Goal: Information Seeking & Learning: Learn about a topic

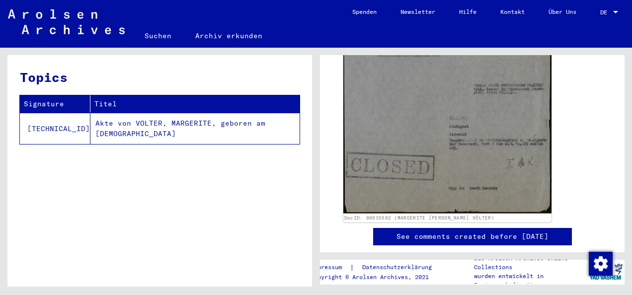
scroll to position [149, 0]
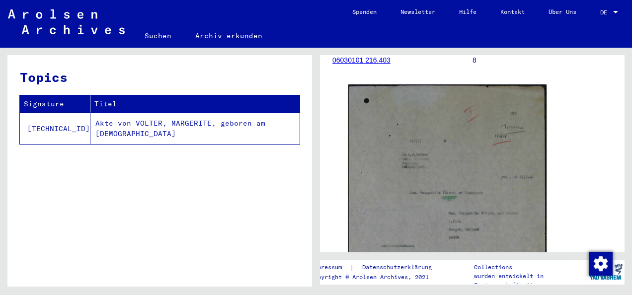
click at [141, 122] on td "Akte von VOLTER, MARGERITE, geboren am 01.07.1864" at bounding box center [194, 128] width 209 height 31
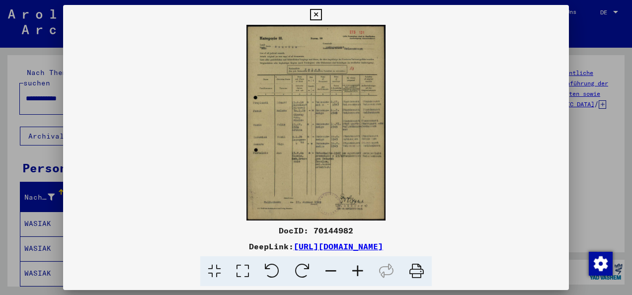
scroll to position [50, 0]
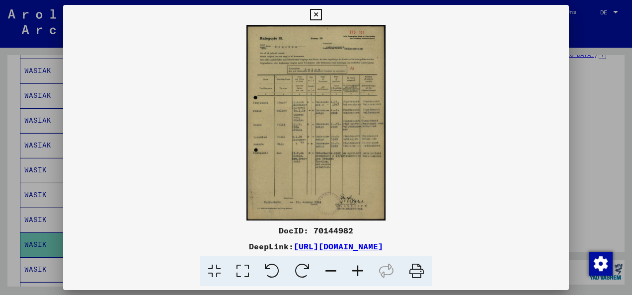
click at [243, 272] on icon at bounding box center [243, 271] width 28 height 30
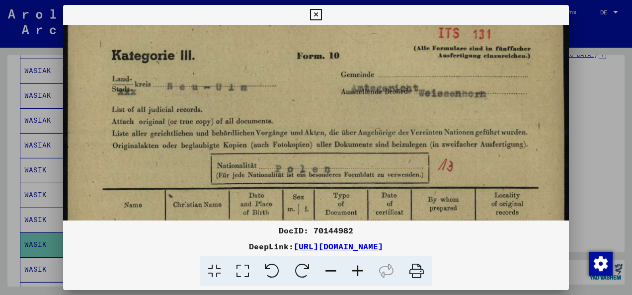
drag, startPoint x: 249, startPoint y: 195, endPoint x: 266, endPoint y: 130, distance: 66.9
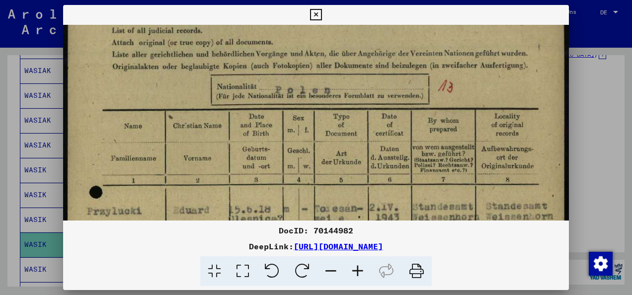
drag, startPoint x: 251, startPoint y: 191, endPoint x: 257, endPoint y: 136, distance: 55.9
click at [257, 136] on img at bounding box center [316, 283] width 506 height 712
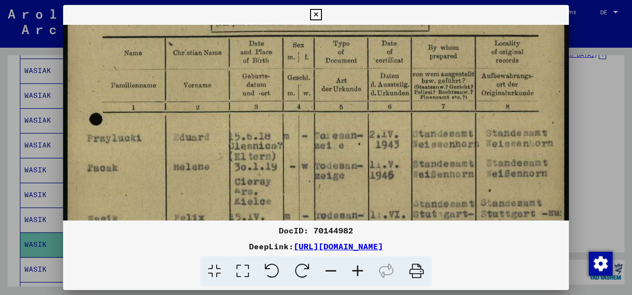
drag, startPoint x: 261, startPoint y: 189, endPoint x: 262, endPoint y: 119, distance: 69.6
click at [262, 119] on img at bounding box center [316, 210] width 506 height 712
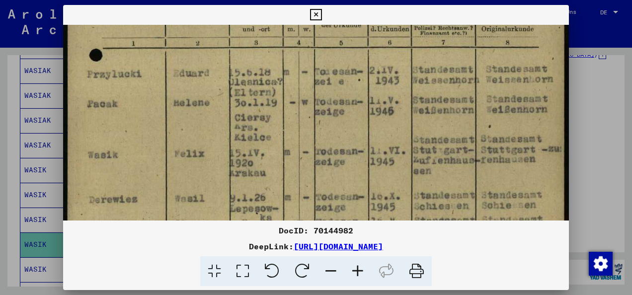
drag, startPoint x: 262, startPoint y: 176, endPoint x: 270, endPoint y: 114, distance: 62.6
click at [270, 114] on img at bounding box center [316, 146] width 506 height 712
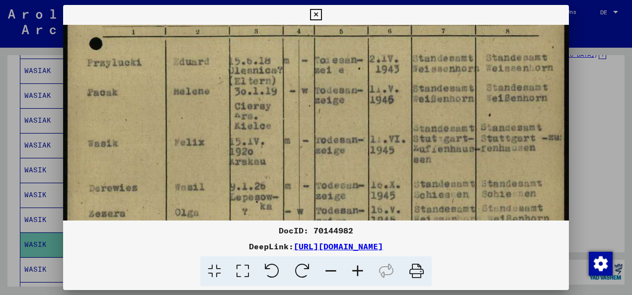
click at [220, 138] on img at bounding box center [316, 135] width 506 height 712
click at [341, 145] on img at bounding box center [316, 133] width 506 height 712
click at [450, 145] on img at bounding box center [316, 133] width 506 height 712
click at [391, 145] on img at bounding box center [316, 133] width 506 height 712
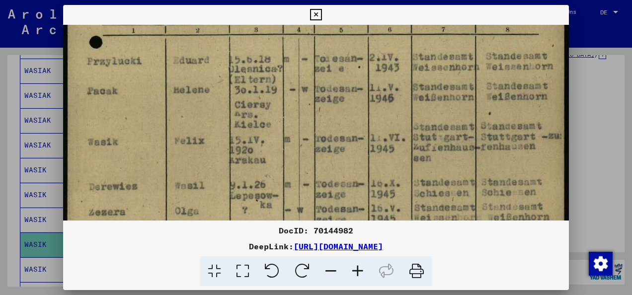
click at [259, 152] on img at bounding box center [316, 133] width 506 height 712
click at [385, 145] on img at bounding box center [316, 133] width 506 height 712
click at [314, 14] on icon at bounding box center [315, 15] width 11 height 12
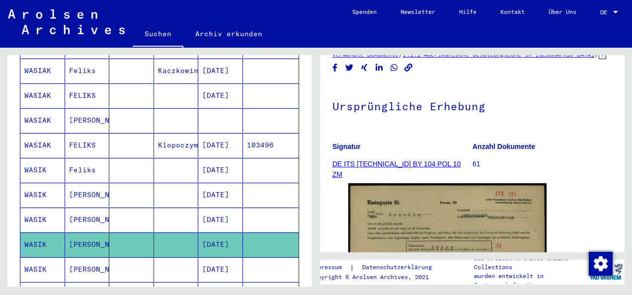
scroll to position [501, 0]
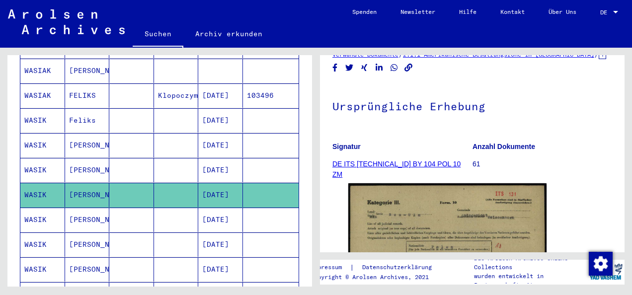
click at [222, 282] on mat-cell "[DATE]" at bounding box center [220, 294] width 45 height 24
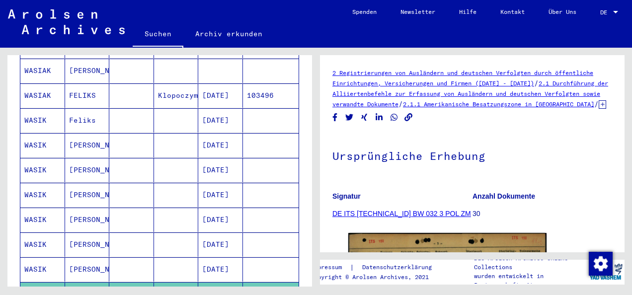
scroll to position [50, 0]
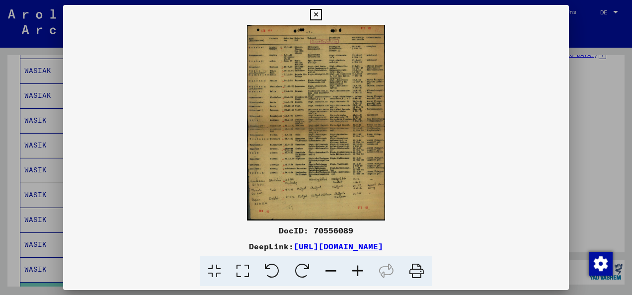
click at [241, 269] on icon at bounding box center [243, 271] width 28 height 30
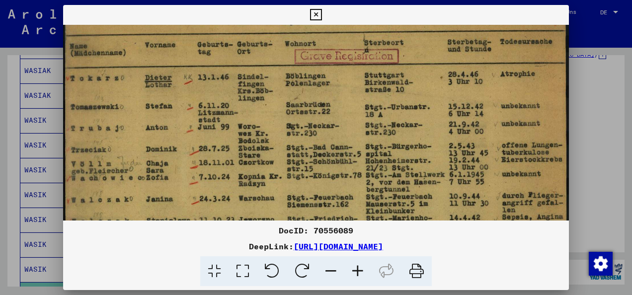
drag, startPoint x: 188, startPoint y: 186, endPoint x: 200, endPoint y: 144, distance: 43.9
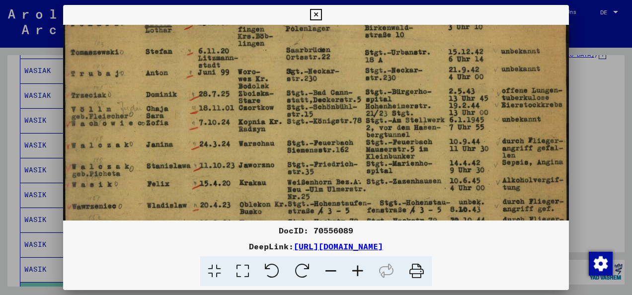
drag, startPoint x: 201, startPoint y: 202, endPoint x: 213, endPoint y: 160, distance: 43.5
click at [213, 160] on img at bounding box center [316, 298] width 506 height 715
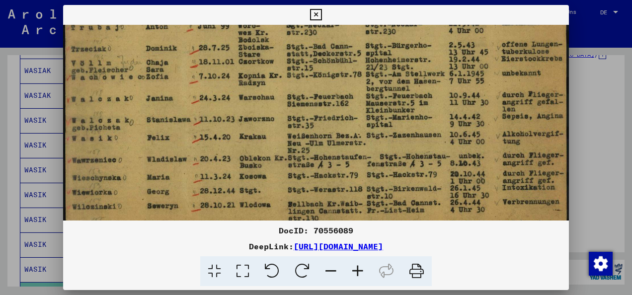
drag, startPoint x: 199, startPoint y: 192, endPoint x: 219, endPoint y: 144, distance: 52.6
click at [219, 144] on img at bounding box center [316, 252] width 506 height 715
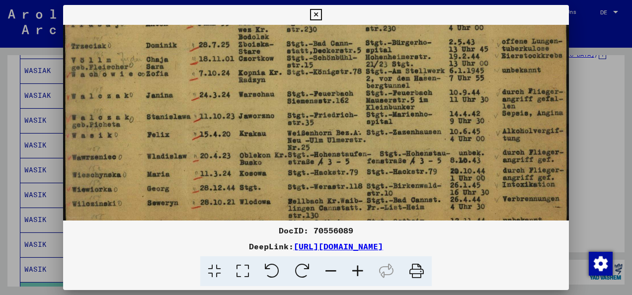
click at [173, 133] on img at bounding box center [316, 249] width 506 height 715
click at [242, 129] on img at bounding box center [316, 249] width 506 height 715
click at [315, 131] on img at bounding box center [316, 249] width 506 height 715
click at [533, 129] on img at bounding box center [316, 249] width 506 height 715
click at [403, 137] on img at bounding box center [316, 249] width 506 height 715
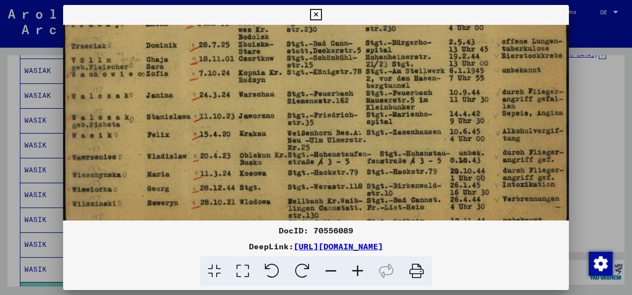
click at [304, 140] on img at bounding box center [316, 249] width 506 height 715
click at [204, 134] on img at bounding box center [316, 249] width 506 height 715
click at [326, 138] on img at bounding box center [316, 249] width 506 height 715
click at [336, 139] on img at bounding box center [316, 249] width 506 height 715
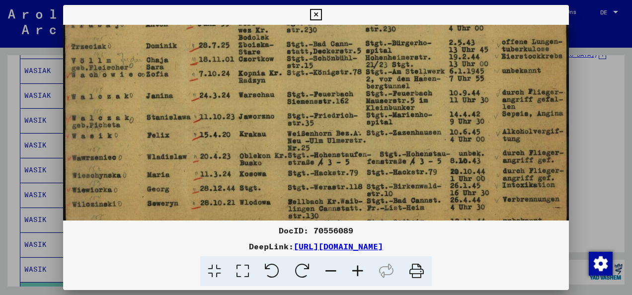
click at [311, 145] on img at bounding box center [316, 249] width 506 height 715
click at [394, 130] on img at bounding box center [316, 249] width 506 height 715
click at [464, 130] on img at bounding box center [316, 249] width 506 height 715
click at [318, 12] on icon at bounding box center [315, 15] width 11 height 12
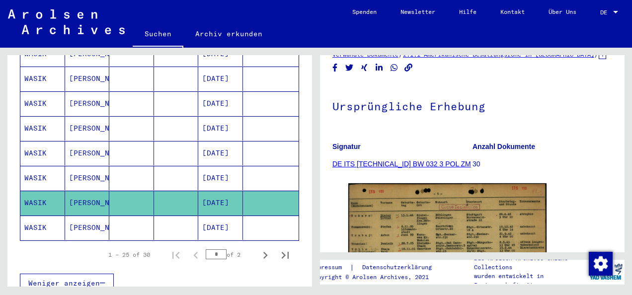
scroll to position [600, 0]
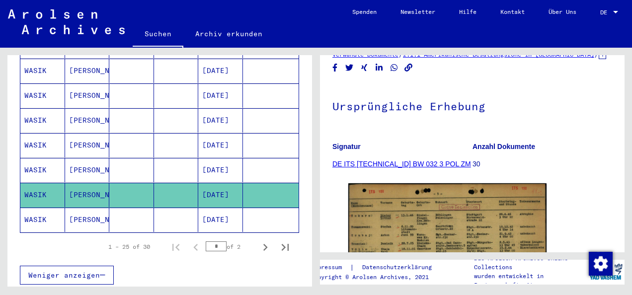
click at [219, 208] on mat-cell "[DATE]" at bounding box center [220, 220] width 45 height 24
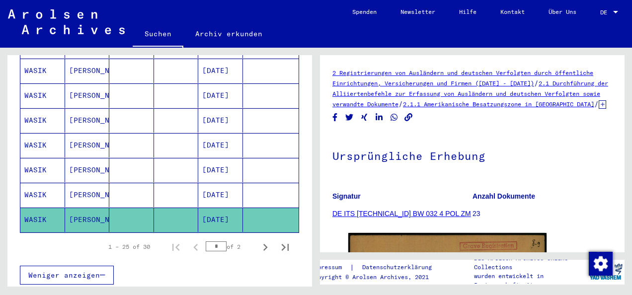
scroll to position [50, 0]
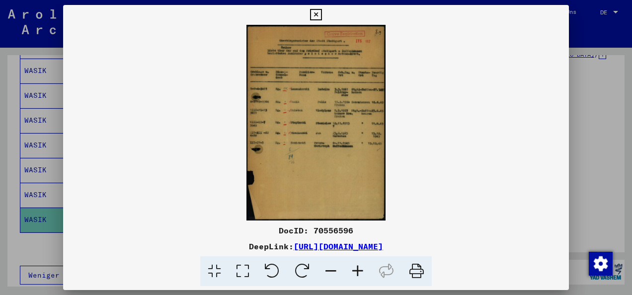
click at [239, 272] on icon at bounding box center [243, 271] width 28 height 30
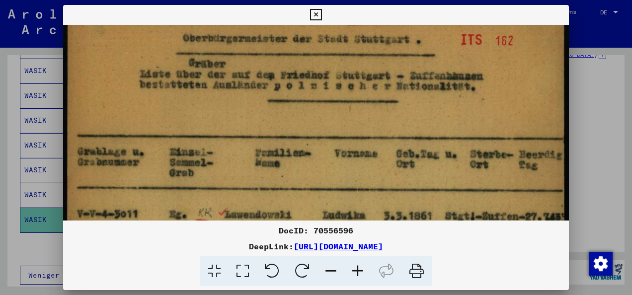
drag, startPoint x: 287, startPoint y: 181, endPoint x: 288, endPoint y: 115, distance: 66.6
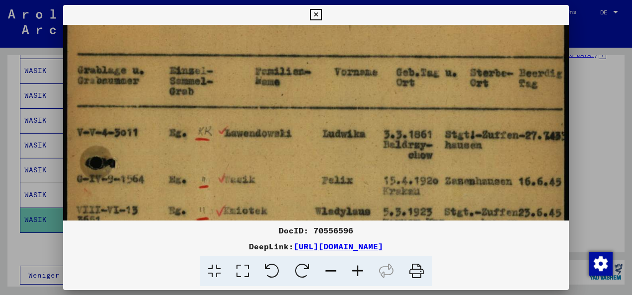
drag, startPoint x: 265, startPoint y: 168, endPoint x: 284, endPoint y: 102, distance: 69.1
click at [284, 102] on img at bounding box center [316, 255] width 506 height 713
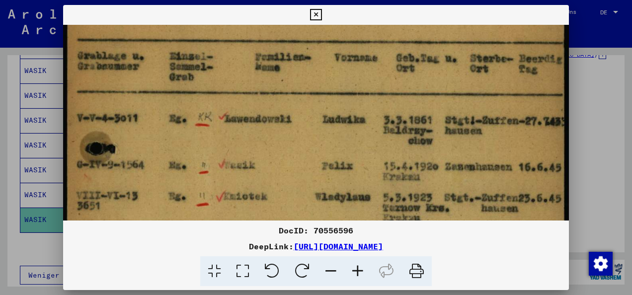
scroll to position [218, 0]
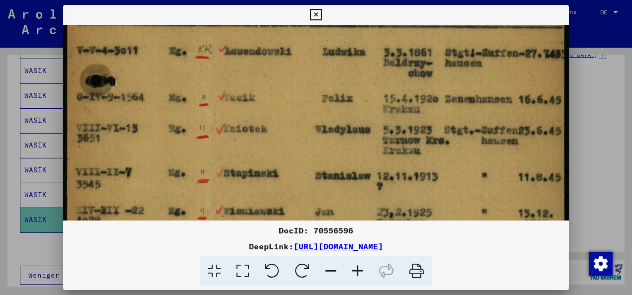
drag, startPoint x: 301, startPoint y: 135, endPoint x: 318, endPoint y: 60, distance: 76.5
click at [318, 60] on img at bounding box center [316, 173] width 506 height 713
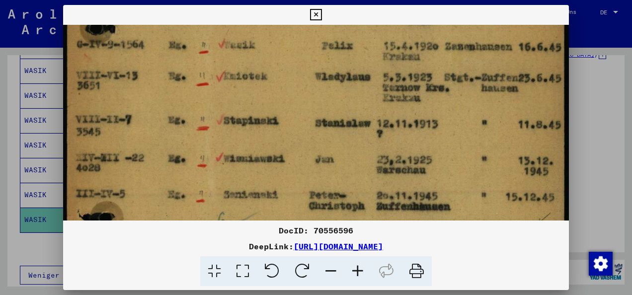
scroll to position [270, 0]
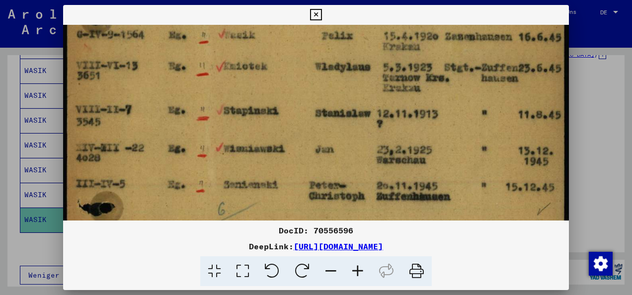
drag, startPoint x: 286, startPoint y: 144, endPoint x: 295, endPoint y: 93, distance: 51.5
click at [295, 93] on img at bounding box center [316, 111] width 506 height 713
click at [313, 8] on button at bounding box center [315, 15] width 17 height 20
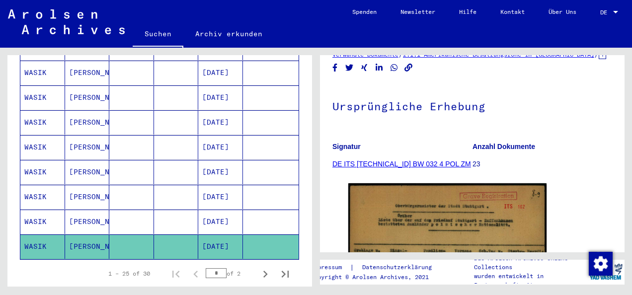
scroll to position [550, 0]
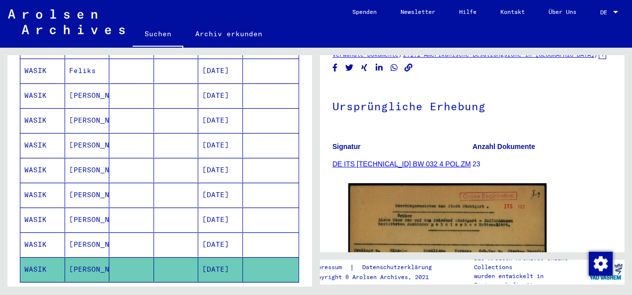
click at [215, 158] on mat-cell "[DATE]" at bounding box center [220, 170] width 45 height 24
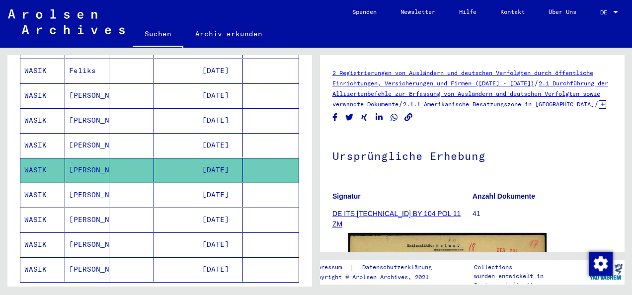
scroll to position [50, 0]
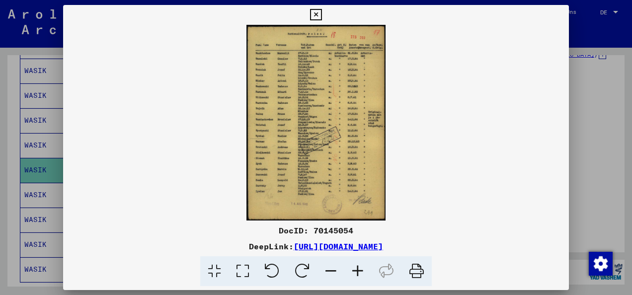
click at [244, 272] on icon at bounding box center [243, 271] width 28 height 30
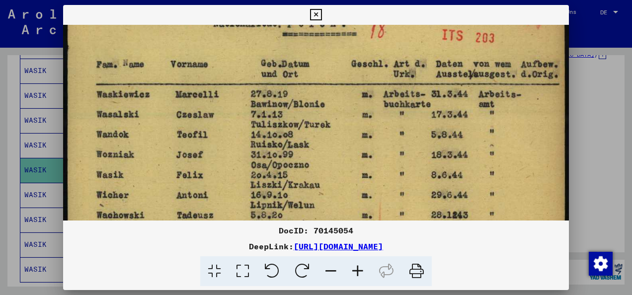
scroll to position [42, 0]
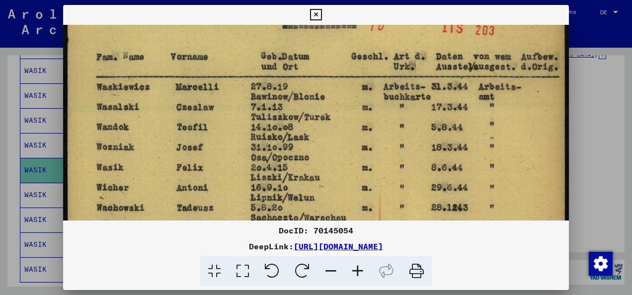
drag, startPoint x: 316, startPoint y: 197, endPoint x: 317, endPoint y: 156, distance: 41.2
click at [319, 17] on icon at bounding box center [315, 15] width 11 height 12
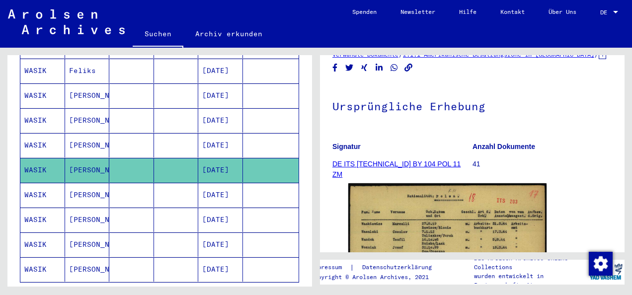
click at [210, 183] on mat-cell "[DATE]" at bounding box center [220, 195] width 45 height 24
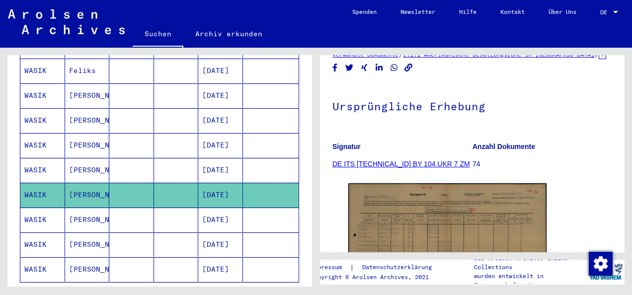
scroll to position [79, 0]
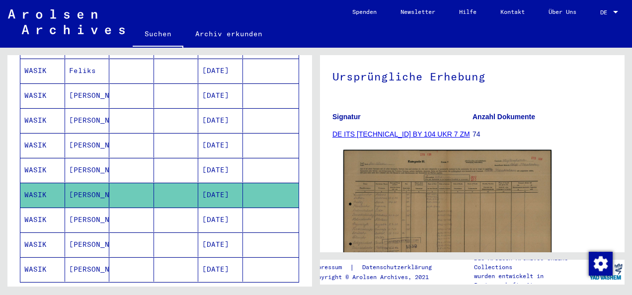
click at [391, 177] on img at bounding box center [447, 223] width 208 height 146
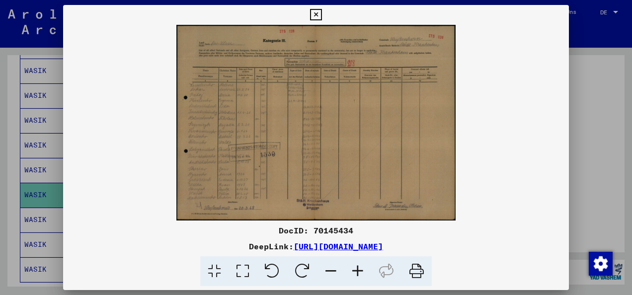
click at [242, 273] on icon at bounding box center [243, 271] width 28 height 30
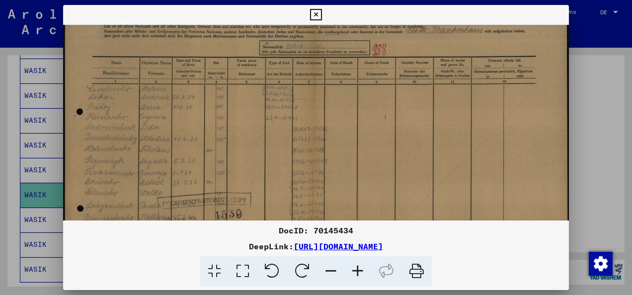
drag, startPoint x: 199, startPoint y: 187, endPoint x: 211, endPoint y: 143, distance: 45.3
click at [211, 143] on img at bounding box center [316, 157] width 506 height 354
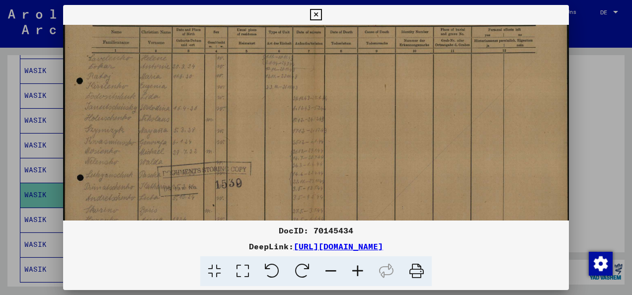
drag, startPoint x: 176, startPoint y: 190, endPoint x: 216, endPoint y: 154, distance: 53.5
click at [216, 154] on img at bounding box center [316, 126] width 506 height 354
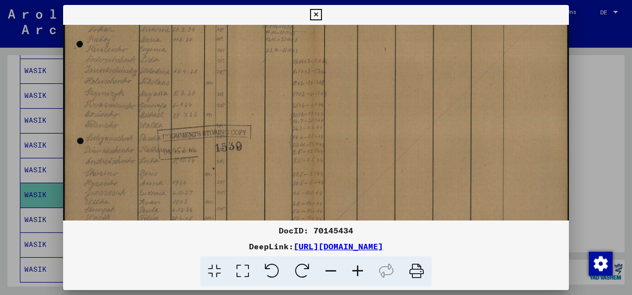
drag, startPoint x: 205, startPoint y: 192, endPoint x: 225, endPoint y: 162, distance: 36.5
click at [225, 162] on img at bounding box center [316, 90] width 506 height 354
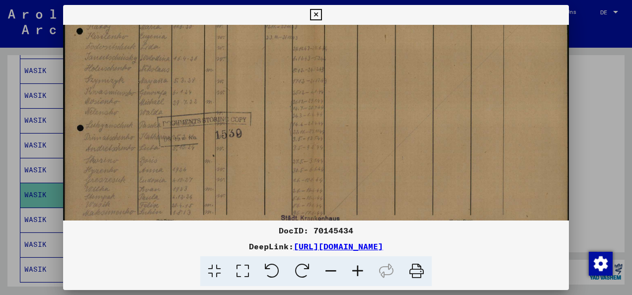
drag, startPoint x: 204, startPoint y: 187, endPoint x: 215, endPoint y: 172, distance: 18.8
click at [215, 172] on img at bounding box center [316, 77] width 506 height 354
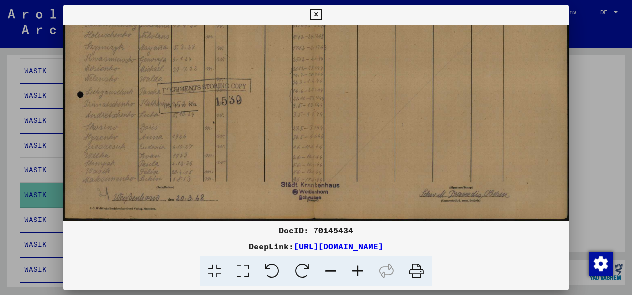
drag, startPoint x: 185, startPoint y: 191, endPoint x: 219, endPoint y: 147, distance: 55.6
click at [219, 147] on img at bounding box center [316, 43] width 506 height 354
click at [316, 12] on icon at bounding box center [315, 15] width 11 height 12
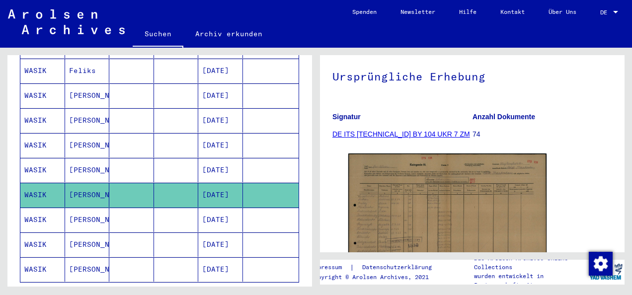
click at [217, 83] on mat-cell "[DATE]" at bounding box center [220, 95] width 45 height 24
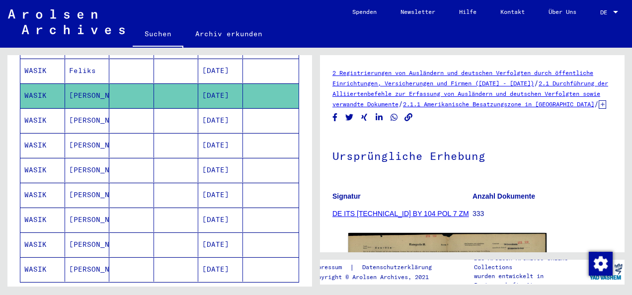
scroll to position [50, 0]
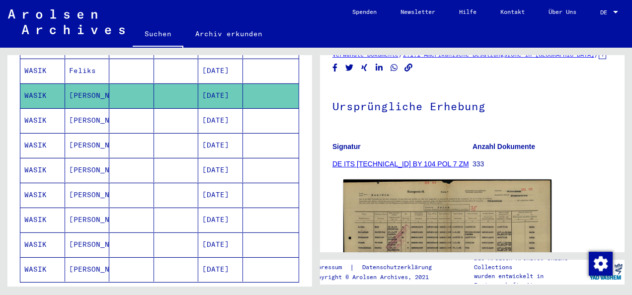
click at [376, 224] on img at bounding box center [447, 255] width 208 height 151
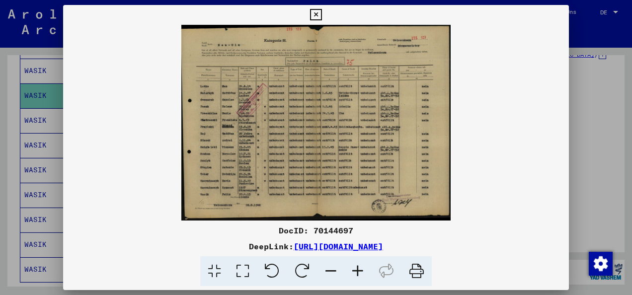
click at [238, 273] on icon at bounding box center [243, 271] width 28 height 30
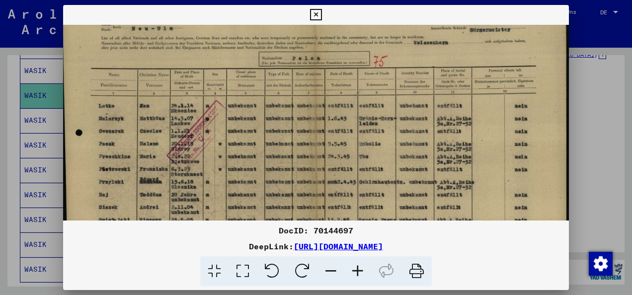
drag, startPoint x: 239, startPoint y: 193, endPoint x: 253, endPoint y: 160, distance: 35.6
click at [253, 160] on img at bounding box center [316, 174] width 506 height 367
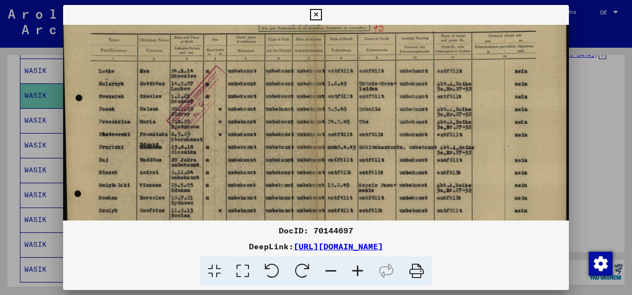
drag, startPoint x: 243, startPoint y: 200, endPoint x: 254, endPoint y: 160, distance: 41.2
click at [254, 160] on img at bounding box center [316, 139] width 506 height 367
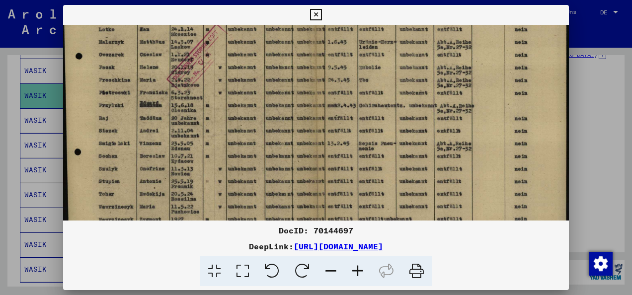
drag, startPoint x: 234, startPoint y: 190, endPoint x: 241, endPoint y: 161, distance: 30.2
click at [241, 161] on img at bounding box center [316, 97] width 506 height 367
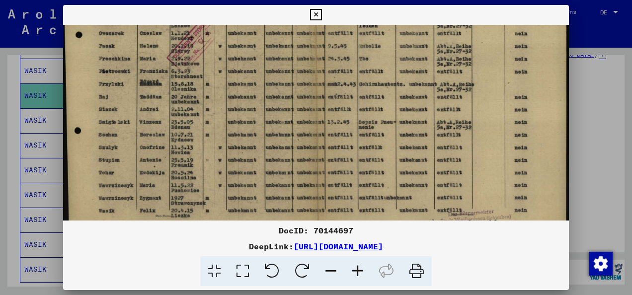
drag, startPoint x: 209, startPoint y: 193, endPoint x: 217, endPoint y: 163, distance: 30.8
click at [217, 164] on img at bounding box center [316, 76] width 506 height 367
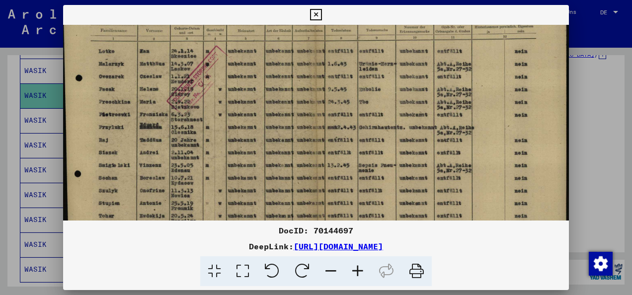
scroll to position [10, 0]
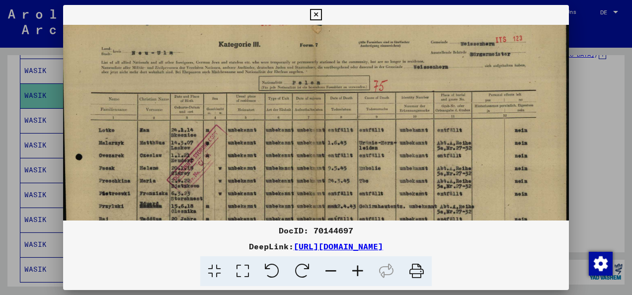
drag, startPoint x: 418, startPoint y: 92, endPoint x: 428, endPoint y: 217, distance: 124.6
click at [428, 226] on div "DocID: 70144697 DeepLink: [URL][DOMAIN_NAME]" at bounding box center [316, 146] width 506 height 282
click at [319, 11] on icon at bounding box center [315, 15] width 11 height 12
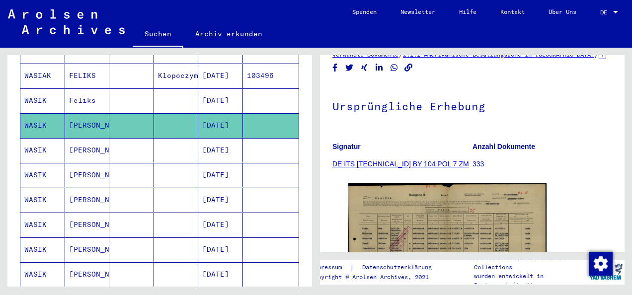
scroll to position [501, 0]
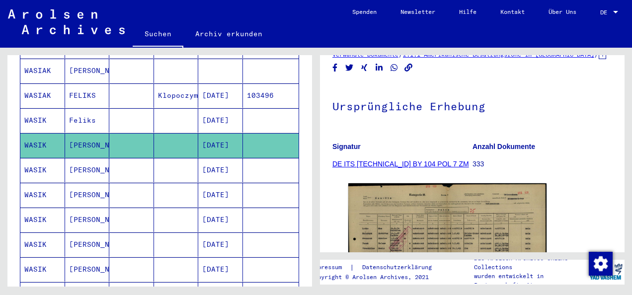
click at [218, 108] on mat-cell "[DATE]" at bounding box center [220, 120] width 45 height 24
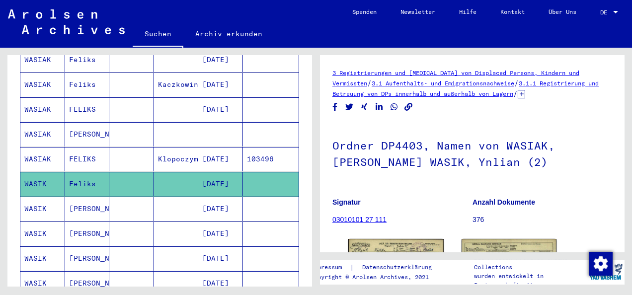
scroll to position [401, 0]
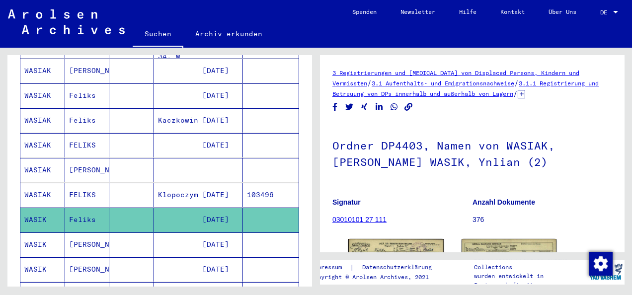
click at [220, 158] on mat-cell at bounding box center [220, 170] width 45 height 24
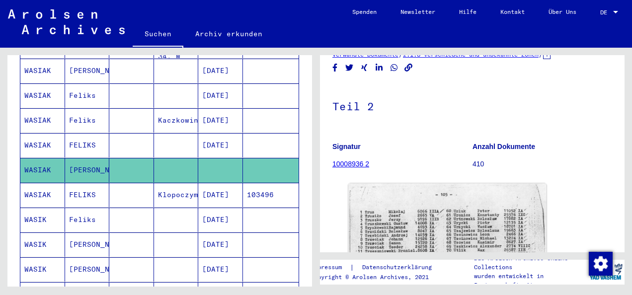
scroll to position [99, 0]
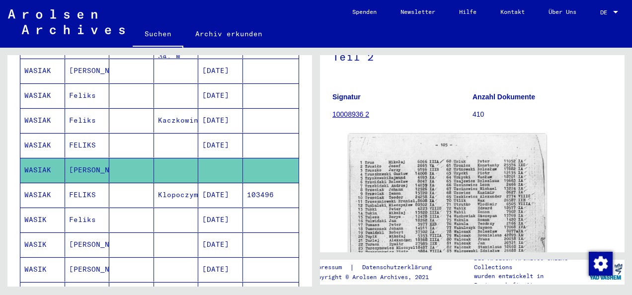
click at [384, 193] on img at bounding box center [447, 271] width 198 height 274
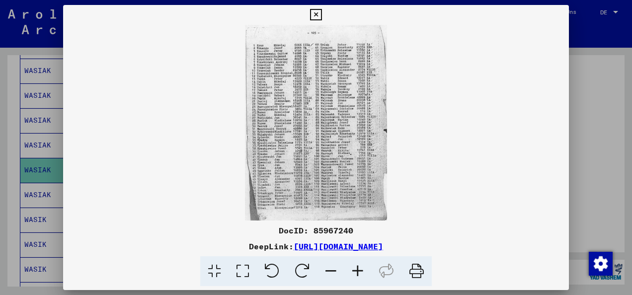
click at [242, 275] on icon at bounding box center [243, 271] width 28 height 30
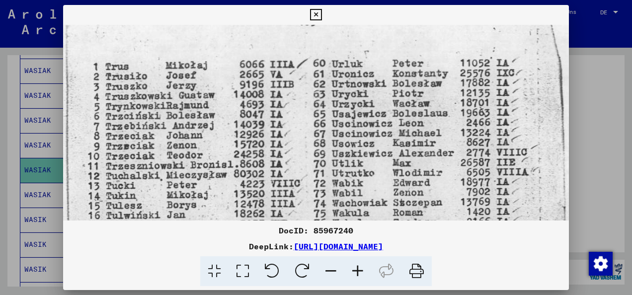
scroll to position [55, 0]
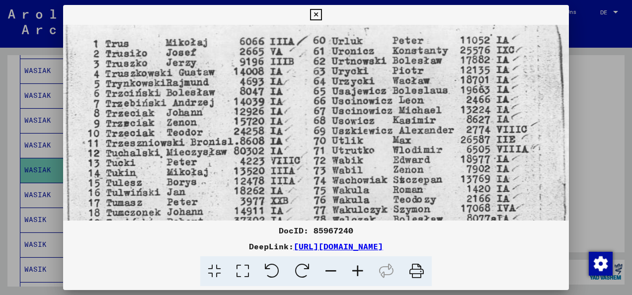
drag, startPoint x: 189, startPoint y: 192, endPoint x: 208, endPoint y: 141, distance: 54.1
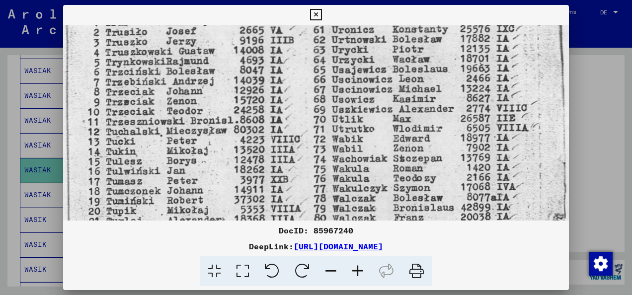
scroll to position [94, 0]
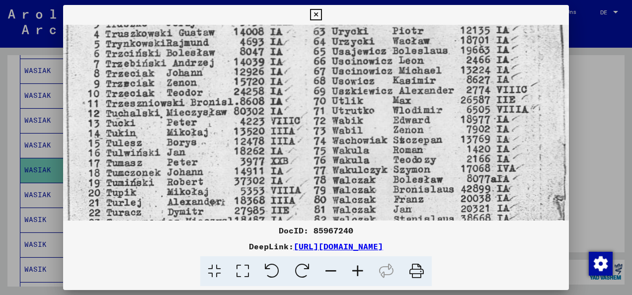
drag, startPoint x: 313, startPoint y: 189, endPoint x: 318, endPoint y: 153, distance: 36.6
click at [318, 153] on img at bounding box center [316, 279] width 506 height 698
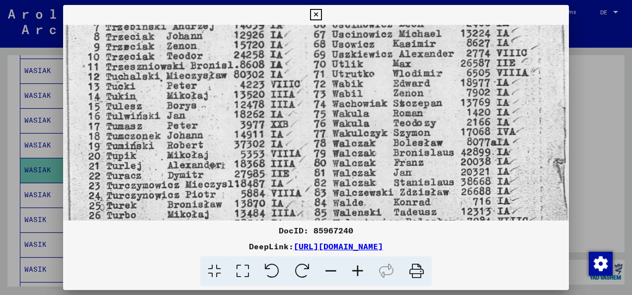
drag, startPoint x: 304, startPoint y: 188, endPoint x: 312, endPoint y: 146, distance: 42.6
click at [312, 146] on img at bounding box center [316, 243] width 506 height 698
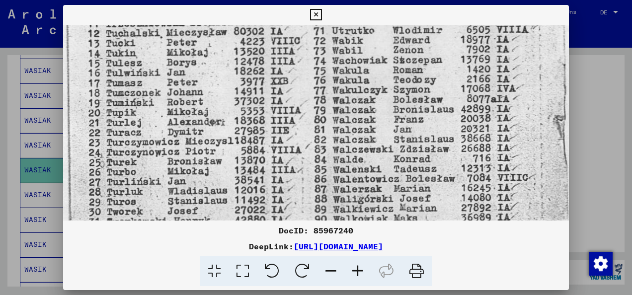
drag, startPoint x: 302, startPoint y: 174, endPoint x: 314, endPoint y: 144, distance: 32.9
click at [314, 144] on img at bounding box center [316, 199] width 506 height 698
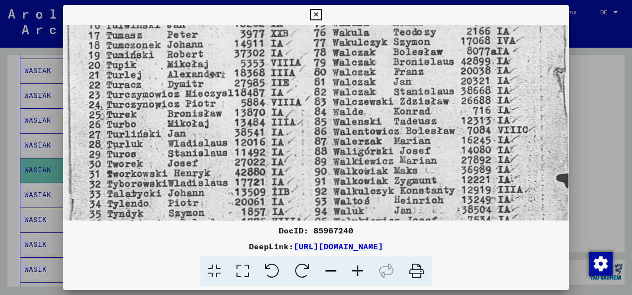
drag, startPoint x: 303, startPoint y: 197, endPoint x: 316, endPoint y: 156, distance: 42.9
click at [316, 156] on img at bounding box center [316, 152] width 506 height 698
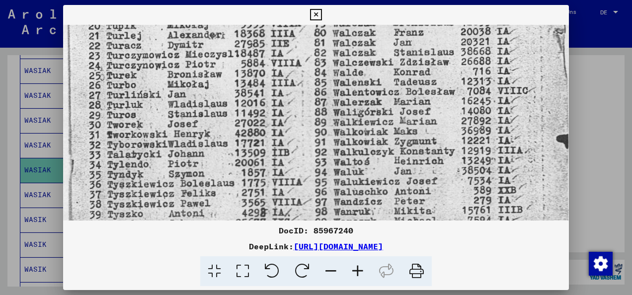
drag, startPoint x: 289, startPoint y: 213, endPoint x: 306, endPoint y: 171, distance: 45.0
click at [306, 171] on img at bounding box center [316, 113] width 506 height 698
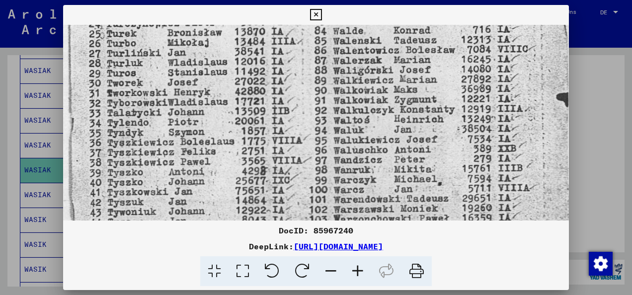
drag, startPoint x: 298, startPoint y: 196, endPoint x: 319, endPoint y: 153, distance: 48.2
click at [319, 153] on img at bounding box center [316, 71] width 506 height 698
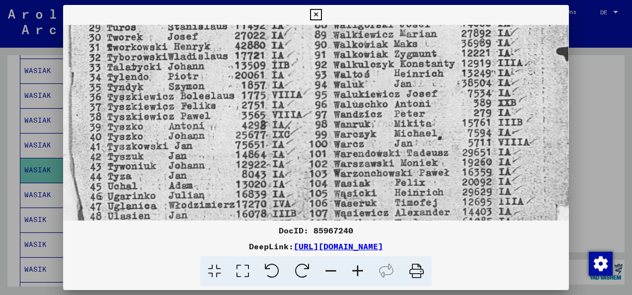
drag, startPoint x: 309, startPoint y: 170, endPoint x: 316, endPoint y: 155, distance: 16.2
click at [316, 155] on img at bounding box center [316, 25] width 506 height 698
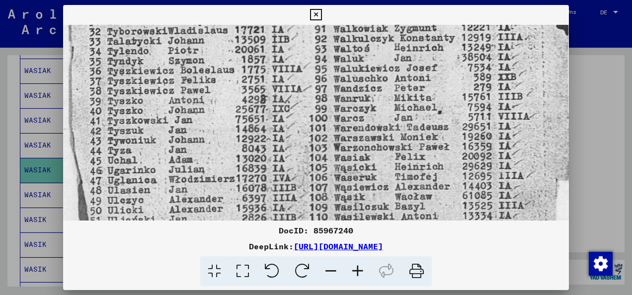
drag, startPoint x: 301, startPoint y: 185, endPoint x: 312, endPoint y: 162, distance: 25.1
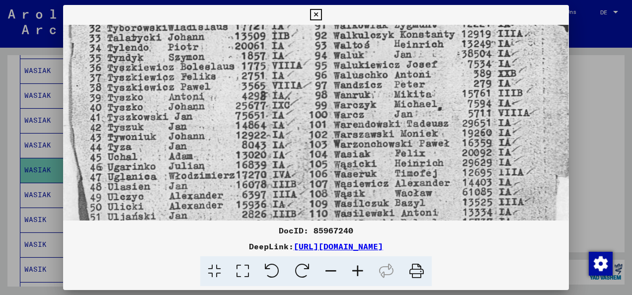
click at [317, 13] on icon at bounding box center [315, 15] width 11 height 12
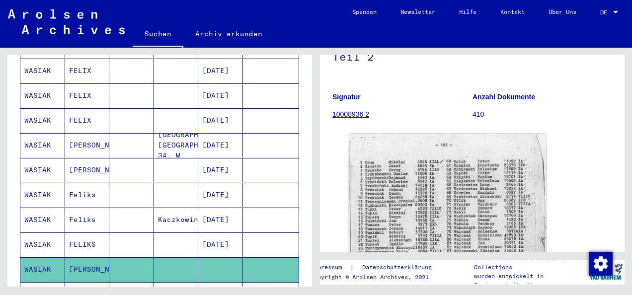
scroll to position [252, 0]
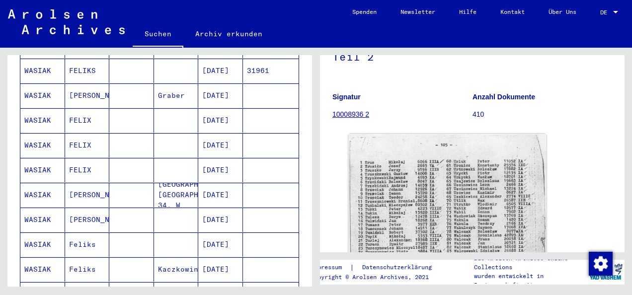
click at [219, 108] on mat-cell "[DATE]" at bounding box center [220, 120] width 45 height 24
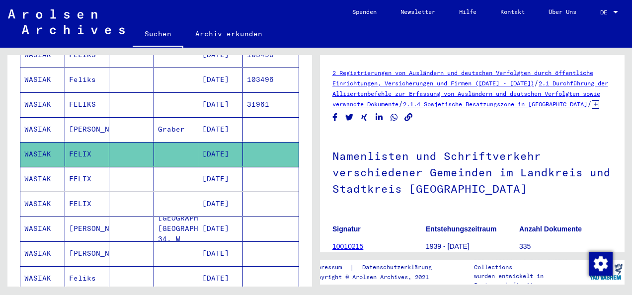
scroll to position [203, 0]
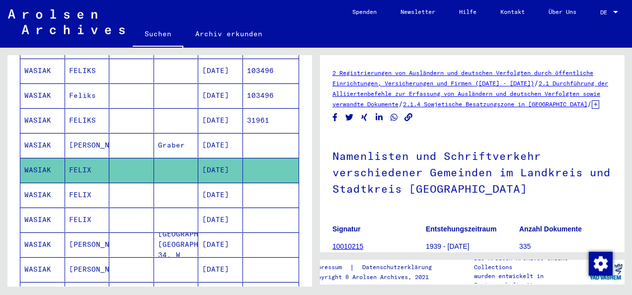
click at [215, 108] on mat-cell "[DATE]" at bounding box center [220, 120] width 45 height 24
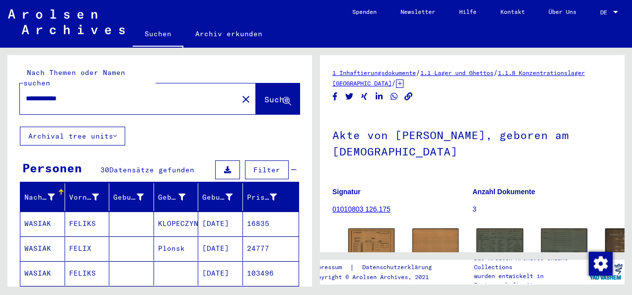
drag, startPoint x: 38, startPoint y: 87, endPoint x: 50, endPoint y: 86, distance: 11.5
click at [49, 93] on input "**********" at bounding box center [129, 98] width 206 height 10
drag, startPoint x: 76, startPoint y: 86, endPoint x: 121, endPoint y: 86, distance: 45.2
click at [121, 93] on input "**********" at bounding box center [129, 98] width 206 height 10
click at [87, 93] on input "**********" at bounding box center [129, 98] width 206 height 10
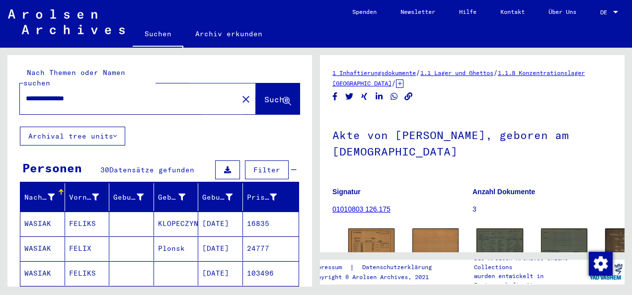
click at [264, 94] on span "Suche" at bounding box center [276, 99] width 25 height 10
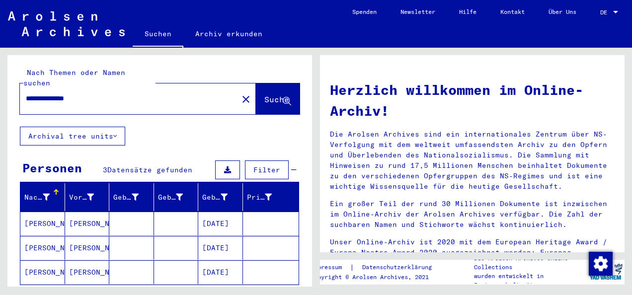
scroll to position [50, 0]
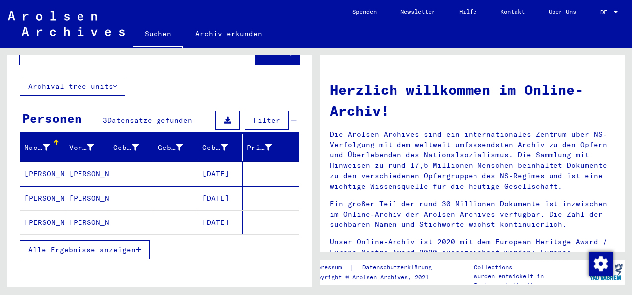
click at [209, 162] on mat-cell "[DATE]" at bounding box center [220, 174] width 45 height 24
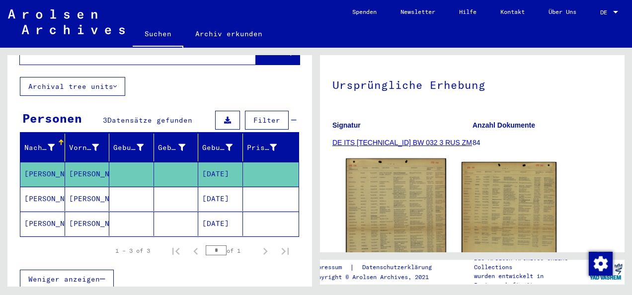
scroll to position [99, 0]
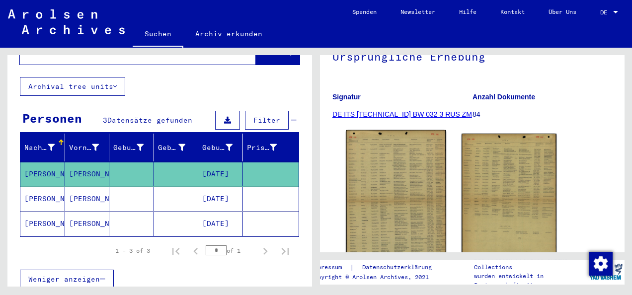
click at [399, 207] on img at bounding box center [396, 200] width 100 height 141
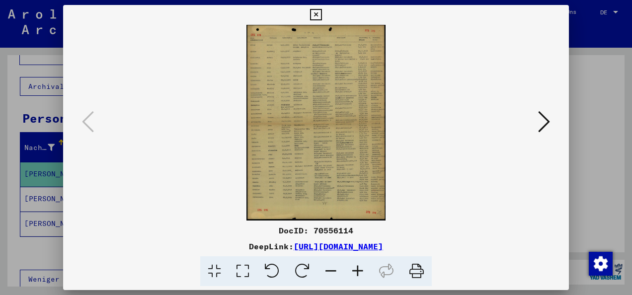
click at [242, 269] on icon at bounding box center [243, 271] width 28 height 30
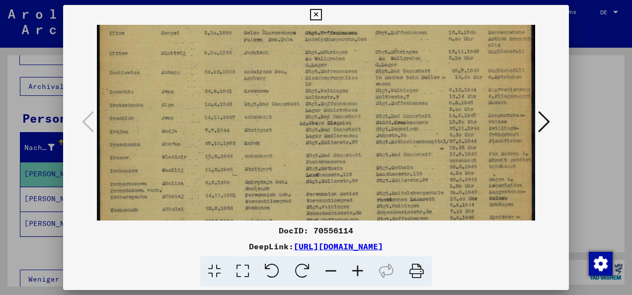
drag, startPoint x: 207, startPoint y: 197, endPoint x: 211, endPoint y: 142, distance: 54.8
click at [211, 142] on img at bounding box center [316, 277] width 438 height 617
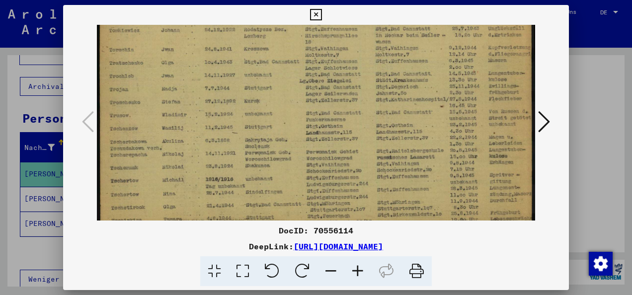
drag, startPoint x: 194, startPoint y: 189, endPoint x: 193, endPoint y: 169, distance: 19.4
click at [203, 143] on img at bounding box center [316, 235] width 438 height 617
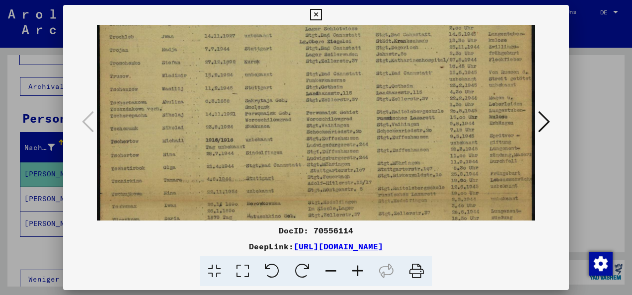
drag, startPoint x: 190, startPoint y: 190, endPoint x: 206, endPoint y: 148, distance: 44.5
click at [206, 145] on img at bounding box center [316, 196] width 438 height 617
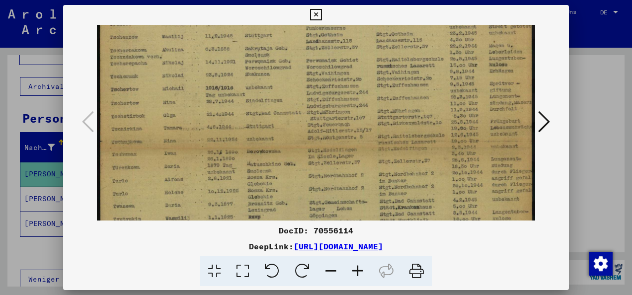
drag, startPoint x: 188, startPoint y: 189, endPoint x: 209, endPoint y: 139, distance: 53.9
click at [209, 139] on img at bounding box center [316, 144] width 438 height 617
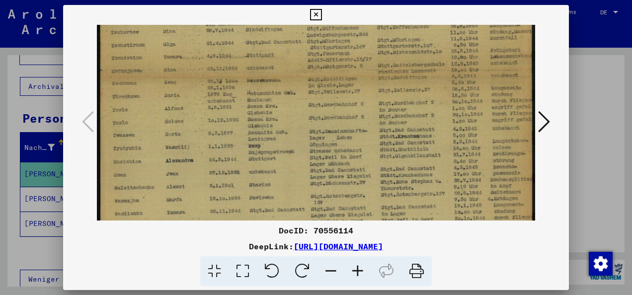
drag, startPoint x: 180, startPoint y: 201, endPoint x: 204, endPoint y: 145, distance: 61.0
click at [204, 145] on img at bounding box center [316, 73] width 438 height 617
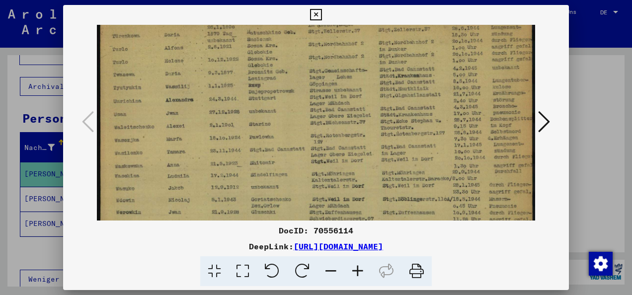
click at [203, 138] on img at bounding box center [316, 12] width 438 height 617
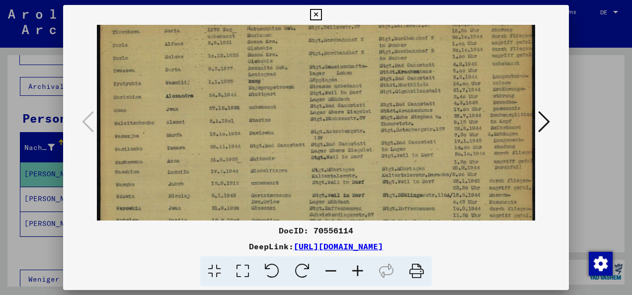
click at [192, 162] on img at bounding box center [316, 8] width 438 height 617
click at [347, 156] on img at bounding box center [316, 8] width 438 height 617
click at [501, 152] on img at bounding box center [316, 8] width 438 height 617
click at [504, 154] on img at bounding box center [316, 8] width 438 height 617
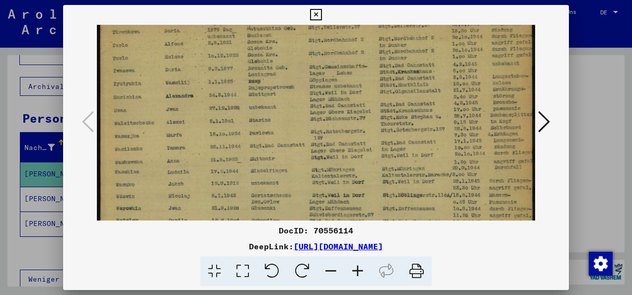
click at [518, 151] on img at bounding box center [316, 8] width 438 height 617
click at [466, 153] on img at bounding box center [316, 8] width 438 height 617
click at [179, 160] on img at bounding box center [316, 8] width 438 height 617
click at [329, 159] on img at bounding box center [316, 8] width 438 height 617
click at [353, 156] on img at bounding box center [316, 8] width 438 height 617
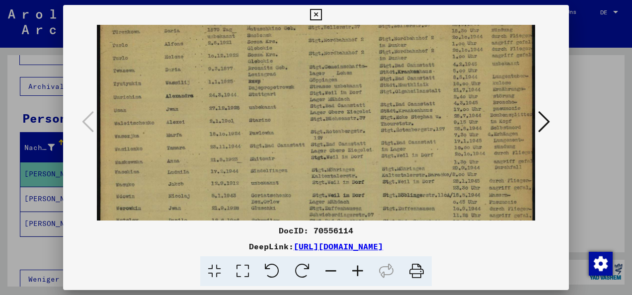
click at [476, 156] on img at bounding box center [316, 8] width 438 height 617
click at [315, 10] on icon at bounding box center [315, 15] width 11 height 12
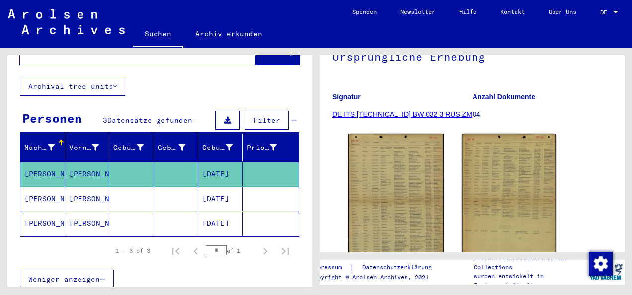
click at [219, 187] on mat-cell "[DATE]" at bounding box center [220, 199] width 45 height 24
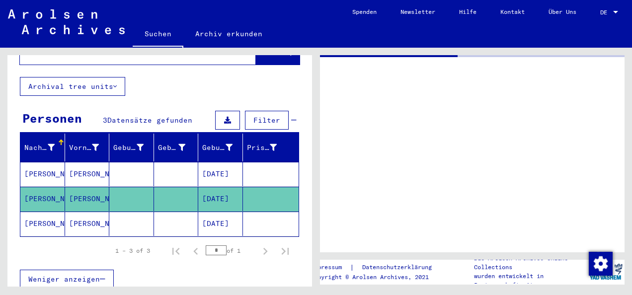
click at [219, 187] on mat-cell "[DATE]" at bounding box center [220, 199] width 45 height 24
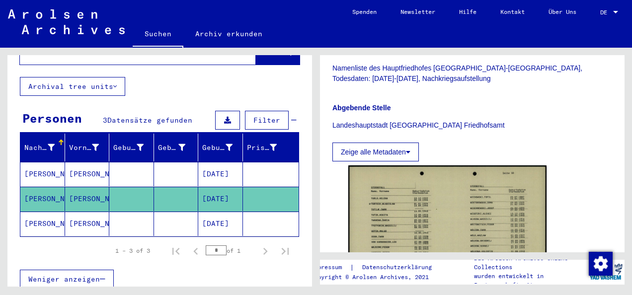
scroll to position [248, 0]
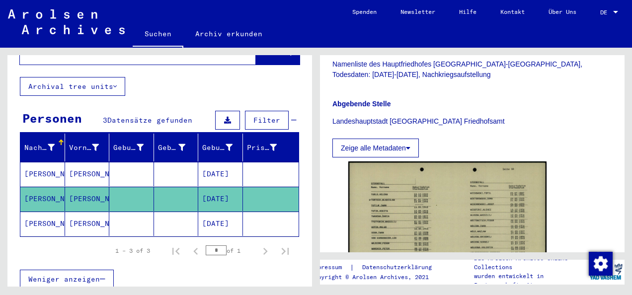
click at [370, 186] on img at bounding box center [447, 231] width 198 height 141
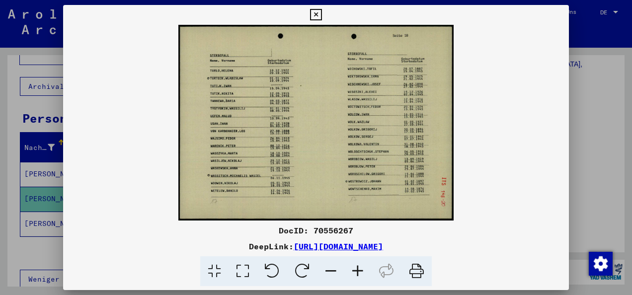
click at [246, 276] on icon at bounding box center [243, 271] width 28 height 30
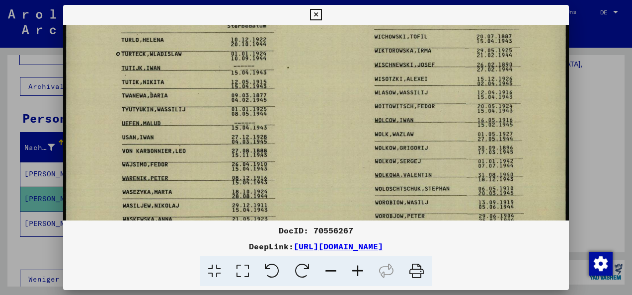
drag, startPoint x: 204, startPoint y: 173, endPoint x: 219, endPoint y: 105, distance: 69.6
click at [219, 105] on img at bounding box center [316, 136] width 506 height 360
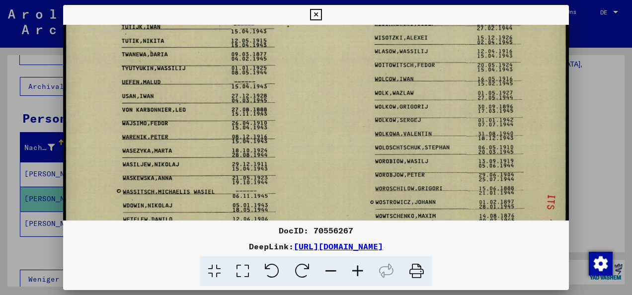
drag, startPoint x: 191, startPoint y: 179, endPoint x: 215, endPoint y: 139, distance: 47.0
click at [215, 139] on img at bounding box center [316, 95] width 506 height 360
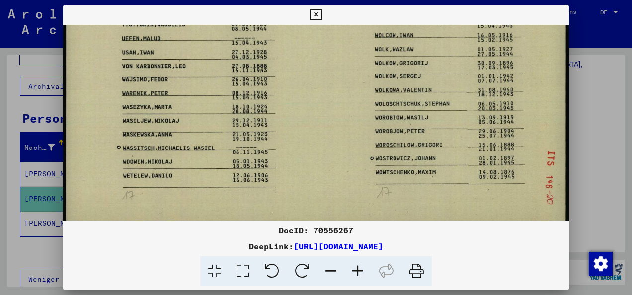
drag, startPoint x: 205, startPoint y: 173, endPoint x: 218, endPoint y: 122, distance: 52.9
click at [218, 122] on img at bounding box center [316, 51] width 506 height 360
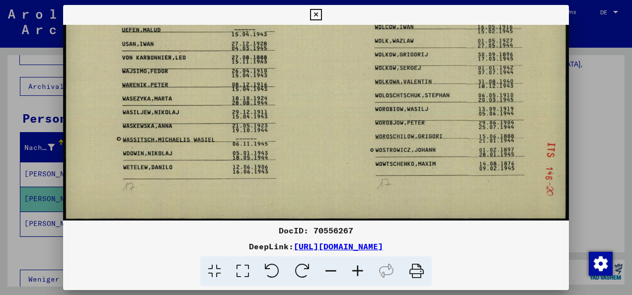
click at [154, 127] on img at bounding box center [316, 42] width 506 height 360
click at [253, 130] on img at bounding box center [316, 42] width 506 height 360
click at [316, 12] on icon at bounding box center [315, 15] width 11 height 12
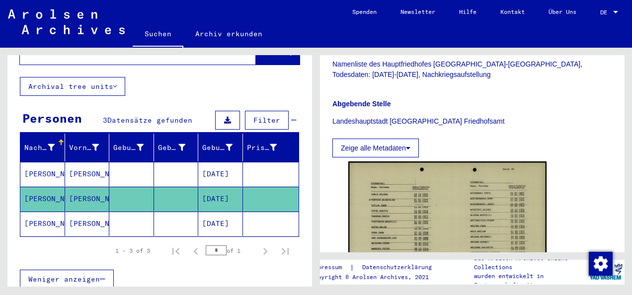
click at [209, 212] on mat-cell "[DATE]" at bounding box center [220, 224] width 45 height 24
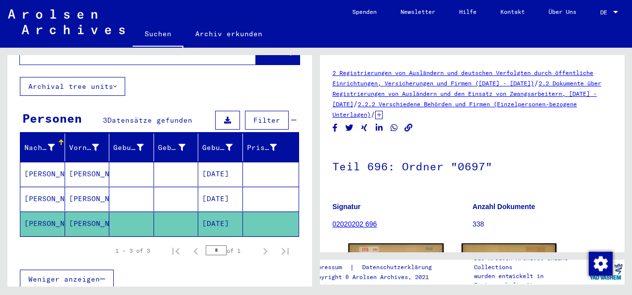
click at [209, 212] on mat-cell "[DATE]" at bounding box center [220, 224] width 45 height 24
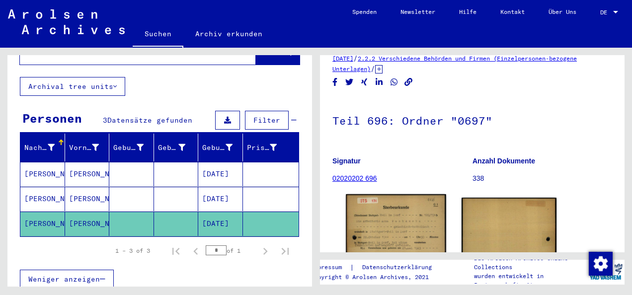
scroll to position [50, 0]
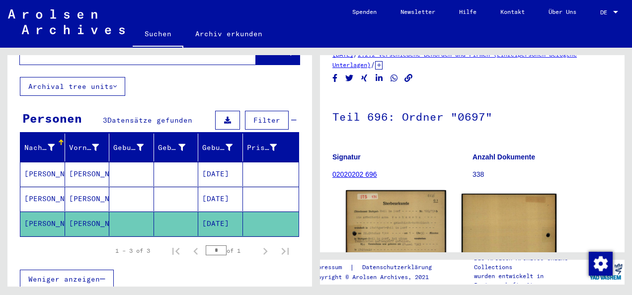
click at [372, 206] on img at bounding box center [396, 260] width 100 height 140
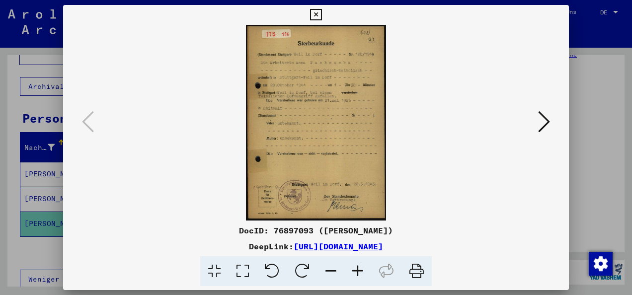
click at [244, 270] on icon at bounding box center [243, 271] width 28 height 30
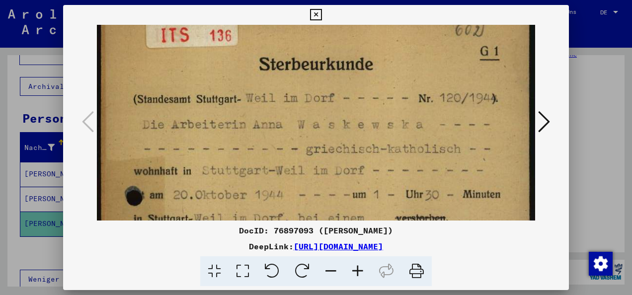
scroll to position [30, 0]
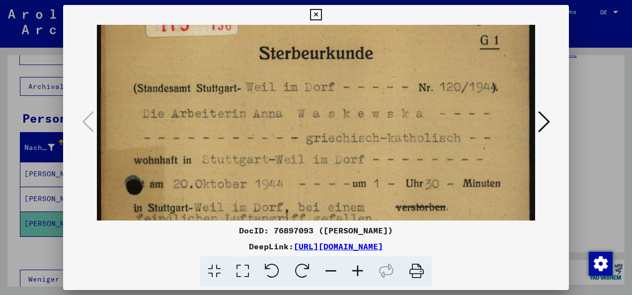
drag, startPoint x: 283, startPoint y: 177, endPoint x: 291, endPoint y: 148, distance: 29.9
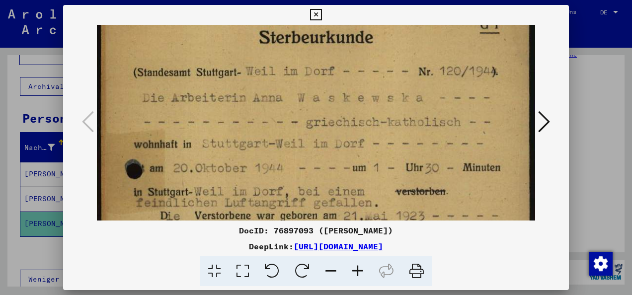
drag, startPoint x: 272, startPoint y: 176, endPoint x: 274, endPoint y: 160, distance: 16.1
click at [274, 160] on img at bounding box center [316, 286] width 438 height 614
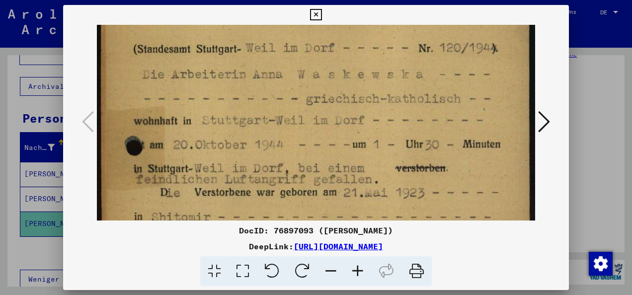
drag, startPoint x: 256, startPoint y: 179, endPoint x: 269, endPoint y: 151, distance: 30.7
click at [269, 151] on img at bounding box center [316, 263] width 438 height 614
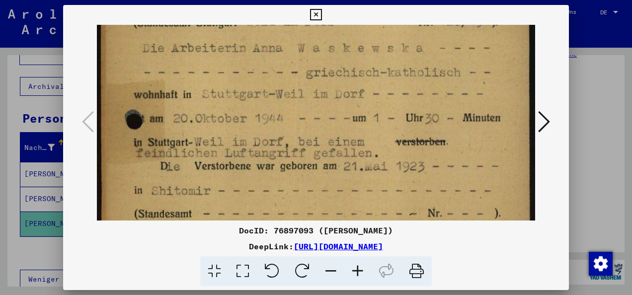
drag, startPoint x: 245, startPoint y: 187, endPoint x: 259, endPoint y: 153, distance: 36.8
click at [259, 153] on img at bounding box center [316, 236] width 438 height 614
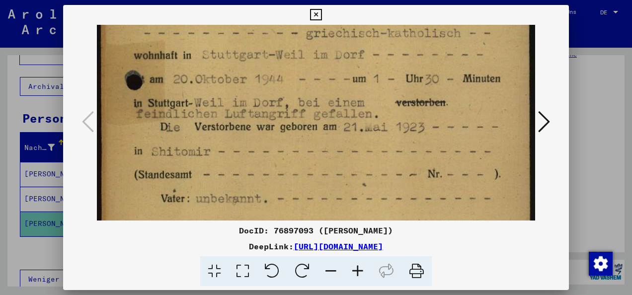
click at [256, 153] on img at bounding box center [316, 197] width 438 height 614
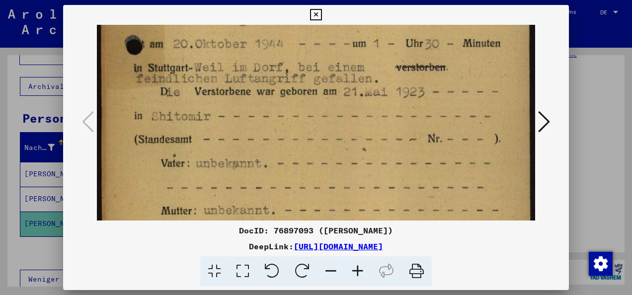
drag, startPoint x: 268, startPoint y: 152, endPoint x: 271, endPoint y: 148, distance: 5.4
click at [271, 148] on img at bounding box center [316, 162] width 438 height 614
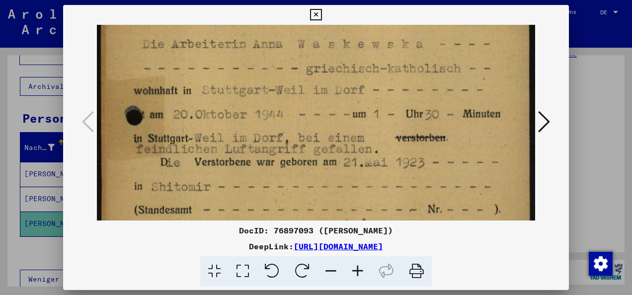
drag, startPoint x: 302, startPoint y: 97, endPoint x: 294, endPoint y: 176, distance: 79.4
click at [294, 176] on img at bounding box center [316, 232] width 438 height 614
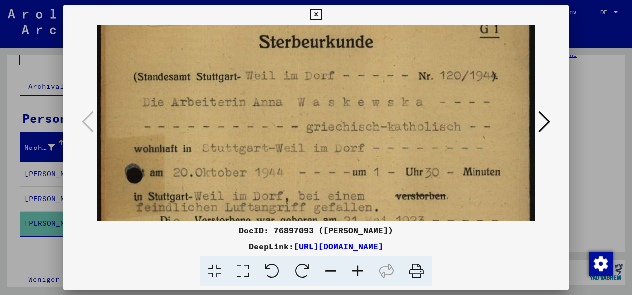
scroll to position [40, 0]
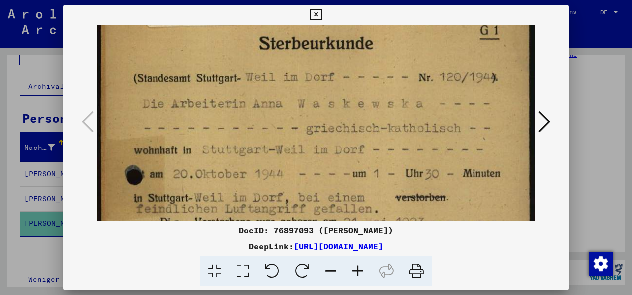
drag, startPoint x: 301, startPoint y: 122, endPoint x: 297, endPoint y: 182, distance: 60.2
click at [297, 182] on img at bounding box center [316, 292] width 438 height 614
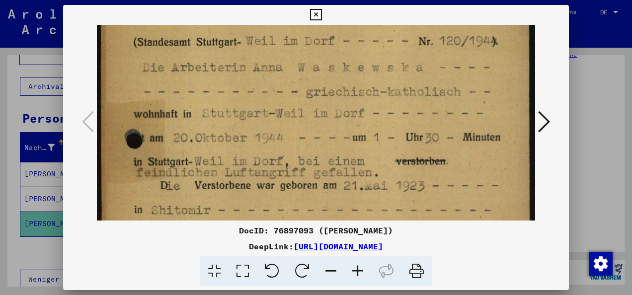
drag, startPoint x: 282, startPoint y: 183, endPoint x: 295, endPoint y: 148, distance: 37.6
click at [295, 148] on img at bounding box center [316, 256] width 438 height 614
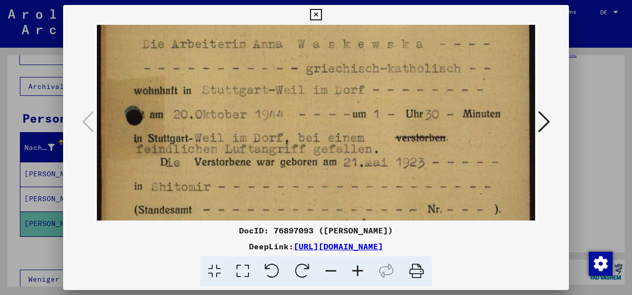
drag, startPoint x: 278, startPoint y: 182, endPoint x: 286, endPoint y: 160, distance: 23.7
click at [286, 160] on img at bounding box center [316, 232] width 438 height 614
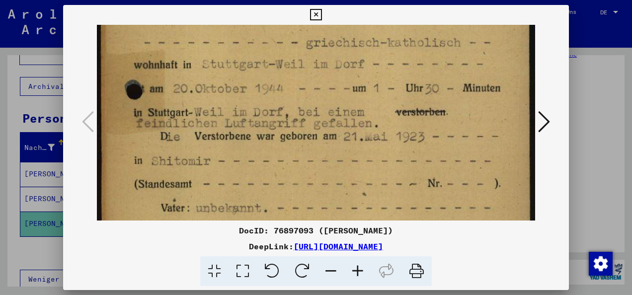
drag, startPoint x: 267, startPoint y: 192, endPoint x: 277, endPoint y: 167, distance: 26.5
click at [277, 167] on img at bounding box center [316, 207] width 438 height 614
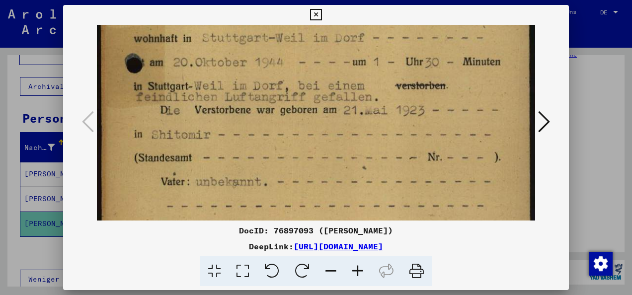
drag, startPoint x: 265, startPoint y: 187, endPoint x: 278, endPoint y: 157, distance: 32.5
click at [278, 157] on img at bounding box center [316, 180] width 438 height 614
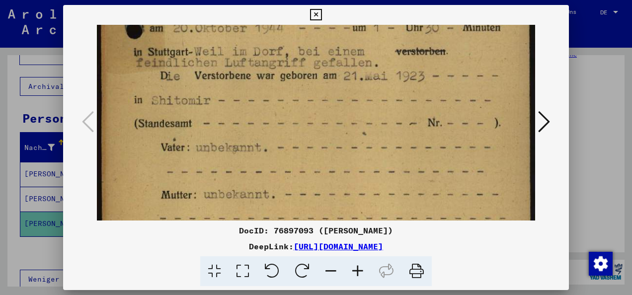
drag, startPoint x: 257, startPoint y: 185, endPoint x: 271, endPoint y: 152, distance: 35.9
click at [271, 152] on img at bounding box center [316, 146] width 438 height 614
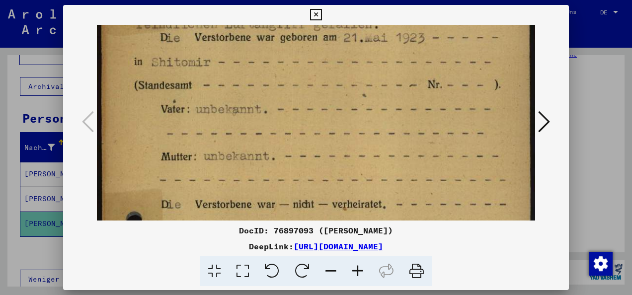
drag, startPoint x: 250, startPoint y: 193, endPoint x: 274, endPoint y: 150, distance: 49.4
click at [274, 150] on img at bounding box center [316, 108] width 438 height 614
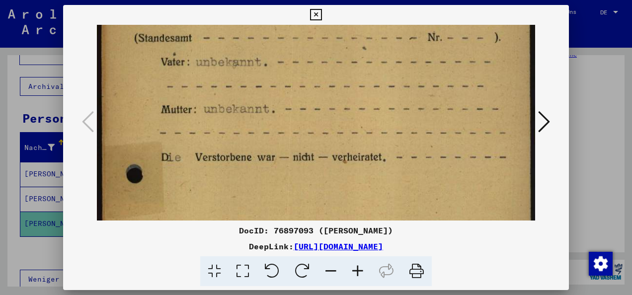
click at [274, 154] on img at bounding box center [316, 61] width 438 height 614
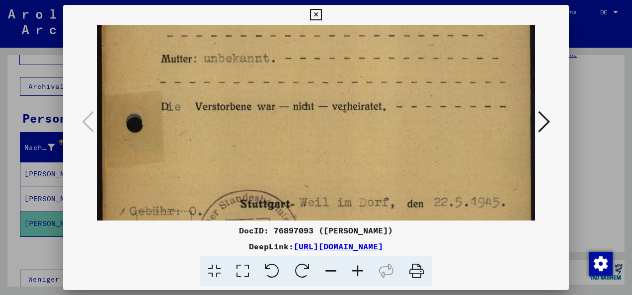
drag, startPoint x: 279, startPoint y: 150, endPoint x: 283, endPoint y: 146, distance: 6.3
click at [282, 147] on img at bounding box center [316, 10] width 438 height 614
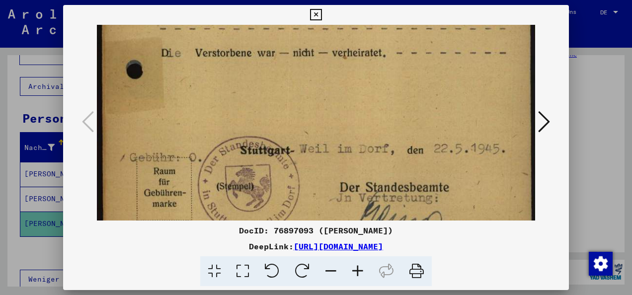
drag, startPoint x: 267, startPoint y: 190, endPoint x: 297, endPoint y: 142, distance: 56.9
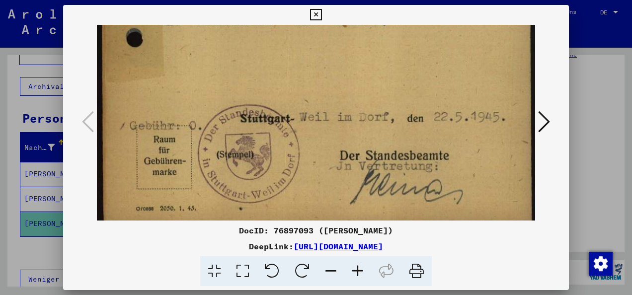
drag, startPoint x: 274, startPoint y: 156, endPoint x: 280, endPoint y: 147, distance: 10.7
click at [317, 13] on icon at bounding box center [315, 15] width 11 height 12
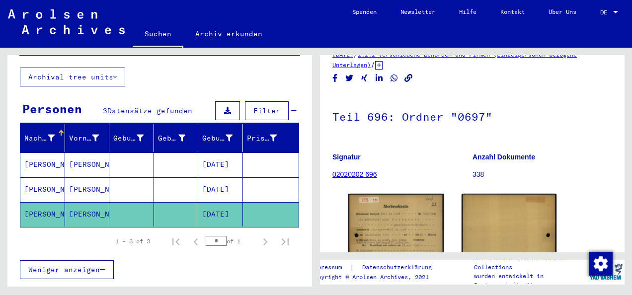
scroll to position [12, 0]
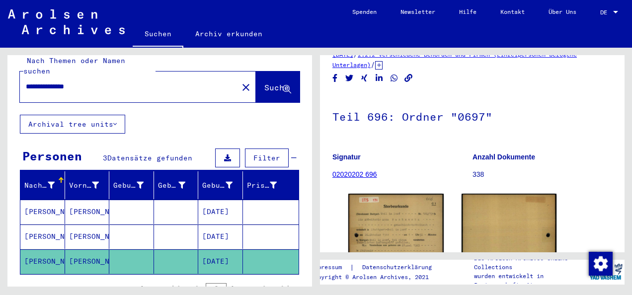
drag, startPoint x: 40, startPoint y: 77, endPoint x: 66, endPoint y: 76, distance: 25.8
click at [66, 81] on input "**********" at bounding box center [129, 86] width 206 height 10
click at [74, 81] on input "**********" at bounding box center [129, 86] width 206 height 10
click at [80, 81] on input "**********" at bounding box center [129, 86] width 206 height 10
click at [264, 82] on span "Suche" at bounding box center [276, 87] width 25 height 10
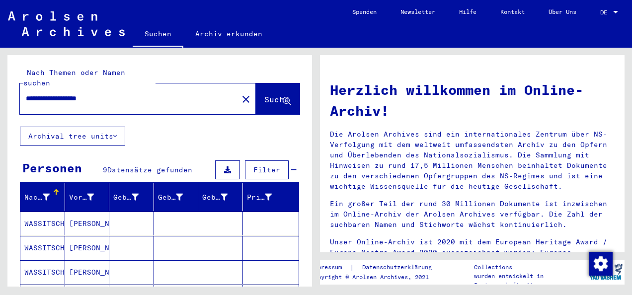
click at [81, 212] on mat-cell "[PERSON_NAME]" at bounding box center [87, 224] width 45 height 24
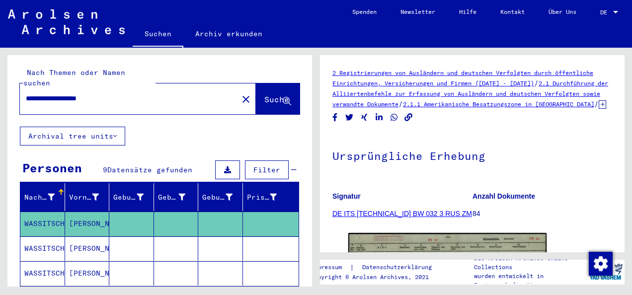
scroll to position [50, 0]
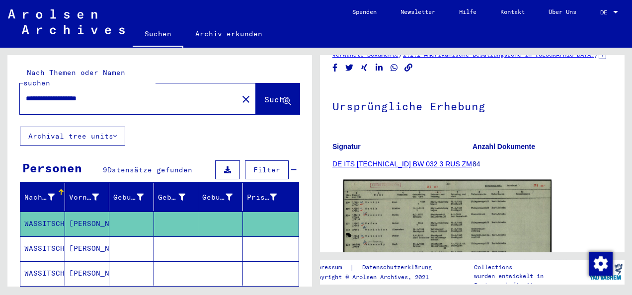
click at [392, 222] on img at bounding box center [447, 254] width 208 height 148
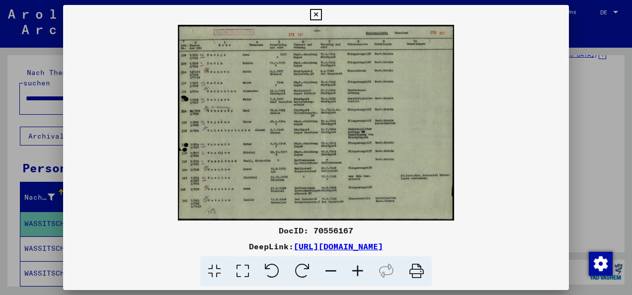
click at [243, 268] on icon at bounding box center [243, 271] width 28 height 30
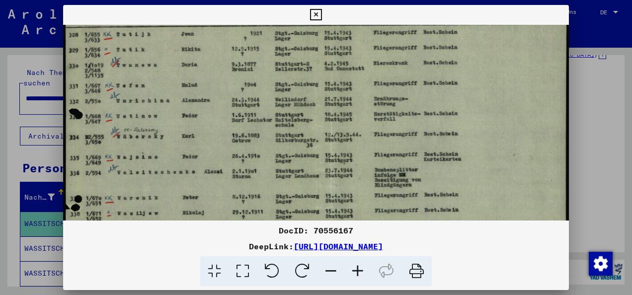
scroll to position [50, 0]
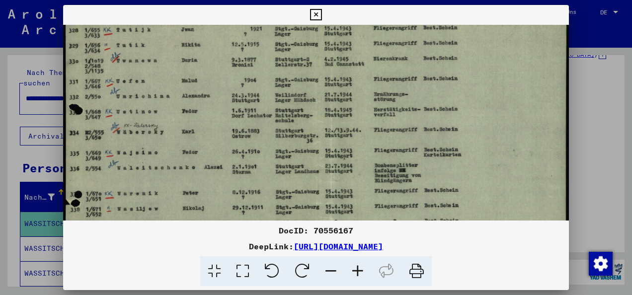
drag, startPoint x: 226, startPoint y: 187, endPoint x: 232, endPoint y: 139, distance: 48.6
click at [232, 139] on img at bounding box center [316, 154] width 506 height 359
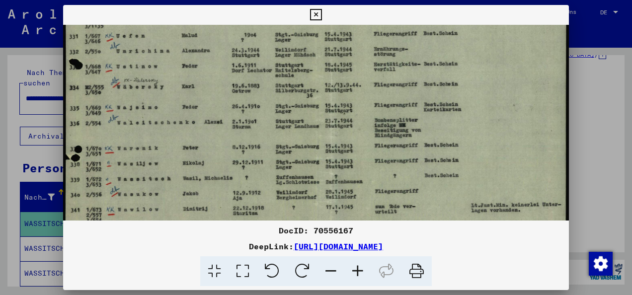
drag, startPoint x: 228, startPoint y: 177, endPoint x: 233, endPoint y: 131, distance: 46.6
click at [233, 131] on img at bounding box center [316, 108] width 506 height 359
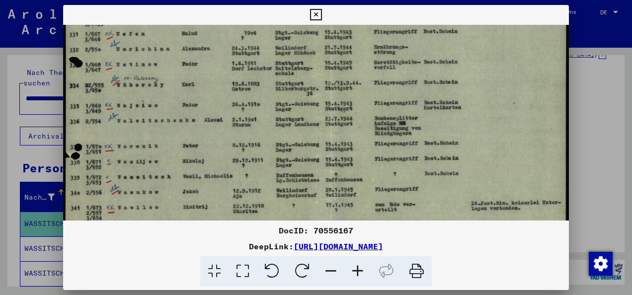
click at [218, 174] on img at bounding box center [316, 106] width 506 height 359
click at [302, 180] on img at bounding box center [316, 106] width 506 height 359
click at [453, 176] on img at bounding box center [316, 106] width 506 height 359
click at [394, 172] on img at bounding box center [316, 106] width 506 height 359
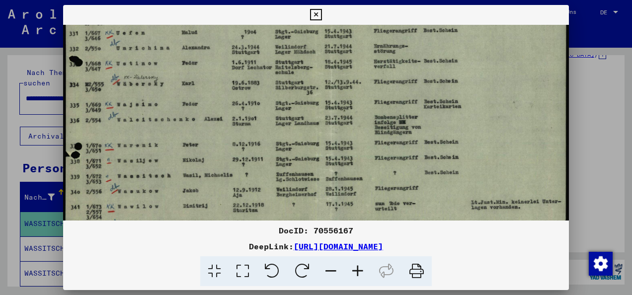
click at [297, 169] on img at bounding box center [316, 105] width 506 height 359
click at [219, 177] on img at bounding box center [316, 105] width 506 height 359
click at [187, 172] on img at bounding box center [316, 105] width 506 height 359
click at [216, 174] on img at bounding box center [316, 105] width 506 height 359
click at [449, 173] on img at bounding box center [316, 105] width 506 height 359
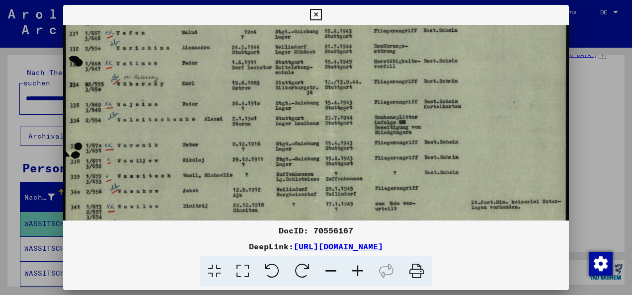
click at [394, 173] on img at bounding box center [316, 105] width 506 height 359
click at [318, 13] on icon at bounding box center [315, 15] width 11 height 12
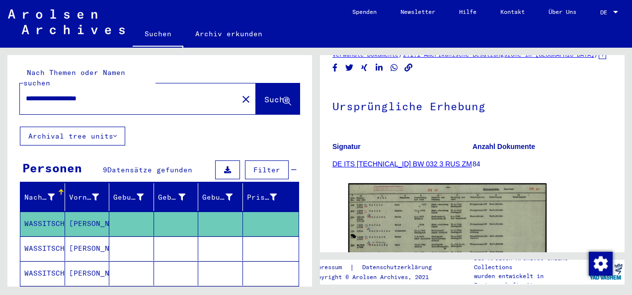
click at [80, 237] on mat-cell "[PERSON_NAME]" at bounding box center [87, 248] width 45 height 24
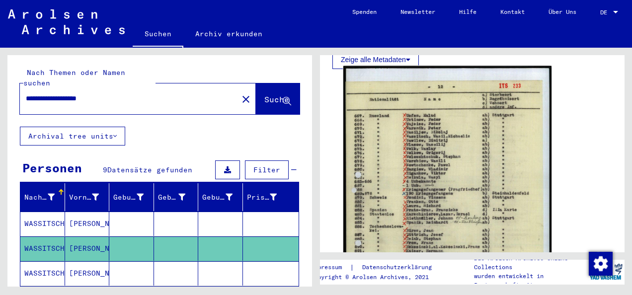
scroll to position [199, 0]
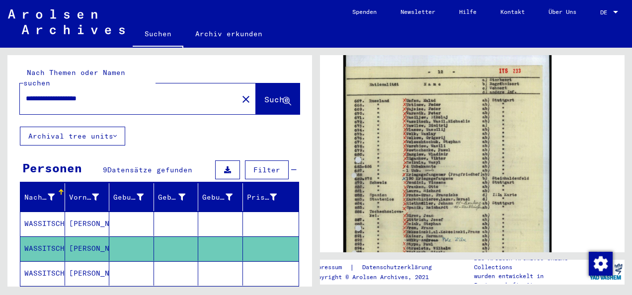
click at [402, 164] on img at bounding box center [447, 197] width 208 height 292
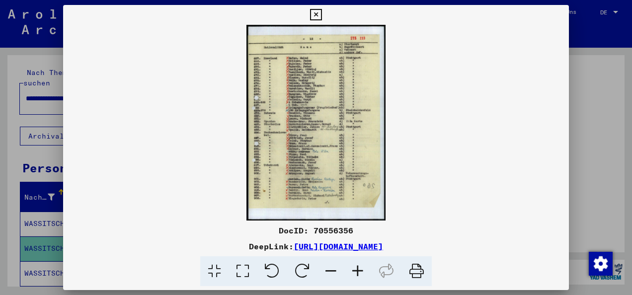
click at [244, 273] on icon at bounding box center [243, 271] width 28 height 30
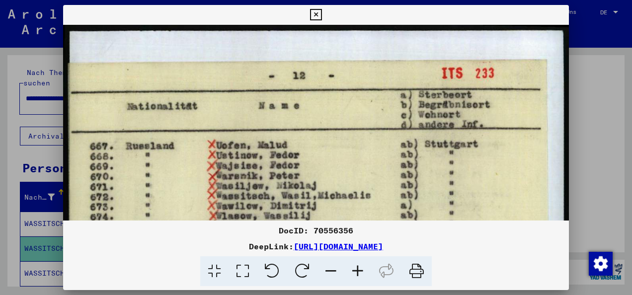
click at [319, 15] on icon at bounding box center [315, 15] width 11 height 12
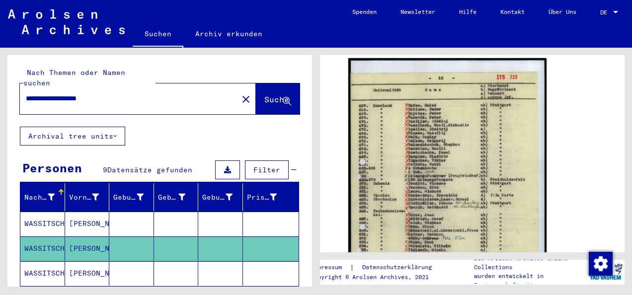
click at [118, 261] on mat-cell at bounding box center [131, 273] width 45 height 24
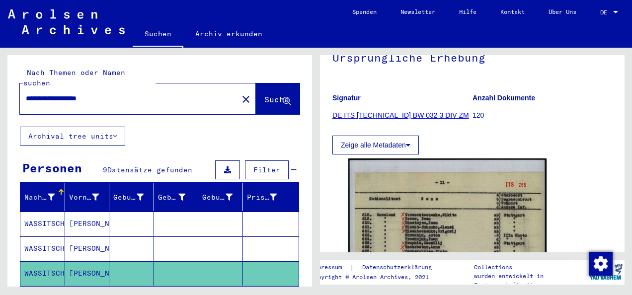
scroll to position [99, 0]
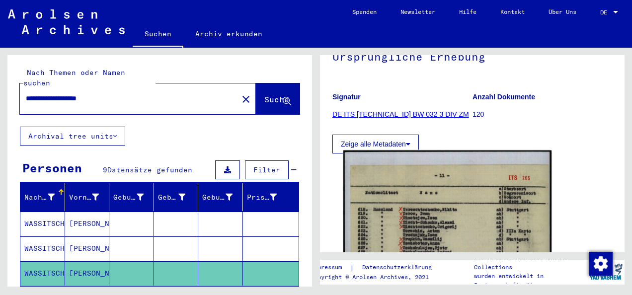
click at [409, 217] on img at bounding box center [447, 297] width 208 height 293
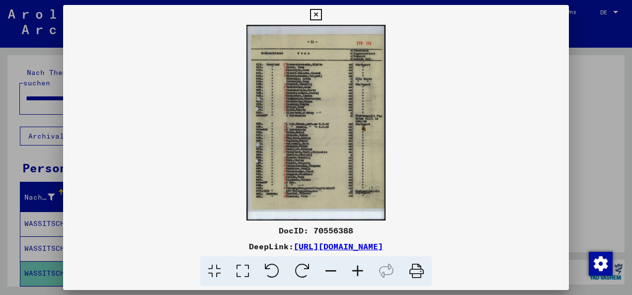
click at [241, 270] on icon at bounding box center [243, 271] width 28 height 30
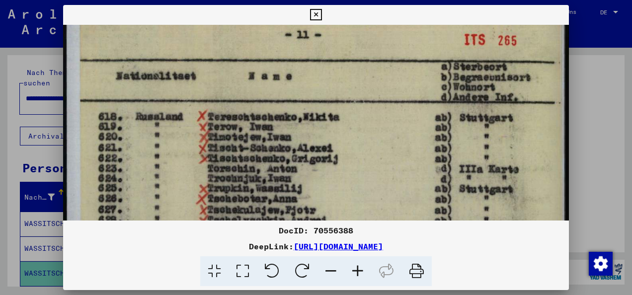
drag, startPoint x: 263, startPoint y: 201, endPoint x: 276, endPoint y: 137, distance: 65.4
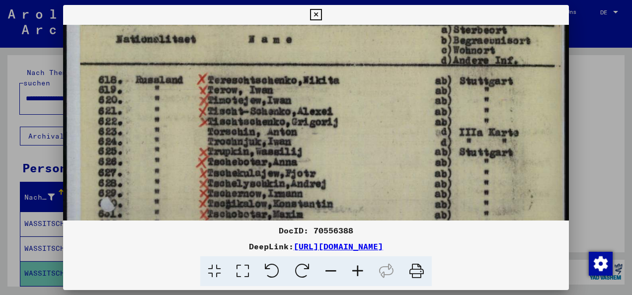
drag, startPoint x: 249, startPoint y: 184, endPoint x: 258, endPoint y: 155, distance: 30.0
click at [257, 155] on img at bounding box center [316, 291] width 506 height 710
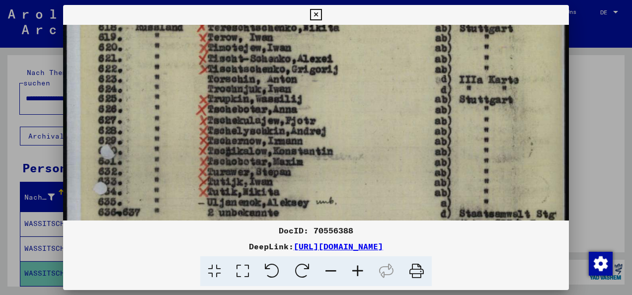
drag, startPoint x: 257, startPoint y: 178, endPoint x: 276, endPoint y: 141, distance: 41.3
click at [275, 142] on img at bounding box center [316, 239] width 506 height 710
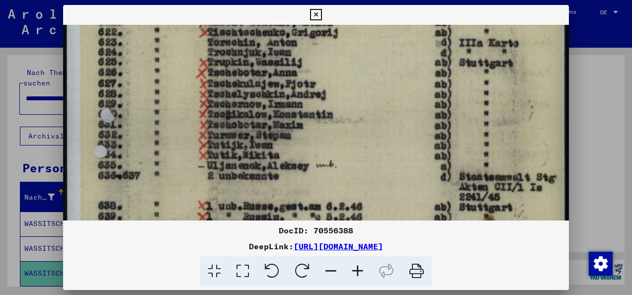
drag, startPoint x: 272, startPoint y: 169, endPoint x: 277, endPoint y: 156, distance: 14.5
click at [277, 156] on img at bounding box center [316, 202] width 506 height 710
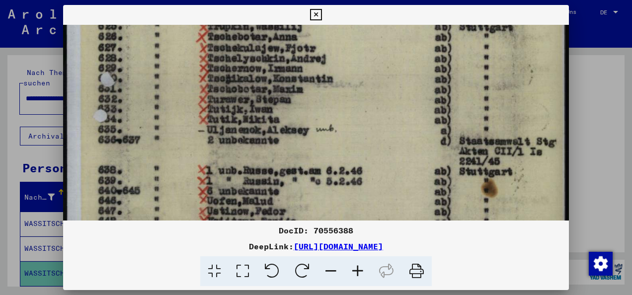
drag, startPoint x: 243, startPoint y: 177, endPoint x: 272, endPoint y: 136, distance: 50.2
click at [272, 135] on img at bounding box center [316, 166] width 506 height 710
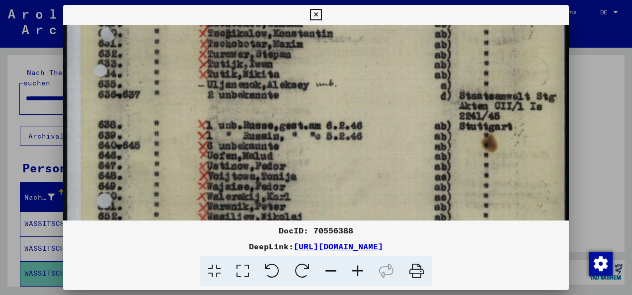
drag, startPoint x: 271, startPoint y: 181, endPoint x: 300, endPoint y: 133, distance: 55.9
click at [300, 132] on img at bounding box center [316, 121] width 506 height 710
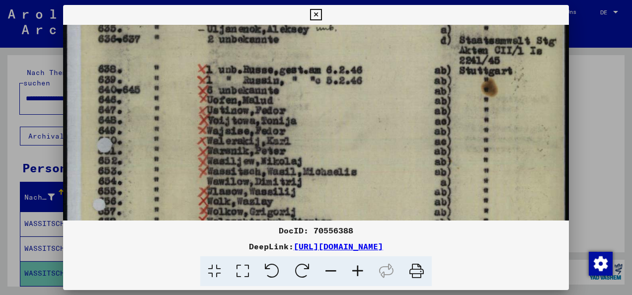
drag, startPoint x: 274, startPoint y: 173, endPoint x: 291, endPoint y: 147, distance: 31.7
click at [291, 147] on img at bounding box center [316, 65] width 506 height 710
click at [318, 170] on img at bounding box center [316, 65] width 506 height 710
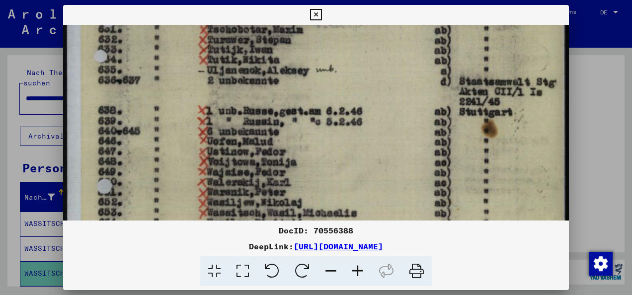
scroll to position [242, 0]
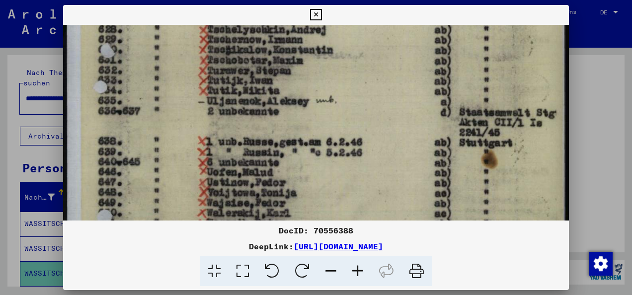
drag, startPoint x: 506, startPoint y: 62, endPoint x: 489, endPoint y: 136, distance: 75.9
click at [489, 136] on img at bounding box center [316, 137] width 506 height 710
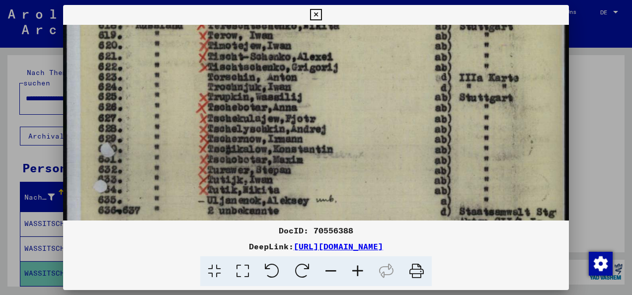
drag, startPoint x: 418, startPoint y: 62, endPoint x: 406, endPoint y: 144, distance: 83.4
click at [406, 144] on img at bounding box center [316, 237] width 506 height 710
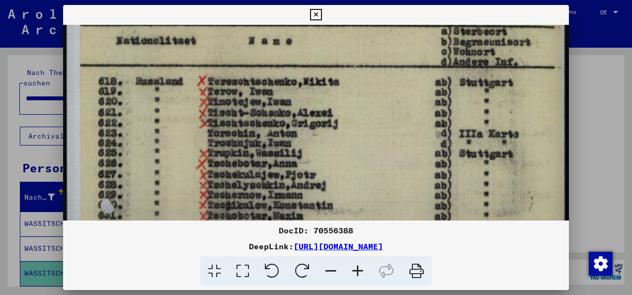
scroll to position [50, 0]
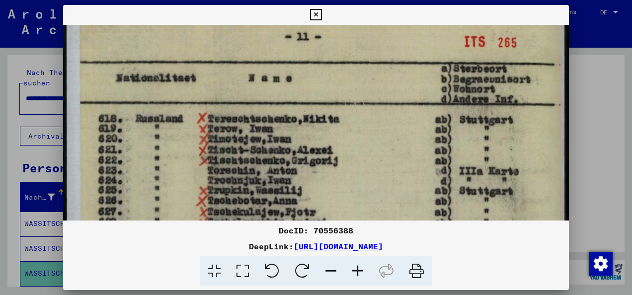
drag, startPoint x: 425, startPoint y: 60, endPoint x: 426, endPoint y: 150, distance: 89.9
click at [315, 11] on icon at bounding box center [315, 15] width 11 height 12
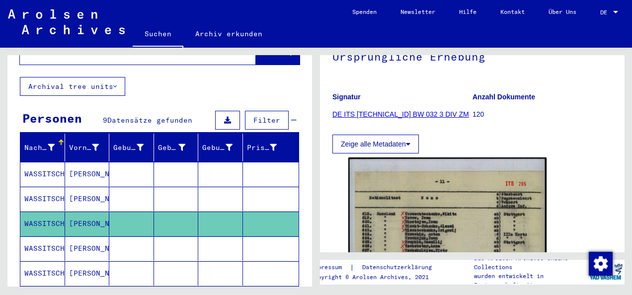
click at [113, 240] on mat-cell at bounding box center [131, 248] width 45 height 24
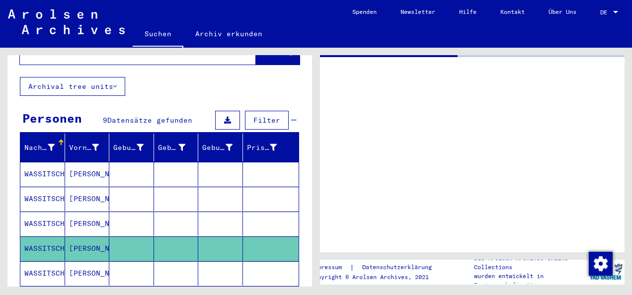
click at [113, 240] on mat-cell at bounding box center [131, 248] width 45 height 24
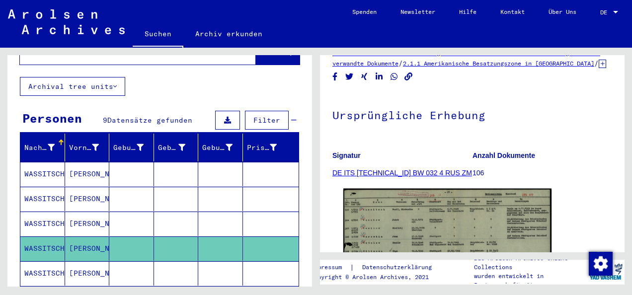
scroll to position [99, 0]
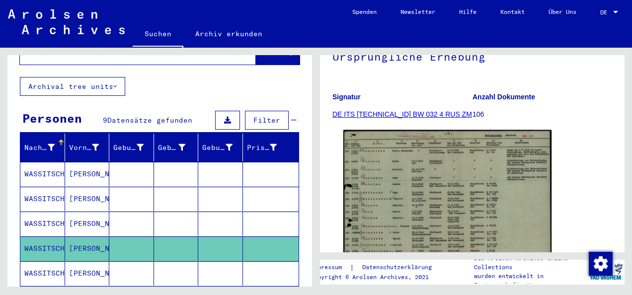
click at [421, 200] on img at bounding box center [447, 204] width 208 height 148
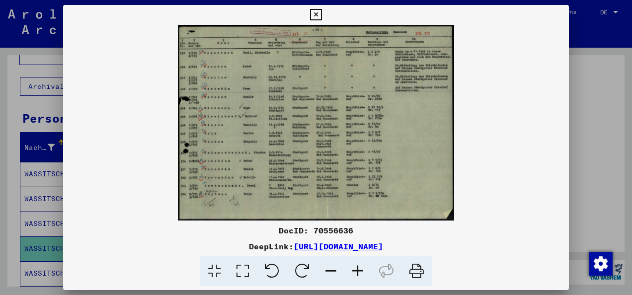
click at [236, 270] on icon at bounding box center [243, 271] width 28 height 30
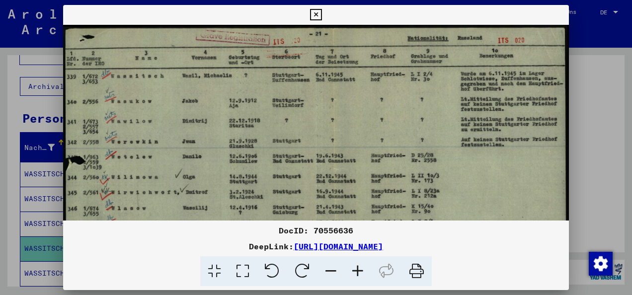
click at [195, 76] on img at bounding box center [316, 204] width 506 height 359
click at [297, 78] on img at bounding box center [316, 204] width 506 height 359
click at [329, 77] on img at bounding box center [316, 204] width 506 height 359
click at [497, 89] on img at bounding box center [316, 204] width 506 height 359
click at [332, 76] on img at bounding box center [316, 204] width 506 height 359
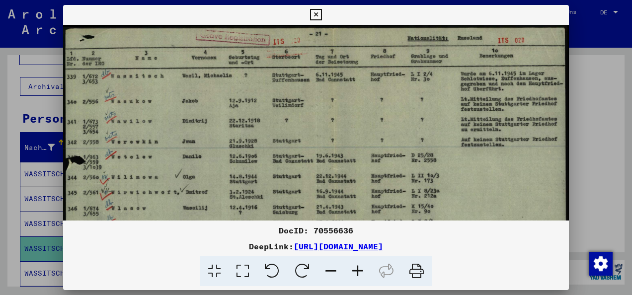
click at [493, 86] on img at bounding box center [316, 204] width 506 height 359
click at [494, 83] on img at bounding box center [316, 204] width 506 height 359
click at [285, 168] on img at bounding box center [316, 204] width 506 height 359
click at [282, 74] on img at bounding box center [316, 204] width 506 height 359
click at [336, 76] on img at bounding box center [316, 204] width 506 height 359
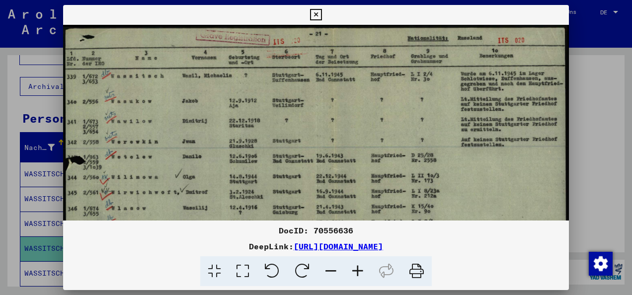
click at [384, 75] on img at bounding box center [316, 204] width 506 height 359
click at [426, 75] on img at bounding box center [316, 204] width 506 height 359
click at [338, 79] on img at bounding box center [316, 204] width 506 height 359
click at [337, 77] on img at bounding box center [316, 204] width 506 height 359
click at [319, 14] on icon at bounding box center [315, 15] width 11 height 12
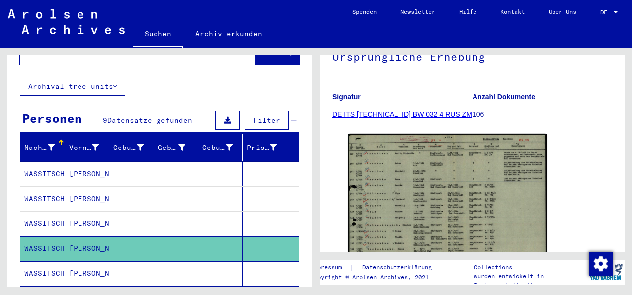
click at [128, 262] on mat-cell at bounding box center [131, 273] width 45 height 24
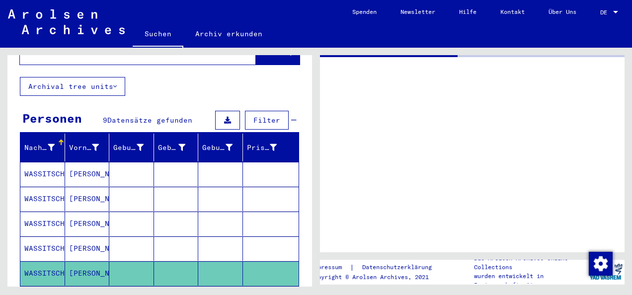
click at [128, 262] on mat-cell at bounding box center [131, 273] width 45 height 24
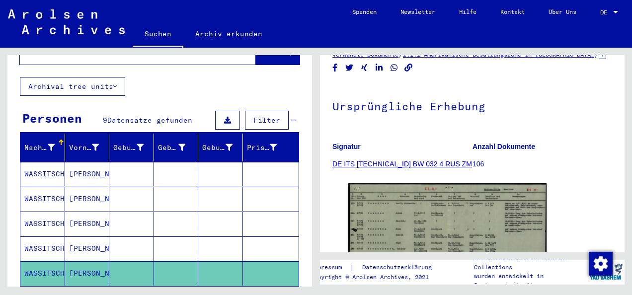
scroll to position [99, 0]
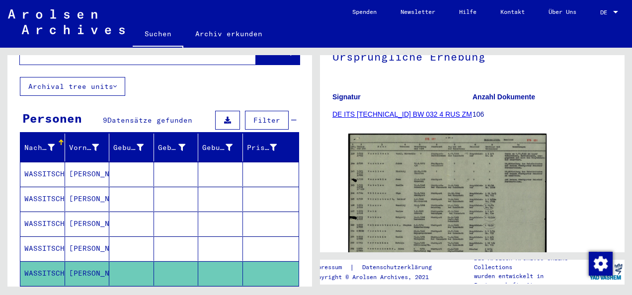
click at [370, 205] on img at bounding box center [447, 204] width 198 height 140
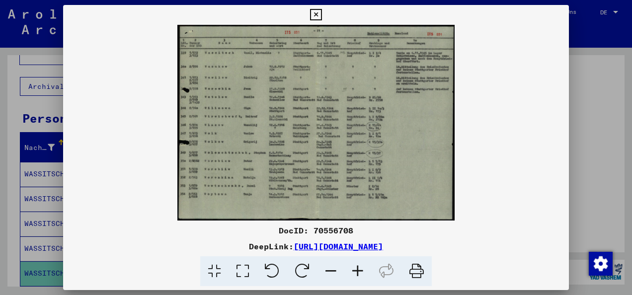
click at [240, 268] on icon at bounding box center [243, 271] width 28 height 30
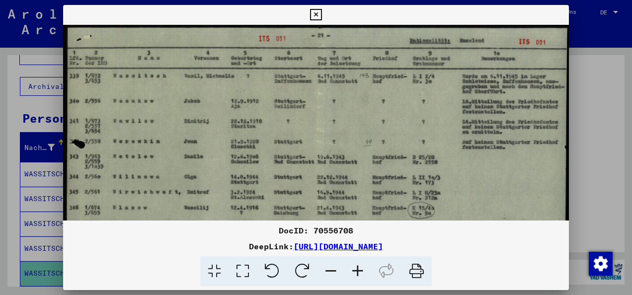
click at [319, 17] on icon at bounding box center [315, 15] width 11 height 12
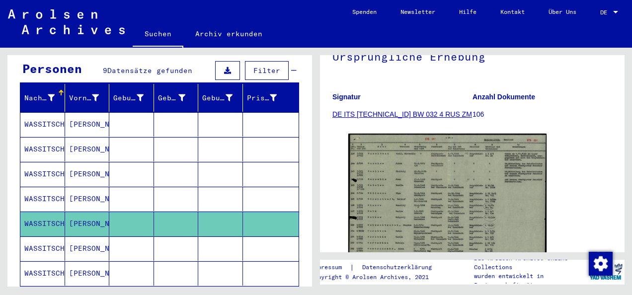
click at [163, 236] on mat-cell at bounding box center [176, 248] width 45 height 24
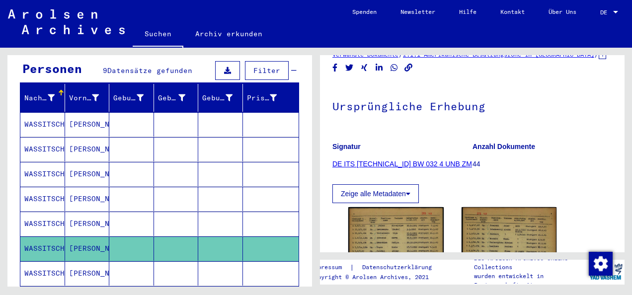
scroll to position [99, 0]
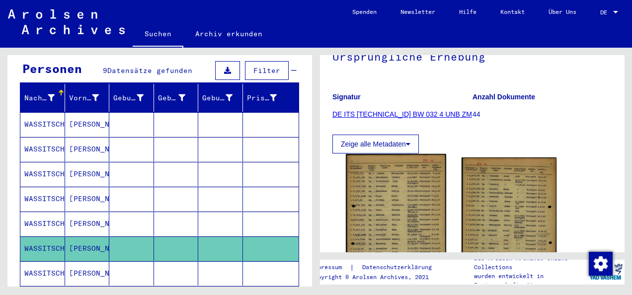
click at [398, 208] on img at bounding box center [396, 224] width 100 height 141
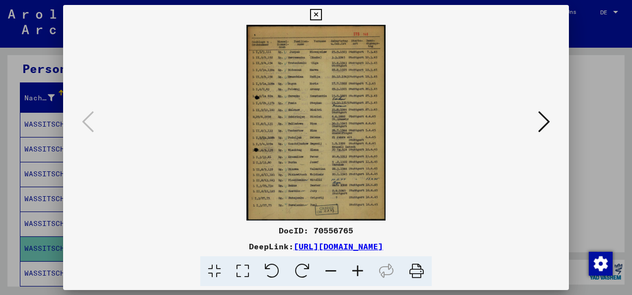
click at [238, 266] on icon at bounding box center [243, 271] width 28 height 30
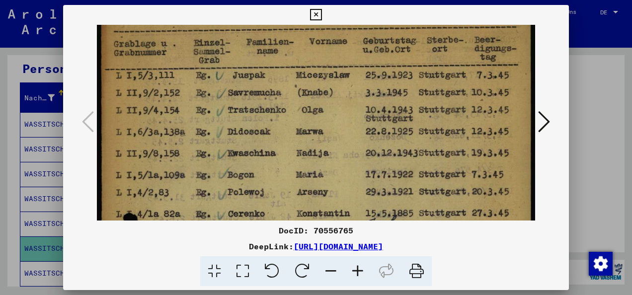
drag, startPoint x: 258, startPoint y: 162, endPoint x: 261, endPoint y: 140, distance: 22.6
click at [260, 145] on img at bounding box center [316, 297] width 438 height 615
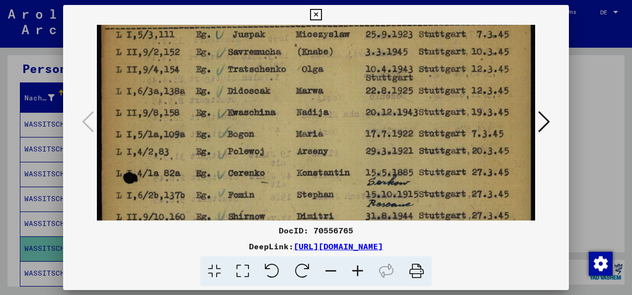
drag, startPoint x: 268, startPoint y: 191, endPoint x: 281, endPoint y: 151, distance: 41.8
click at [281, 151] on img at bounding box center [316, 256] width 438 height 615
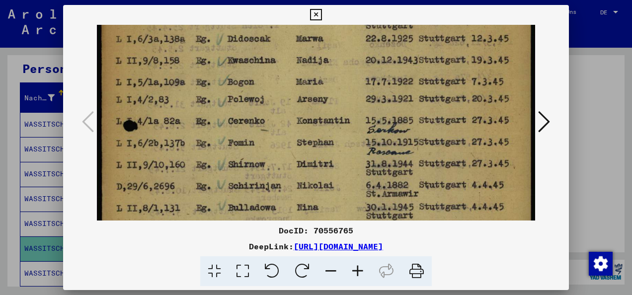
drag, startPoint x: 282, startPoint y: 201, endPoint x: 293, endPoint y: 158, distance: 43.7
click at [293, 158] on img at bounding box center [316, 204] width 438 height 615
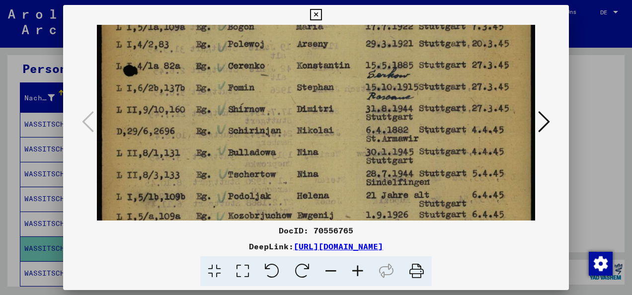
drag, startPoint x: 294, startPoint y: 153, endPoint x: 296, endPoint y: 148, distance: 5.1
click at [296, 148] on img at bounding box center [316, 149] width 438 height 615
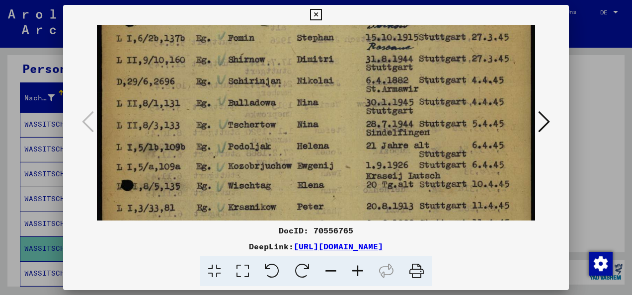
drag, startPoint x: 280, startPoint y: 199, endPoint x: 293, endPoint y: 158, distance: 43.1
click at [293, 155] on img at bounding box center [316, 99] width 438 height 615
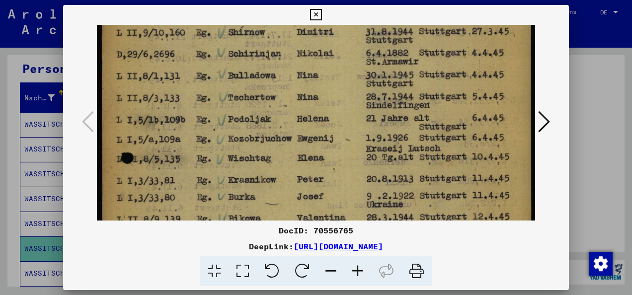
drag, startPoint x: 283, startPoint y: 195, endPoint x: 289, endPoint y: 163, distance: 32.4
click at [289, 163] on img at bounding box center [316, 72] width 438 height 615
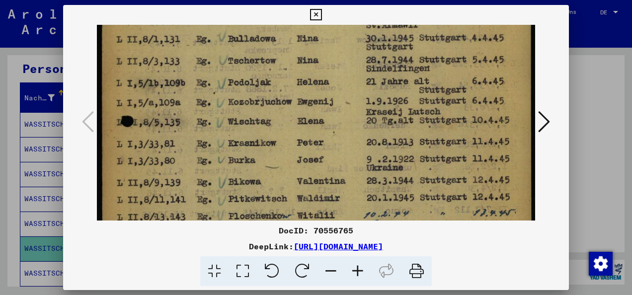
drag, startPoint x: 281, startPoint y: 187, endPoint x: 286, endPoint y: 154, distance: 32.7
click at [286, 154] on img at bounding box center [316, 35] width 438 height 615
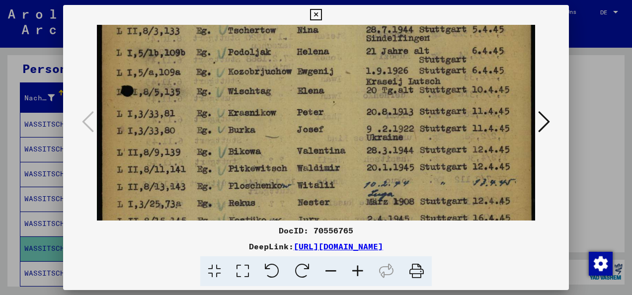
drag, startPoint x: 266, startPoint y: 200, endPoint x: 279, endPoint y: 165, distance: 37.6
click at [279, 165] on img at bounding box center [316, 5] width 438 height 615
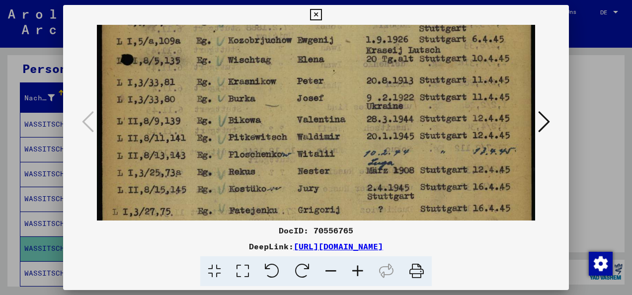
drag, startPoint x: 266, startPoint y: 205, endPoint x: 274, endPoint y: 174, distance: 31.7
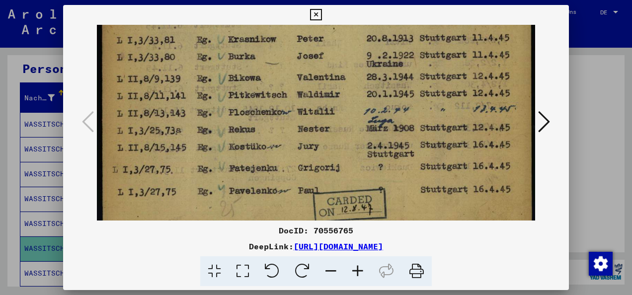
drag, startPoint x: 264, startPoint y: 205, endPoint x: 271, endPoint y: 172, distance: 33.6
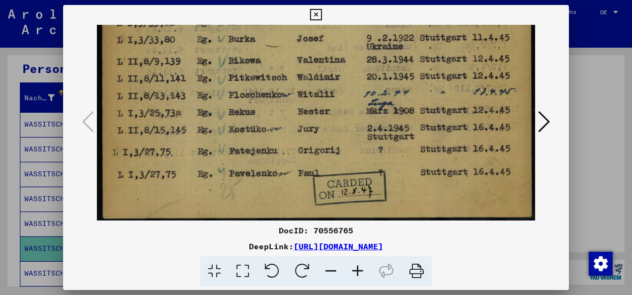
click at [540, 123] on icon at bounding box center [544, 122] width 12 height 24
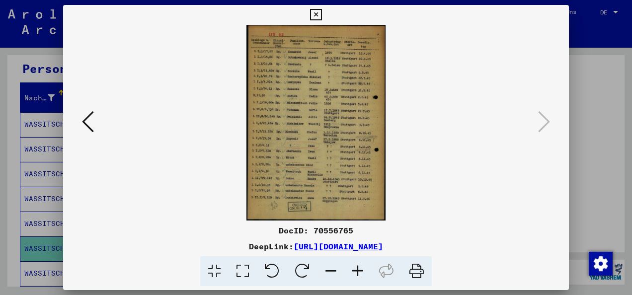
click at [251, 266] on icon at bounding box center [243, 271] width 28 height 30
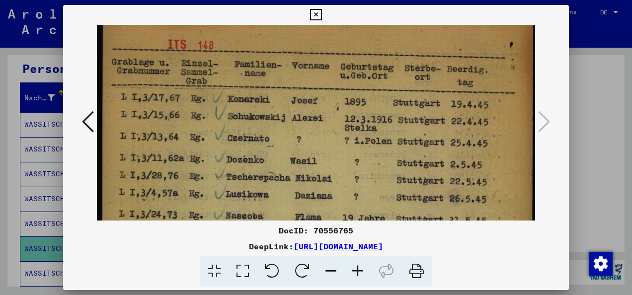
drag, startPoint x: 264, startPoint y: 204, endPoint x: 283, endPoint y: 149, distance: 58.8
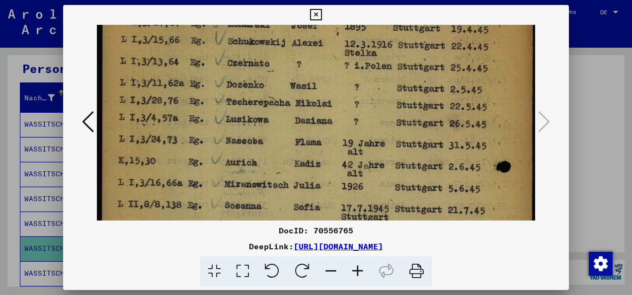
drag, startPoint x: 251, startPoint y: 203, endPoint x: 262, endPoint y: 173, distance: 31.7
click at [262, 173] on img at bounding box center [316, 246] width 438 height 615
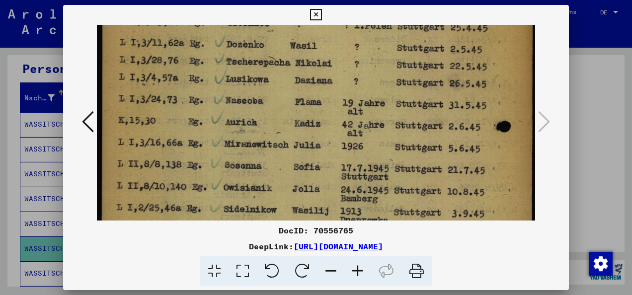
drag, startPoint x: 256, startPoint y: 192, endPoint x: 265, endPoint y: 173, distance: 21.1
click at [265, 169] on img at bounding box center [316, 206] width 438 height 615
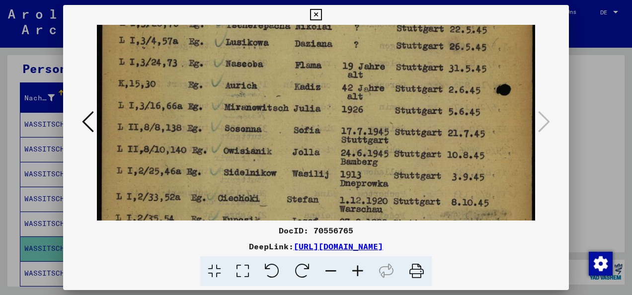
drag, startPoint x: 251, startPoint y: 203, endPoint x: 262, endPoint y: 178, distance: 27.1
click at [262, 178] on img at bounding box center [316, 169] width 438 height 615
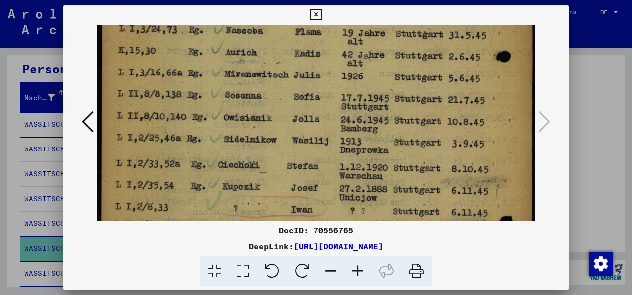
drag, startPoint x: 254, startPoint y: 203, endPoint x: 266, endPoint y: 174, distance: 31.4
click at [266, 174] on img at bounding box center [316, 136] width 438 height 615
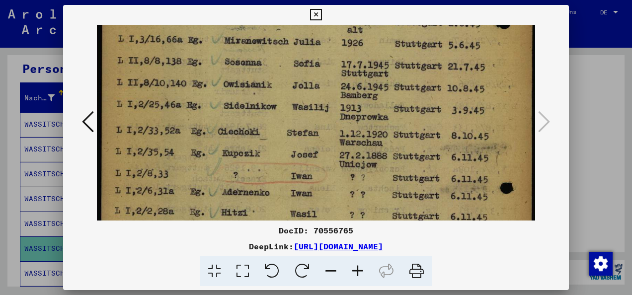
drag, startPoint x: 257, startPoint y: 199, endPoint x: 269, endPoint y: 175, distance: 26.9
click at [269, 175] on img at bounding box center [316, 103] width 438 height 615
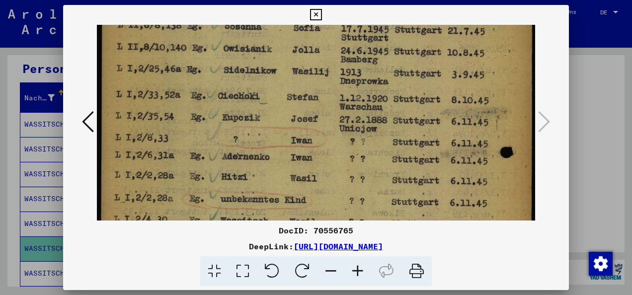
drag, startPoint x: 260, startPoint y: 197, endPoint x: 271, endPoint y: 170, distance: 28.7
click at [271, 171] on img at bounding box center [316, 67] width 438 height 615
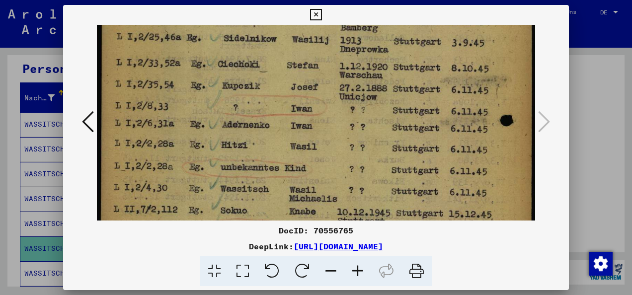
drag, startPoint x: 258, startPoint y: 207, endPoint x: 269, endPoint y: 179, distance: 29.9
click at [269, 179] on img at bounding box center [316, 35] width 438 height 615
click at [295, 193] on img at bounding box center [316, 34] width 438 height 615
click at [435, 188] on img at bounding box center [316, 34] width 438 height 615
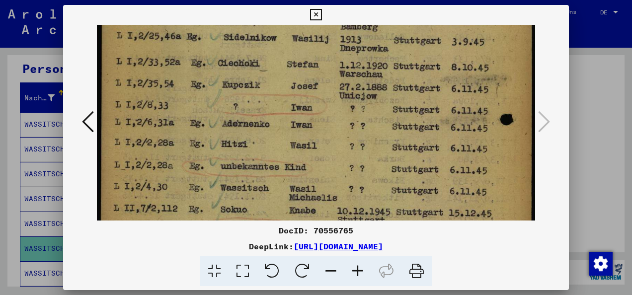
click at [319, 11] on icon at bounding box center [315, 15] width 11 height 12
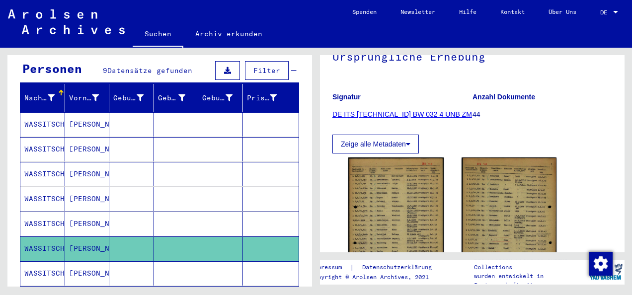
click at [124, 261] on mat-cell at bounding box center [131, 273] width 45 height 24
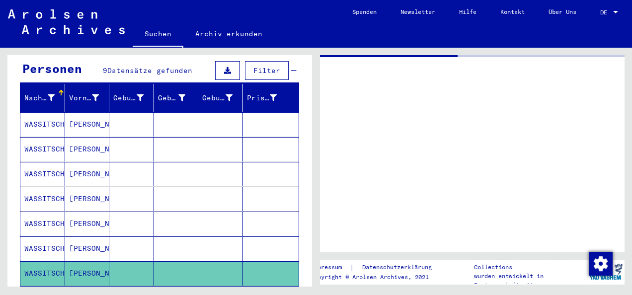
click at [124, 261] on mat-cell at bounding box center [131, 273] width 45 height 24
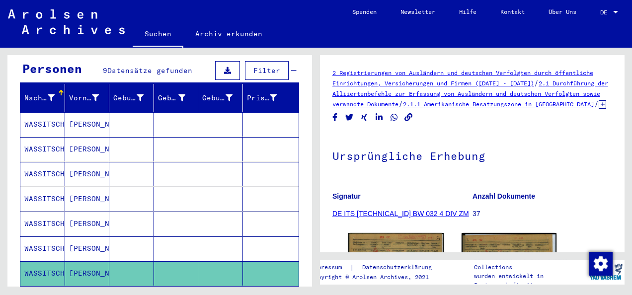
scroll to position [50, 0]
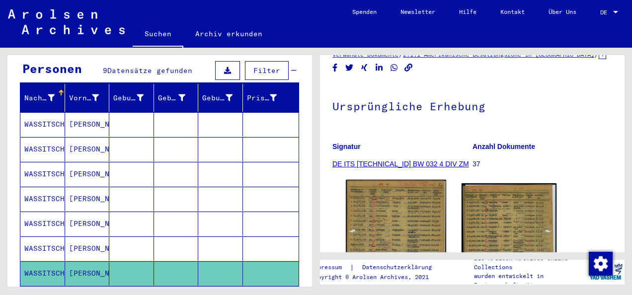
click at [409, 210] on img at bounding box center [396, 250] width 100 height 140
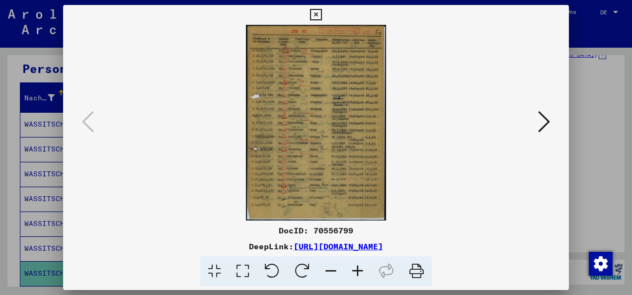
drag, startPoint x: 239, startPoint y: 270, endPoint x: 241, endPoint y: 262, distance: 8.7
click at [240, 269] on icon at bounding box center [243, 271] width 28 height 30
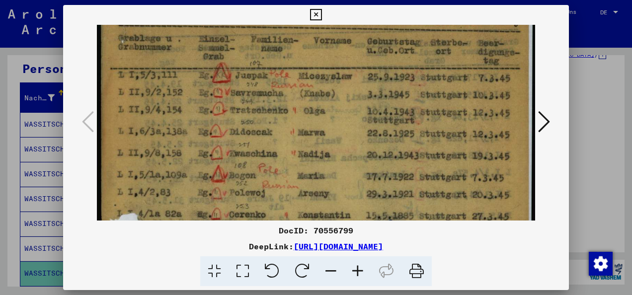
drag, startPoint x: 254, startPoint y: 195, endPoint x: 271, endPoint y: 142, distance: 55.8
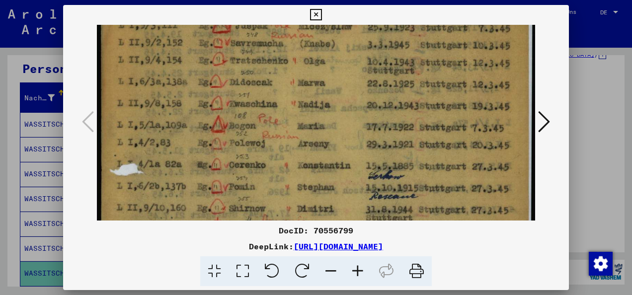
drag, startPoint x: 259, startPoint y: 192, endPoint x: 273, endPoint y: 160, distance: 34.7
click at [274, 154] on img at bounding box center [316, 252] width 438 height 614
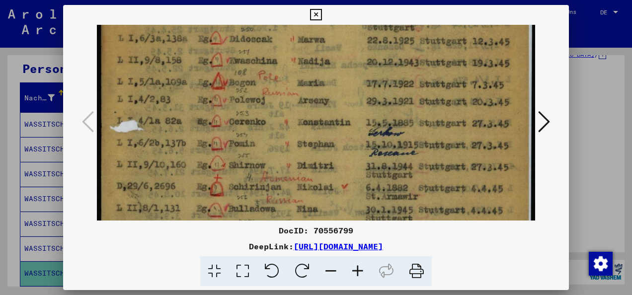
drag, startPoint x: 264, startPoint y: 195, endPoint x: 277, endPoint y: 161, distance: 36.2
click at [277, 161] on img at bounding box center [316, 209] width 438 height 614
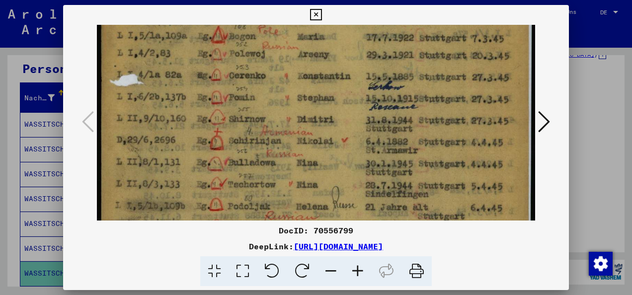
drag, startPoint x: 269, startPoint y: 196, endPoint x: 286, endPoint y: 154, distance: 45.5
click at [286, 154] on img at bounding box center [316, 163] width 438 height 614
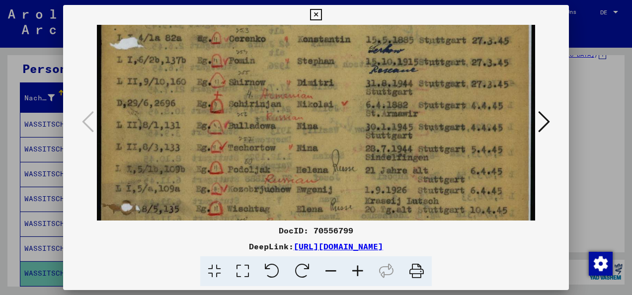
drag, startPoint x: 269, startPoint y: 195, endPoint x: 283, endPoint y: 162, distance: 35.6
click at [283, 162] on img at bounding box center [316, 126] width 438 height 614
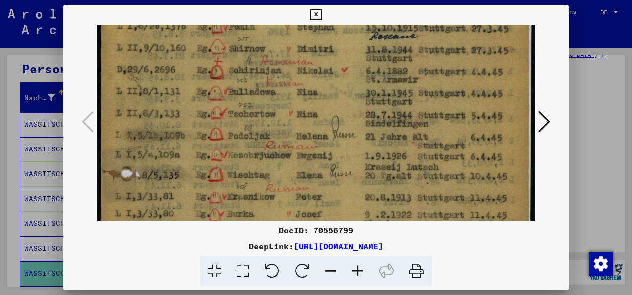
drag, startPoint x: 265, startPoint y: 204, endPoint x: 278, endPoint y: 166, distance: 40.1
click at [278, 166] on img at bounding box center [316, 92] width 438 height 614
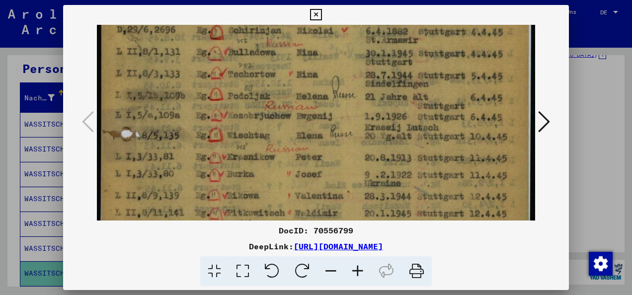
drag, startPoint x: 263, startPoint y: 195, endPoint x: 275, endPoint y: 162, distance: 34.4
click at [275, 162] on img at bounding box center [316, 53] width 438 height 614
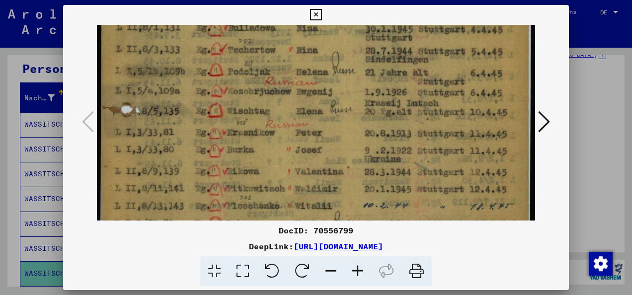
drag, startPoint x: 253, startPoint y: 204, endPoint x: 261, endPoint y: 184, distance: 20.9
click at [264, 177] on img at bounding box center [316, 28] width 438 height 614
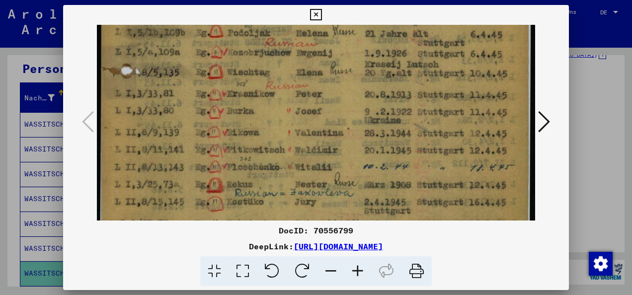
drag, startPoint x: 254, startPoint y: 200, endPoint x: 275, endPoint y: 162, distance: 42.9
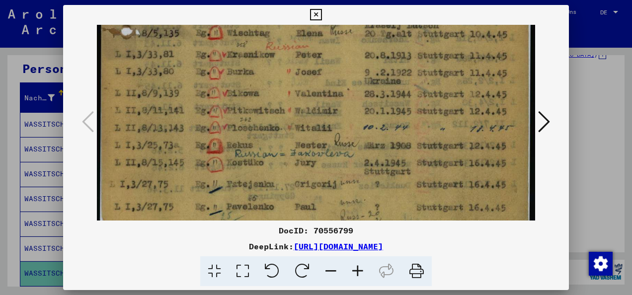
drag, startPoint x: 259, startPoint y: 200, endPoint x: 277, endPoint y: 163, distance: 40.9
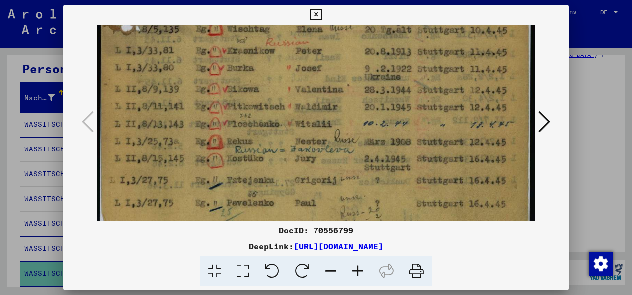
scroll to position [417, 0]
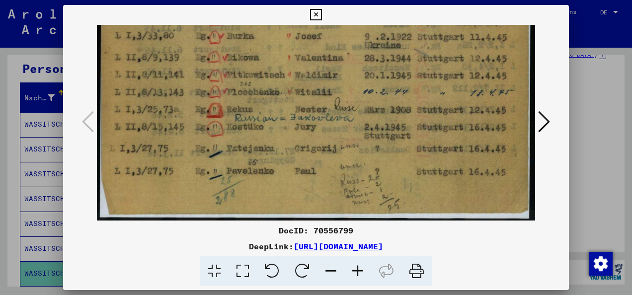
drag, startPoint x: 258, startPoint y: 197, endPoint x: 274, endPoint y: 164, distance: 36.7
click at [545, 118] on icon at bounding box center [544, 122] width 12 height 24
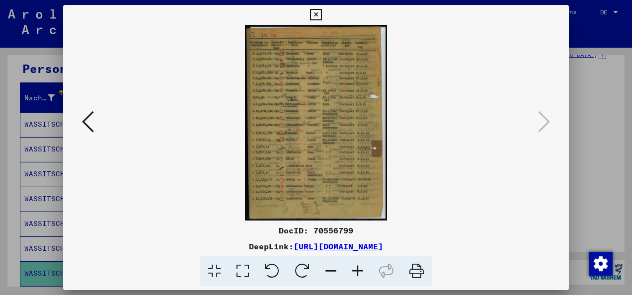
click at [249, 273] on icon at bounding box center [243, 271] width 28 height 30
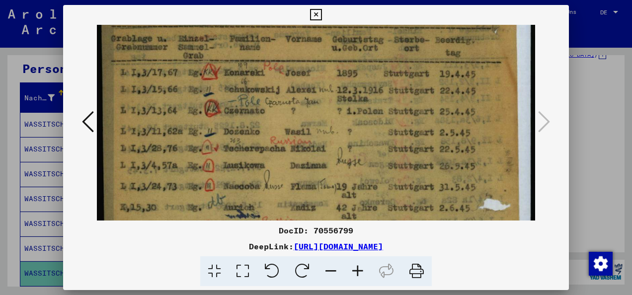
drag
click at [273, 157] on img at bounding box center [316, 286] width 438 height 602
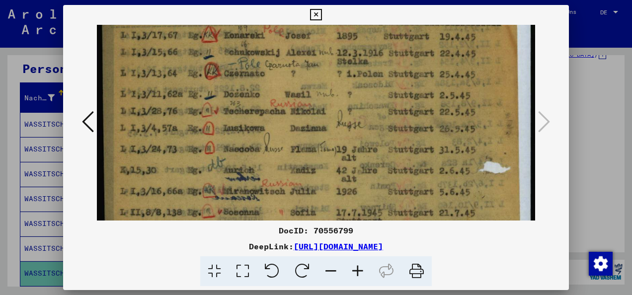
click at [279, 159] on img at bounding box center [316, 248] width 438 height 602
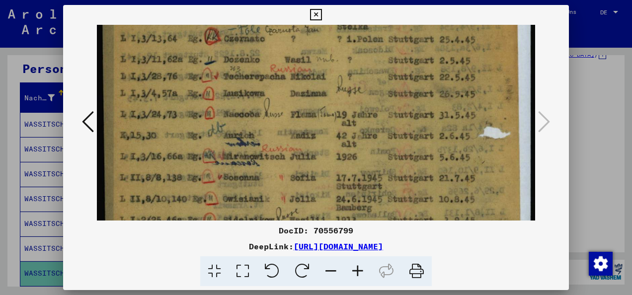
click at [285, 162] on img at bounding box center [316, 214] width 438 height 602
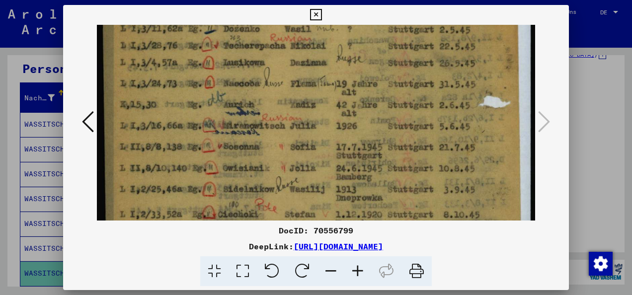
click at [287, 164] on img at bounding box center [316, 183] width 438 height 602
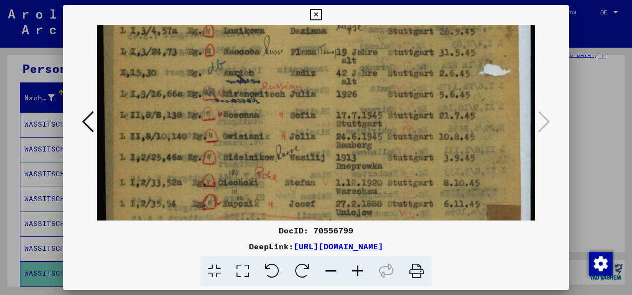
click at [289, 158] on img at bounding box center [316, 151] width 438 height 602
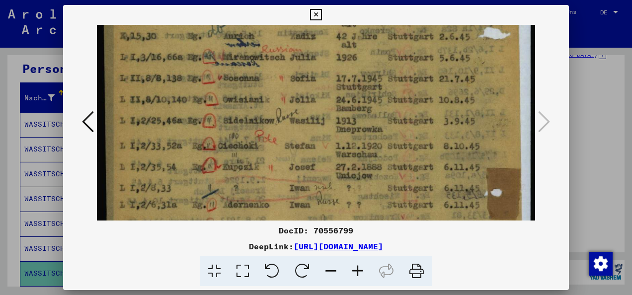
click at [283, 161] on img at bounding box center [316, 114] width 438 height 602
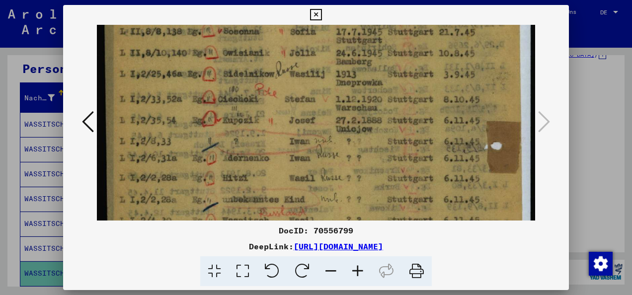
click at [290, 154] on img at bounding box center [316, 68] width 438 height 602
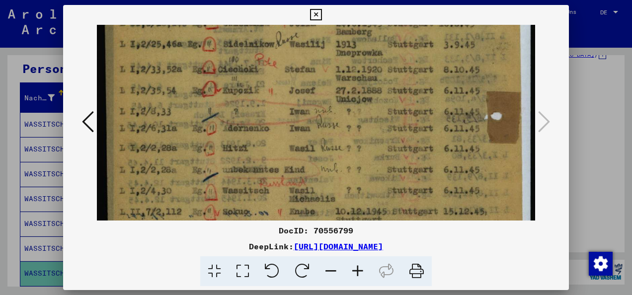
click at [288, 154] on img at bounding box center [316, 38] width 438 height 602
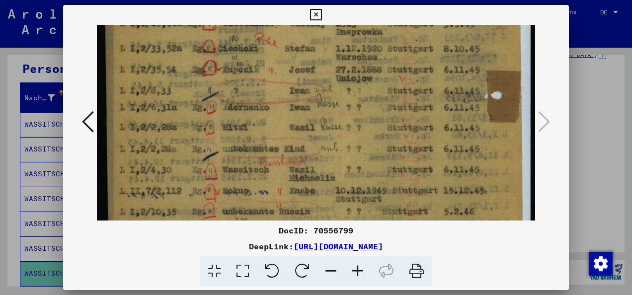
click at [314, 13] on icon at bounding box center [315, 15] width 11 height 12
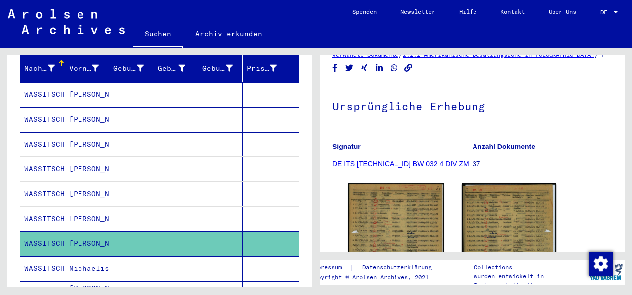
scroll to position [149, 0]
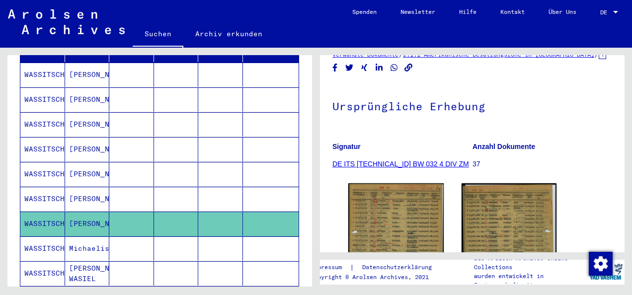
click at [131, 236] on mat-cell at bounding box center [131, 248] width 45 height 24
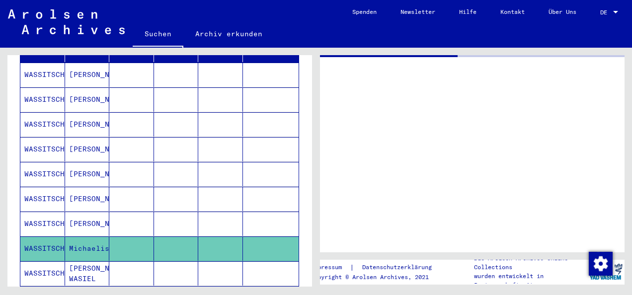
click at [131, 236] on mat-cell at bounding box center [131, 248] width 45 height 24
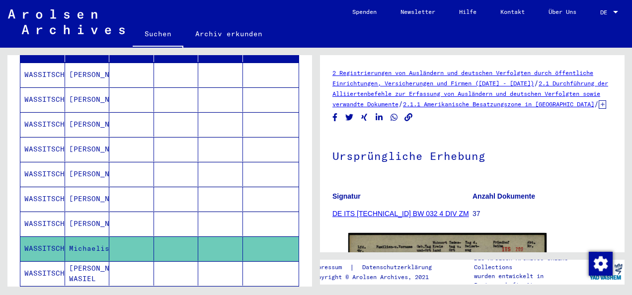
scroll to position [50, 0]
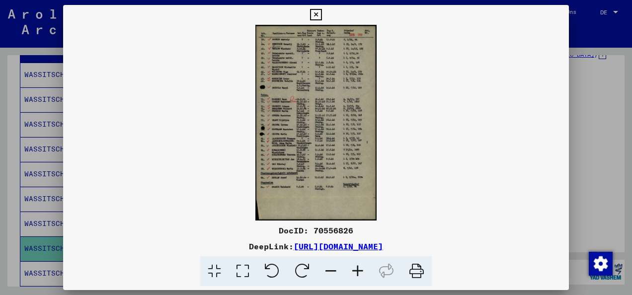
click at [239, 269] on icon at bounding box center [243, 271] width 28 height 30
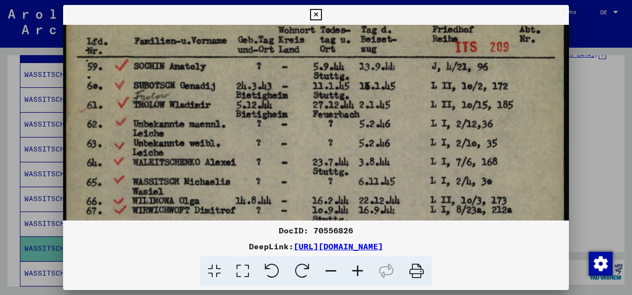
scroll to position [24, 0]
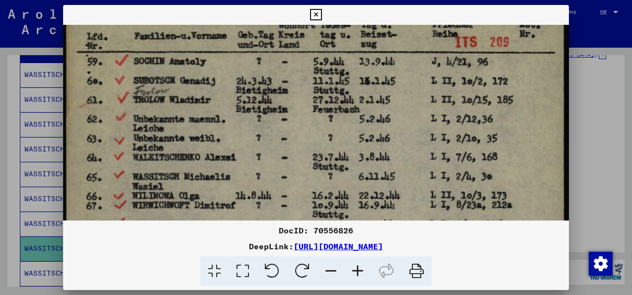
click at [318, 17] on icon at bounding box center [315, 15] width 11 height 12
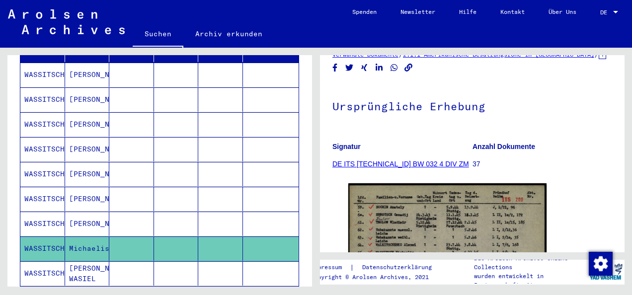
click at [171, 261] on mat-cell at bounding box center [176, 273] width 45 height 24
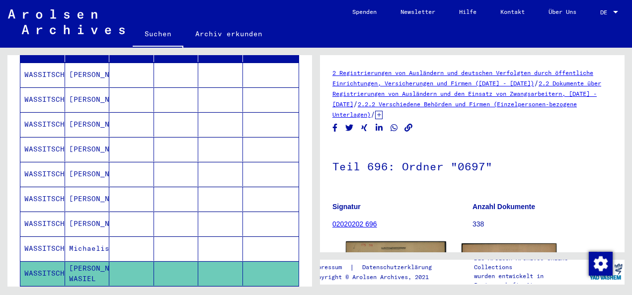
scroll to position [50, 0]
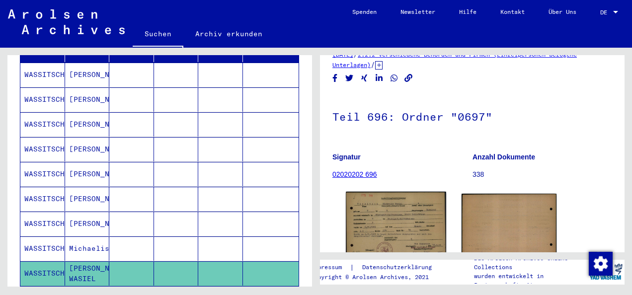
click at [382, 216] on img at bounding box center [396, 227] width 100 height 71
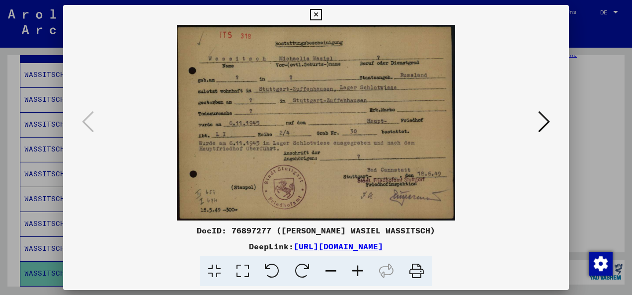
click at [247, 123] on img at bounding box center [316, 123] width 438 height 196
click at [315, 100] on img at bounding box center [316, 123] width 438 height 196
click at [319, 7] on button at bounding box center [315, 15] width 17 height 20
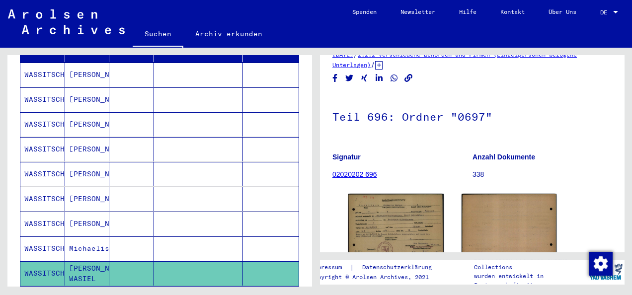
click at [80, 236] on mat-cell "Michaelis" at bounding box center [87, 248] width 45 height 24
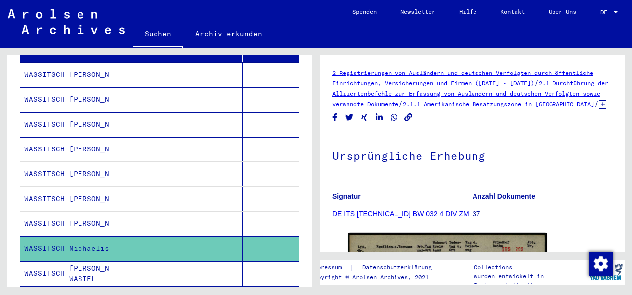
click at [80, 236] on mat-cell "Michaelis" at bounding box center [87, 248] width 45 height 24
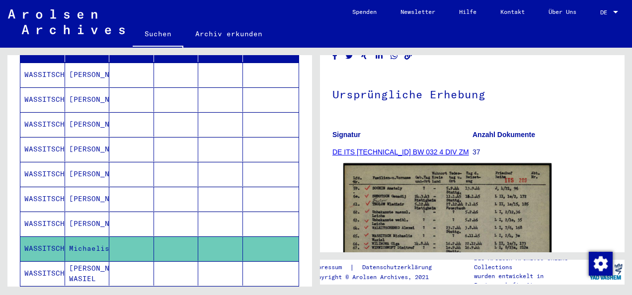
scroll to position [99, 0]
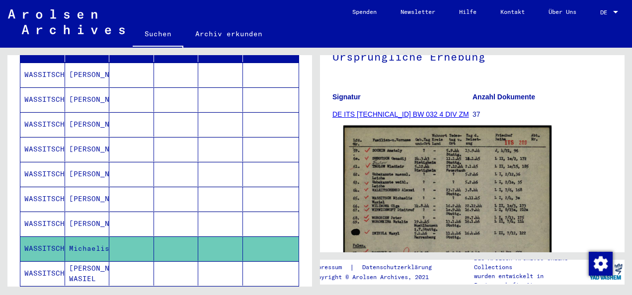
click at [386, 222] on img at bounding box center [447, 293] width 208 height 335
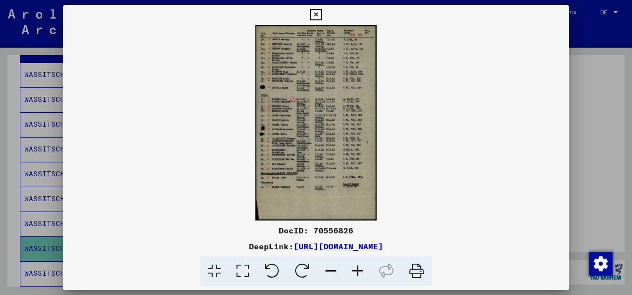
click at [230, 276] on icon at bounding box center [243, 271] width 28 height 30
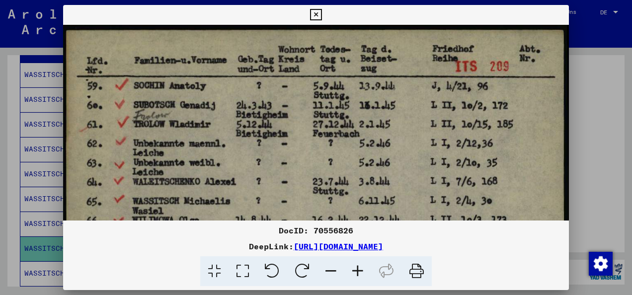
click at [316, 11] on icon at bounding box center [315, 15] width 11 height 12
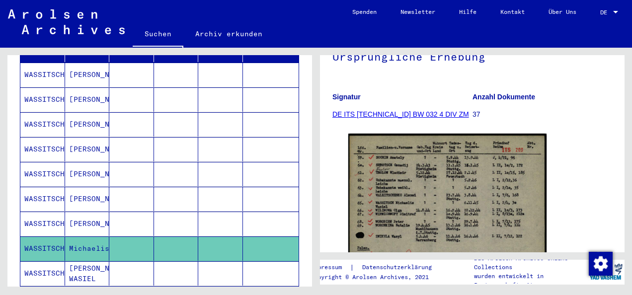
click at [87, 212] on mat-cell "[PERSON_NAME]" at bounding box center [87, 224] width 45 height 24
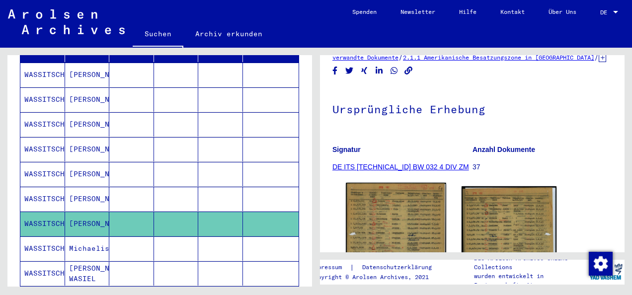
scroll to position [50, 0]
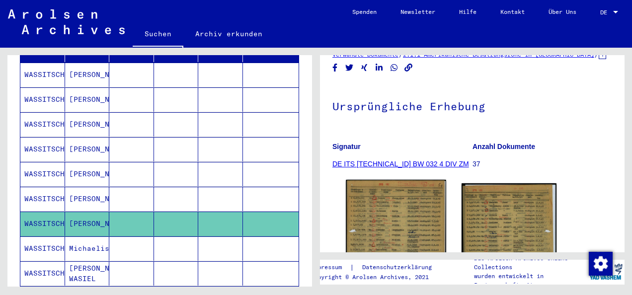
click at [405, 221] on img at bounding box center [396, 250] width 100 height 140
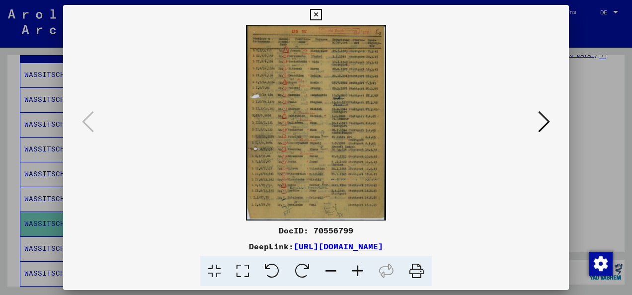
click at [319, 13] on icon at bounding box center [315, 15] width 11 height 12
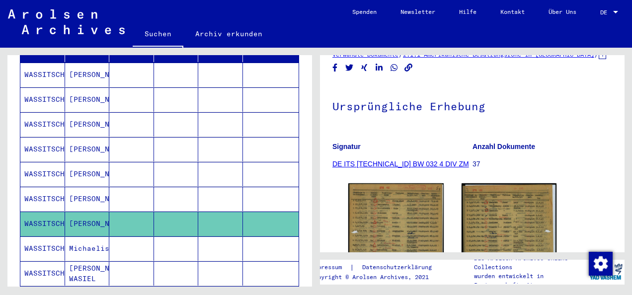
click at [78, 187] on mat-cell "[PERSON_NAME]" at bounding box center [87, 199] width 45 height 24
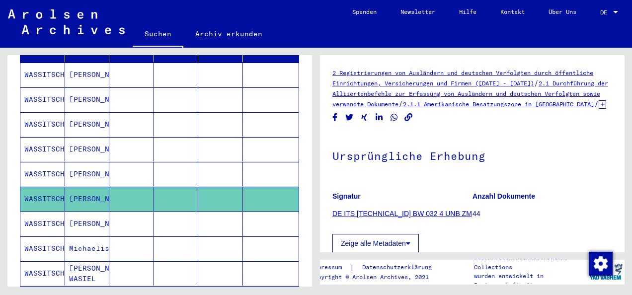
scroll to position [99, 0]
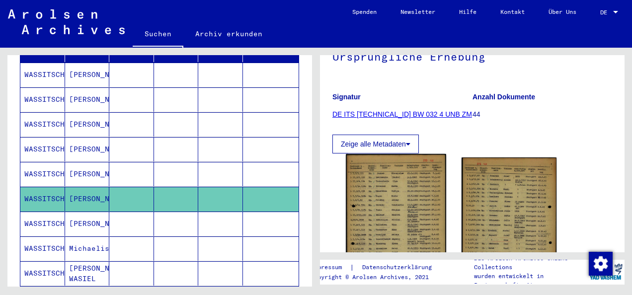
click at [386, 198] on img at bounding box center [396, 224] width 100 height 141
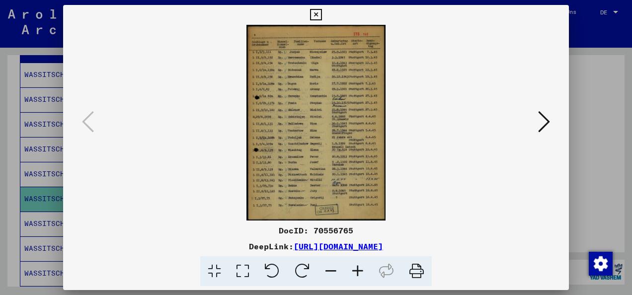
click at [243, 272] on icon at bounding box center [243, 271] width 28 height 30
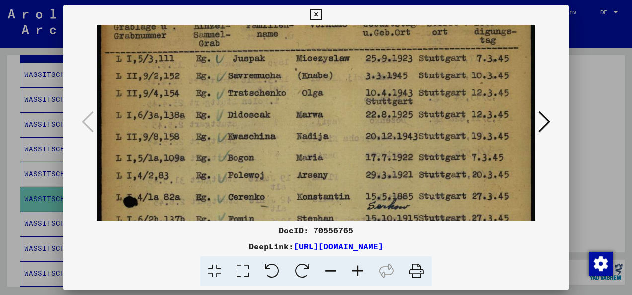
drag, startPoint x: 272, startPoint y: 162, endPoint x: 281, endPoint y: 113, distance: 50.4
click at [281, 113] on img at bounding box center [316, 280] width 438 height 615
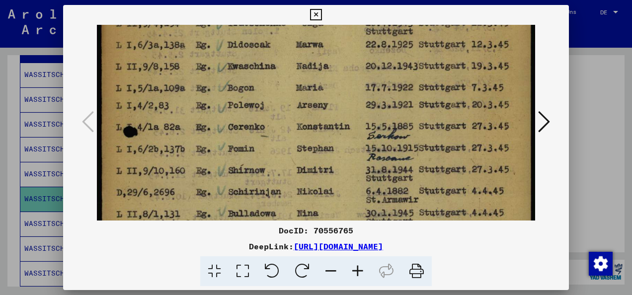
drag, startPoint x: 275, startPoint y: 157, endPoint x: 284, endPoint y: 130, distance: 28.1
click at [284, 128] on img at bounding box center [316, 210] width 438 height 615
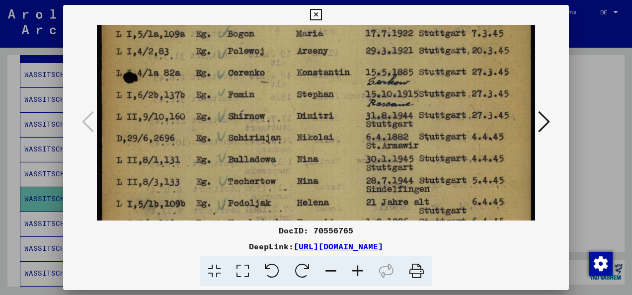
scroll to position [181, 0]
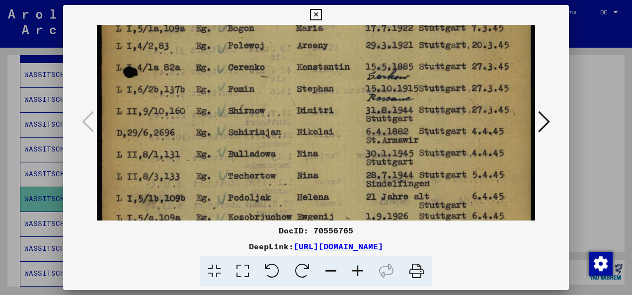
drag, startPoint x: 269, startPoint y: 172, endPoint x: 289, endPoint y: 128, distance: 48.0
click at [289, 128] on img at bounding box center [316, 151] width 438 height 615
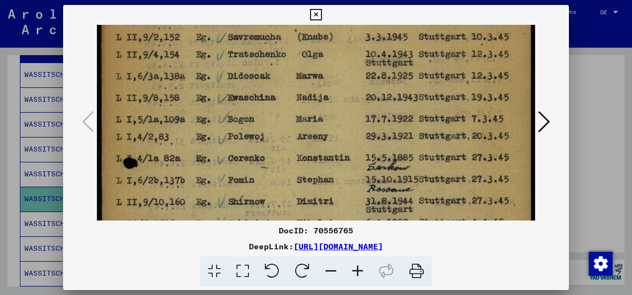
drag, startPoint x: 328, startPoint y: 65, endPoint x: 330, endPoint y: 142, distance: 77.0
click at [331, 158] on img at bounding box center [316, 241] width 438 height 615
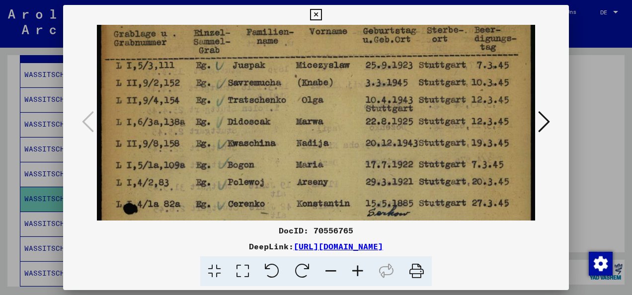
scroll to position [0, 0]
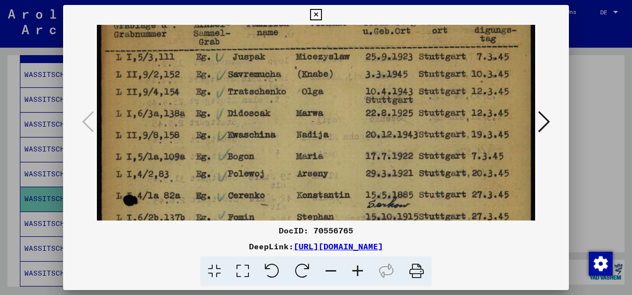
drag, startPoint x: 355, startPoint y: 84, endPoint x: 369, endPoint y: 107, distance: 27.4
click at [369, 107] on img at bounding box center [316, 279] width 438 height 615
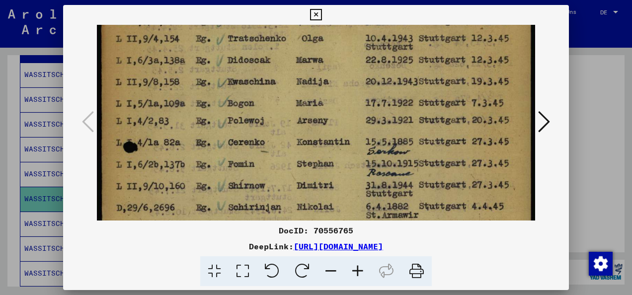
drag, startPoint x: 329, startPoint y: 171, endPoint x: 336, endPoint y: 134, distance: 37.9
click at [347, 105] on img at bounding box center [316, 226] width 438 height 615
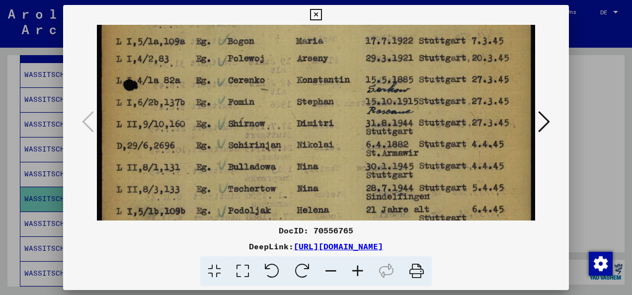
drag, startPoint x: 333, startPoint y: 143, endPoint x: 344, endPoint y: 124, distance: 21.6
click at [342, 123] on img at bounding box center [316, 163] width 438 height 615
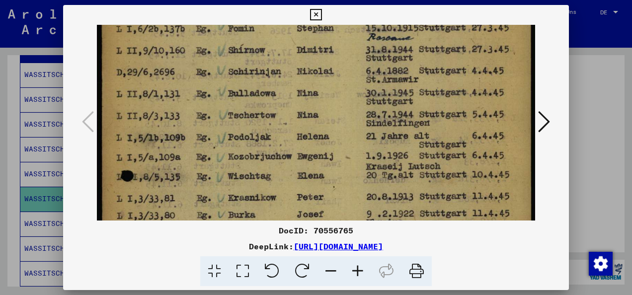
drag, startPoint x: 284, startPoint y: 183, endPoint x: 323, endPoint y: 117, distance: 76.2
click at [323, 116] on img at bounding box center [316, 90] width 438 height 615
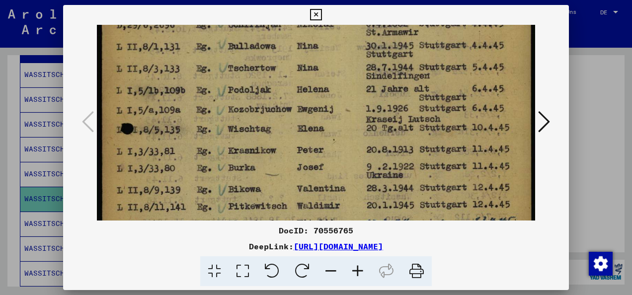
drag, startPoint x: 279, startPoint y: 192, endPoint x: 301, endPoint y: 136, distance: 59.8
click at [301, 136] on img at bounding box center [316, 43] width 438 height 615
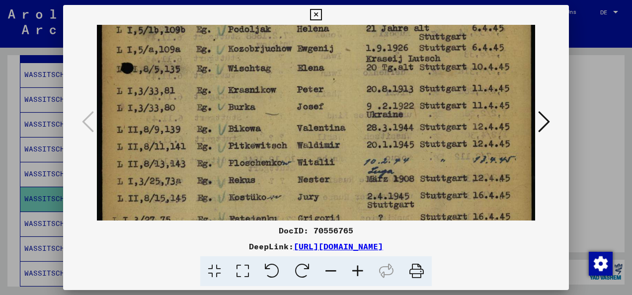
drag, startPoint x: 272, startPoint y: 195, endPoint x: 292, endPoint y: 142, distance: 56.5
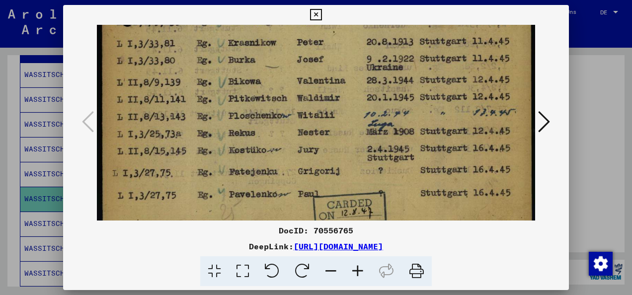
drag, startPoint x: 270, startPoint y: 195, endPoint x: 286, endPoint y: 143, distance: 54.5
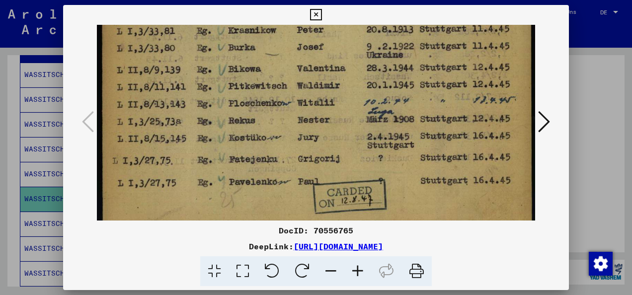
click at [544, 120] on icon at bounding box center [544, 122] width 12 height 24
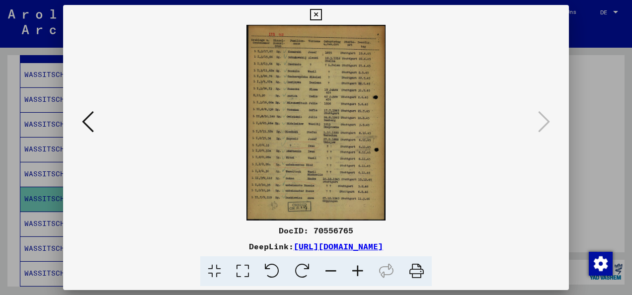
scroll to position [0, 0]
click at [238, 274] on icon at bounding box center [243, 271] width 28 height 30
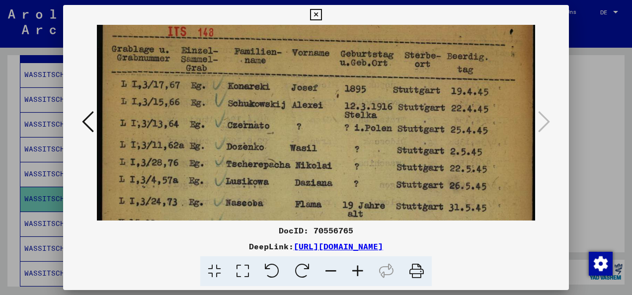
drag, startPoint x: 246, startPoint y: 184, endPoint x: 258, endPoint y: 128, distance: 57.5
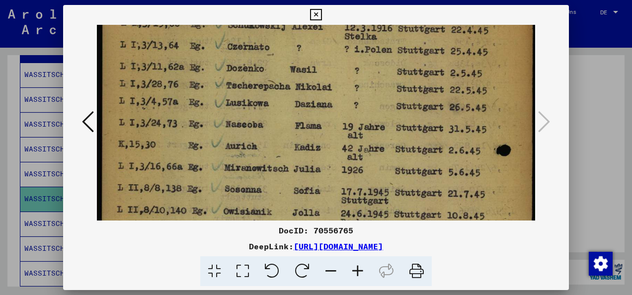
drag, startPoint x: 250, startPoint y: 194, endPoint x: 275, endPoint y: 141, distance: 58.7
click at [275, 139] on img at bounding box center [316, 230] width 438 height 615
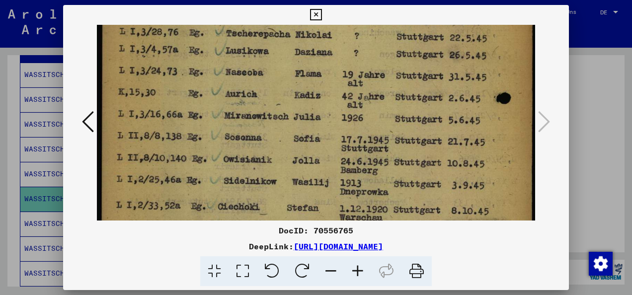
drag, startPoint x: 259, startPoint y: 192, endPoint x: 279, endPoint y: 146, distance: 49.8
click at [279, 143] on img at bounding box center [316, 178] width 438 height 615
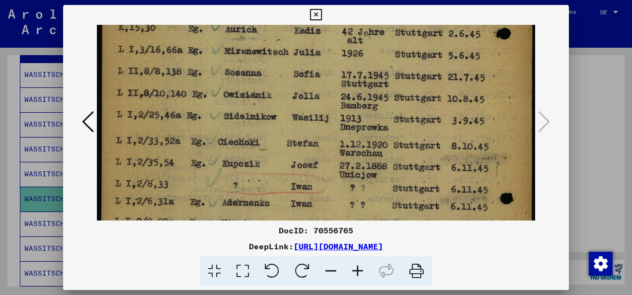
drag, startPoint x: 276, startPoint y: 154, endPoint x: 285, endPoint y: 135, distance: 21.3
click at [285, 135] on img at bounding box center [316, 113] width 438 height 615
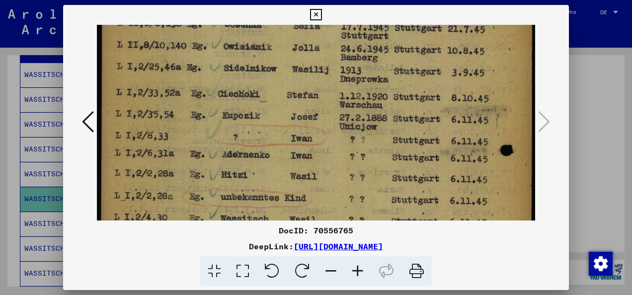
drag, startPoint x: 263, startPoint y: 184, endPoint x: 286, endPoint y: 131, distance: 58.1
click at [286, 131] on img at bounding box center [316, 65] width 438 height 615
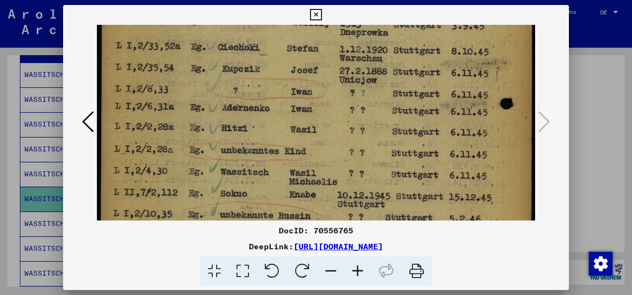
drag, startPoint x: 277, startPoint y: 142, endPoint x: 279, endPoint y: 136, distance: 6.9
click at [279, 135] on img at bounding box center [316, 18] width 438 height 615
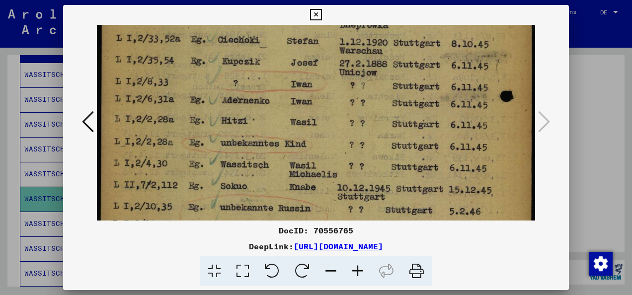
click at [419, 165] on img at bounding box center [316, 11] width 438 height 615
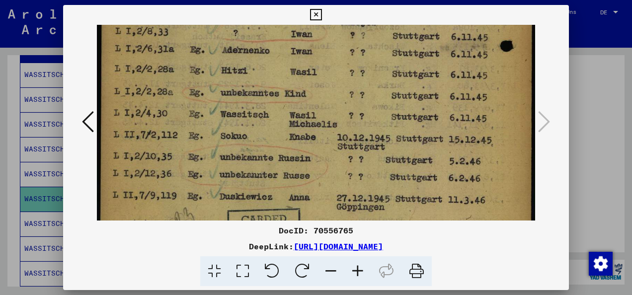
scroll to position [375, 0]
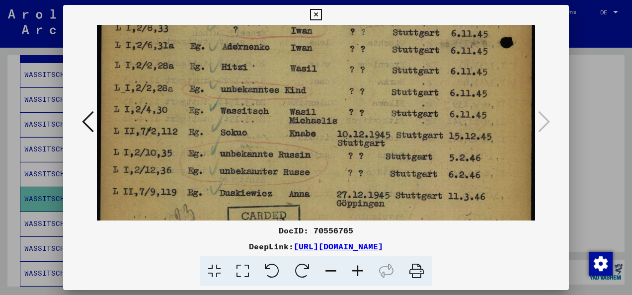
drag, startPoint x: 237, startPoint y: 184, endPoint x: 265, endPoint y: 131, distance: 60.0
click at [317, 9] on icon at bounding box center [315, 15] width 11 height 12
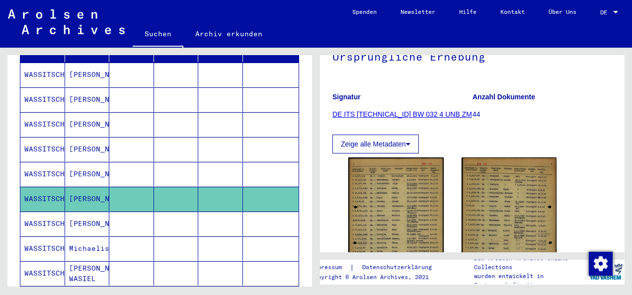
click at [157, 166] on mat-cell at bounding box center [176, 174] width 45 height 24
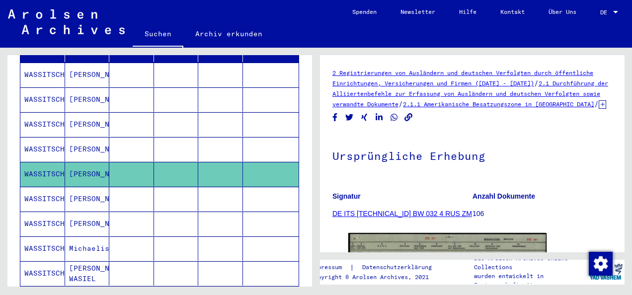
scroll to position [50, 0]
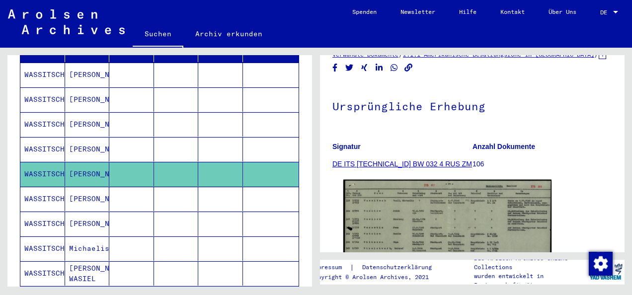
click at [397, 224] on img at bounding box center [447, 253] width 208 height 147
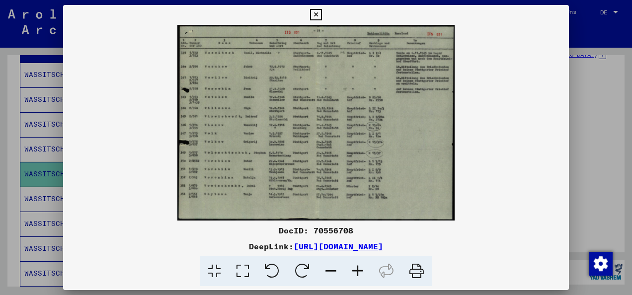
click at [244, 264] on icon at bounding box center [243, 271] width 28 height 30
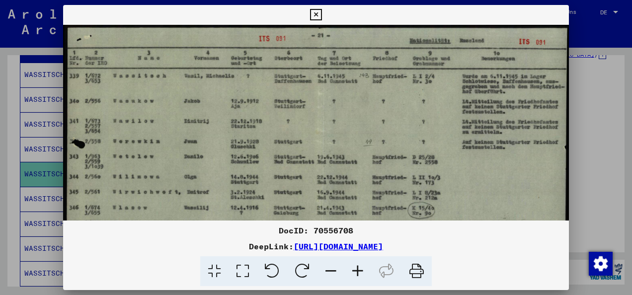
click at [288, 77] on img at bounding box center [316, 203] width 506 height 357
click at [314, 14] on icon at bounding box center [315, 15] width 11 height 12
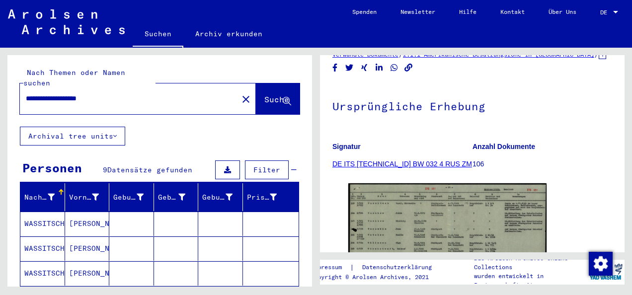
scroll to position [0, 0]
drag, startPoint x: 36, startPoint y: 87, endPoint x: 148, endPoint y: 90, distance: 111.8
click at [148, 93] on input "**********" at bounding box center [129, 98] width 206 height 10
type input "**********"
click at [264, 94] on span "Suche" at bounding box center [276, 99] width 25 height 10
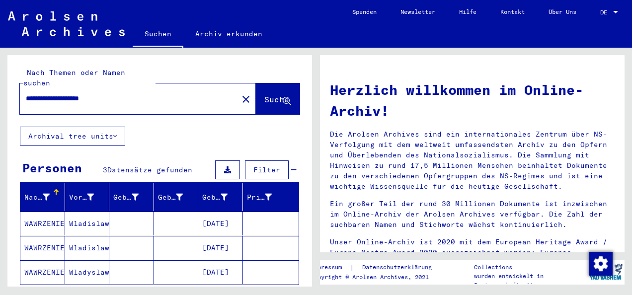
click at [221, 212] on mat-cell "[DATE]" at bounding box center [220, 224] width 45 height 24
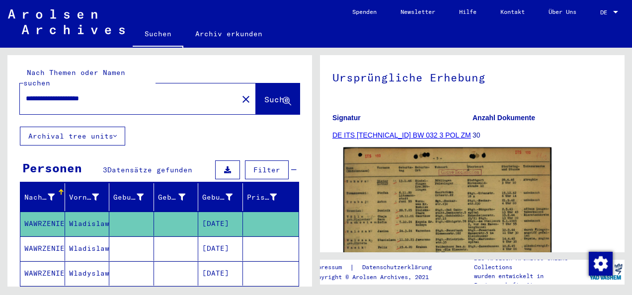
scroll to position [99, 0]
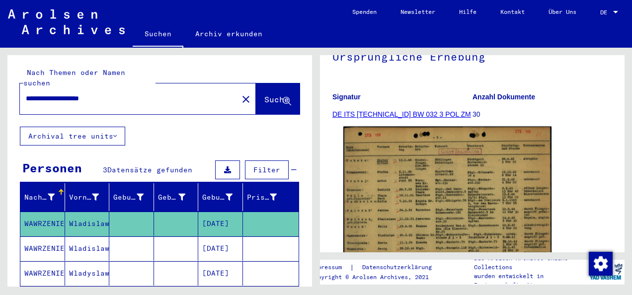
click at [418, 188] on img at bounding box center [447, 274] width 208 height 294
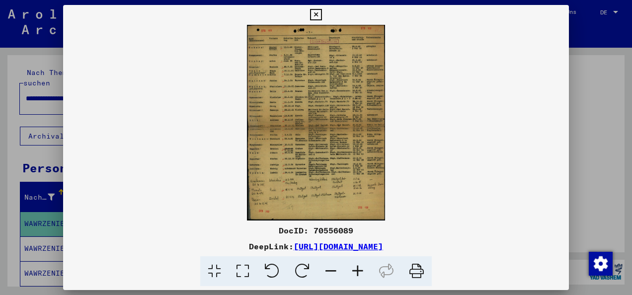
drag, startPoint x: 243, startPoint y: 265, endPoint x: 243, endPoint y: 258, distance: 7.5
click at [243, 265] on icon at bounding box center [243, 271] width 28 height 30
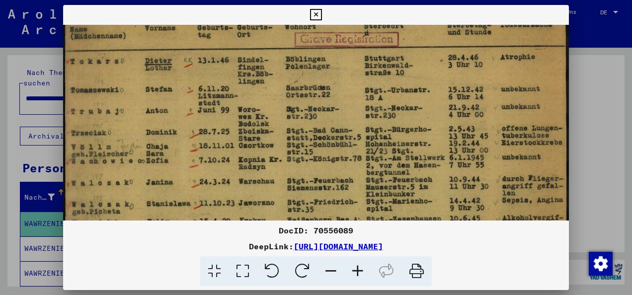
drag, startPoint x: 202, startPoint y: 199, endPoint x: 211, endPoint y: 153, distance: 47.1
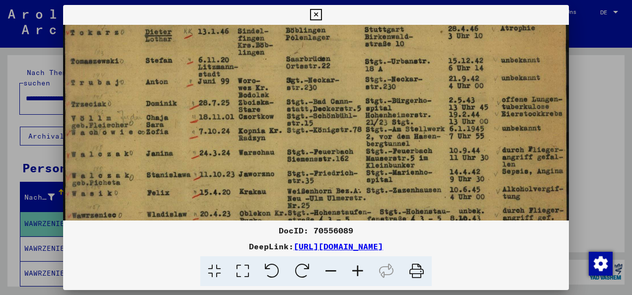
drag, startPoint x: 209, startPoint y: 166, endPoint x: 210, endPoint y: 158, distance: 8.0
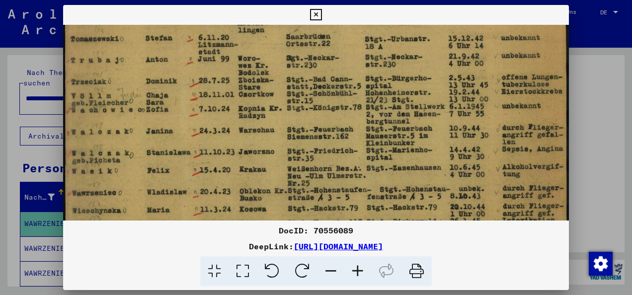
drag, startPoint x: 206, startPoint y: 187, endPoint x: 212, endPoint y: 161, distance: 26.6
click at [212, 161] on img at bounding box center [316, 284] width 506 height 715
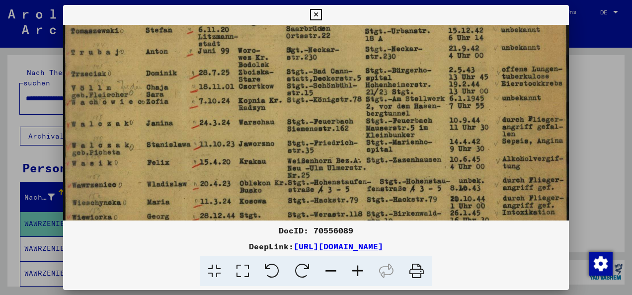
click at [261, 184] on img at bounding box center [316, 277] width 506 height 715
click at [305, 186] on img at bounding box center [316, 277] width 506 height 715
click at [522, 178] on img at bounding box center [316, 277] width 506 height 715
click at [472, 185] on img at bounding box center [316, 277] width 506 height 715
click at [465, 176] on img at bounding box center [316, 277] width 506 height 715
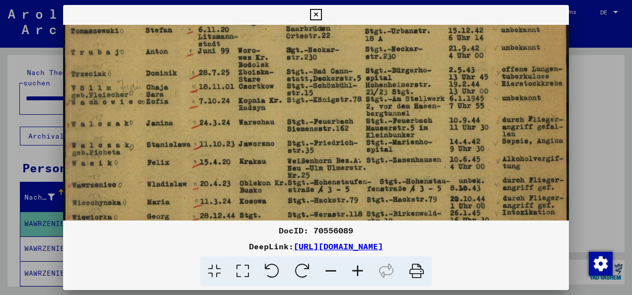
click at [420, 180] on img at bounding box center [316, 277] width 506 height 715
click at [165, 182] on img at bounding box center [316, 277] width 506 height 715
click at [179, 185] on img at bounding box center [316, 277] width 506 height 715
click at [252, 184] on img at bounding box center [316, 277] width 506 height 715
click at [325, 188] on img at bounding box center [316, 277] width 506 height 715
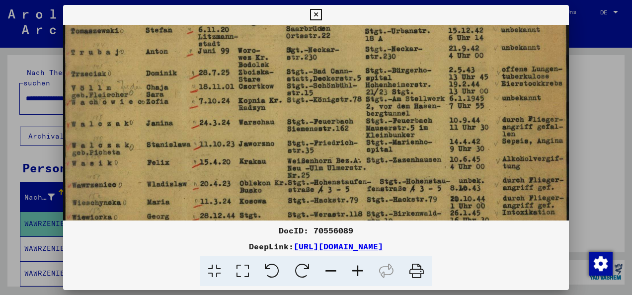
click at [520, 180] on img at bounding box center [316, 277] width 506 height 715
click at [183, 182] on img at bounding box center [316, 276] width 506 height 715
click at [341, 184] on img at bounding box center [316, 276] width 506 height 715
click at [408, 183] on img at bounding box center [316, 276] width 506 height 715
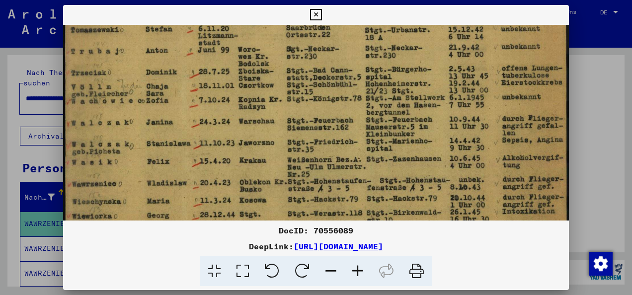
click at [464, 189] on img at bounding box center [316, 276] width 506 height 715
click at [314, 13] on icon at bounding box center [315, 15] width 11 height 12
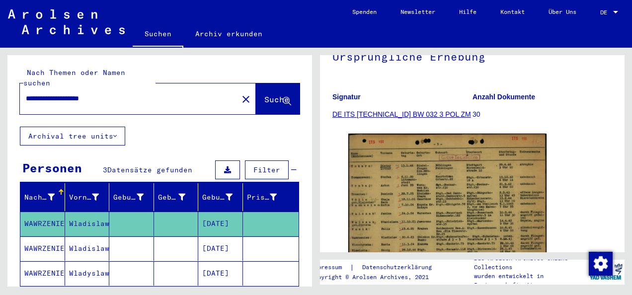
click at [218, 236] on mat-cell "[DATE]" at bounding box center [220, 248] width 45 height 24
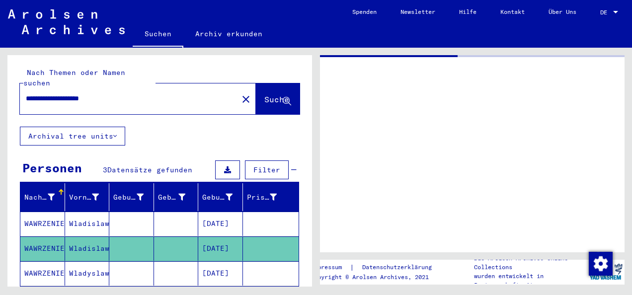
click at [218, 236] on mat-cell "[DATE]" at bounding box center [220, 248] width 45 height 24
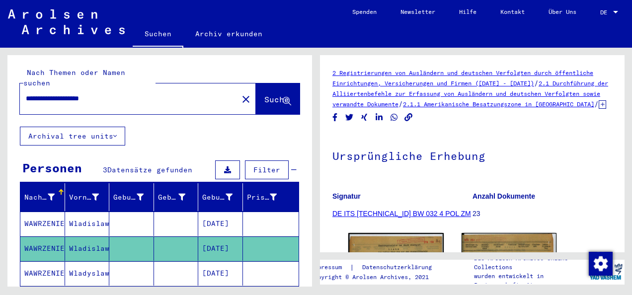
scroll to position [50, 0]
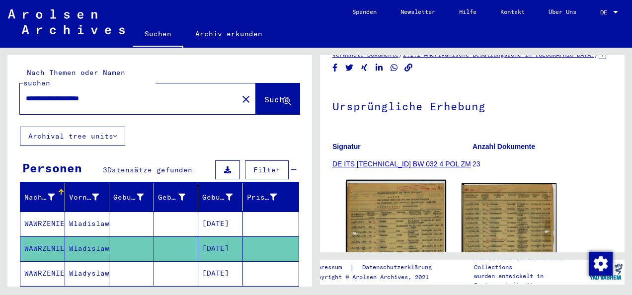
click at [401, 219] on img at bounding box center [396, 251] width 100 height 142
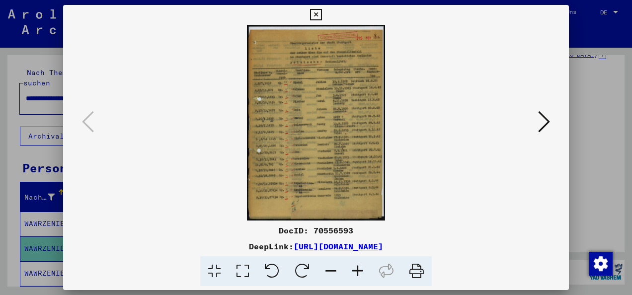
click at [242, 272] on icon at bounding box center [243, 271] width 28 height 30
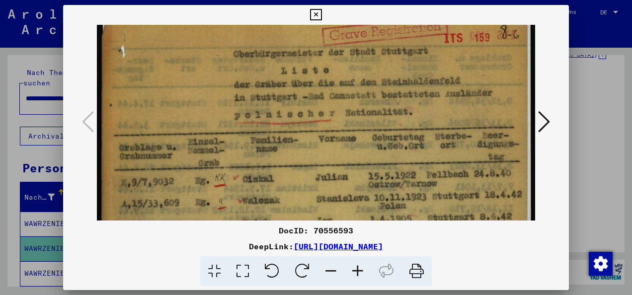
drag, startPoint x: 267, startPoint y: 154, endPoint x: 272, endPoint y: 120, distance: 34.7
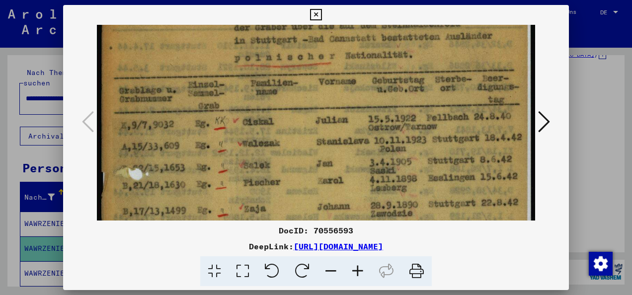
drag, startPoint x: 275, startPoint y: 183, endPoint x: 291, endPoint y: 143, distance: 42.8
click at [291, 142] on img at bounding box center [316, 249] width 438 height 622
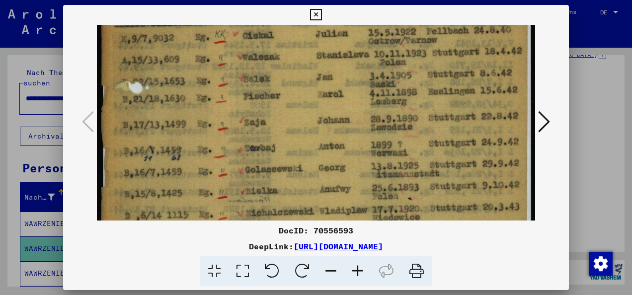
drag, startPoint x: 278, startPoint y: 198, endPoint x: 297, endPoint y: 131, distance: 69.8
click at [297, 131] on img at bounding box center [316, 163] width 438 height 622
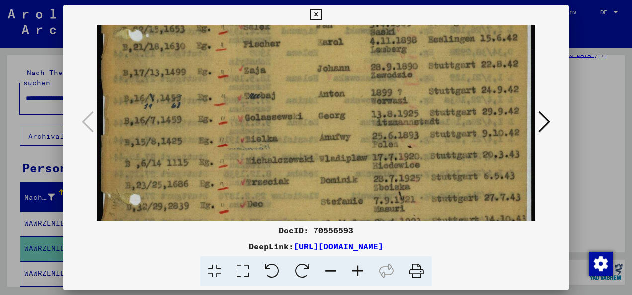
drag, startPoint x: 286, startPoint y: 191, endPoint x: 301, endPoint y: 147, distance: 46.2
click at [301, 147] on img at bounding box center [316, 111] width 438 height 622
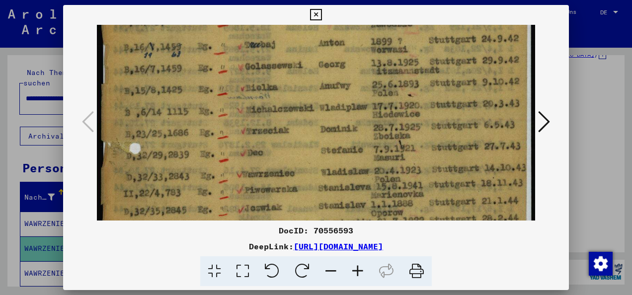
drag, startPoint x: 303, startPoint y: 190, endPoint x: 315, endPoint y: 140, distance: 51.1
click at [315, 140] on img at bounding box center [316, 60] width 438 height 622
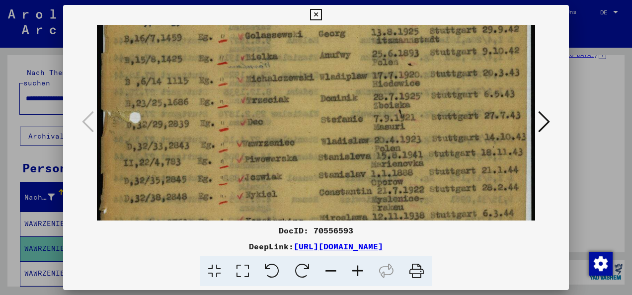
drag, startPoint x: 303, startPoint y: 187, endPoint x: 309, endPoint y: 161, distance: 26.5
click at [310, 156] on img at bounding box center [316, 29] width 438 height 622
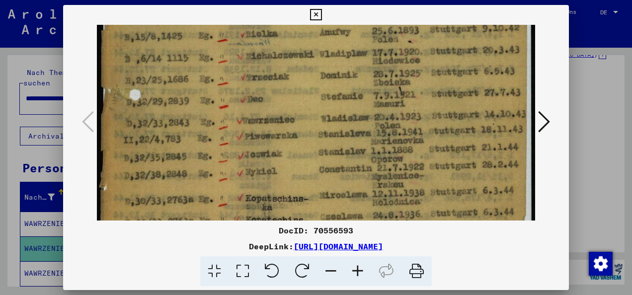
drag, startPoint x: 301, startPoint y: 185, endPoint x: 309, endPoint y: 166, distance: 20.9
click at [310, 163] on img at bounding box center [316, 6] width 438 height 622
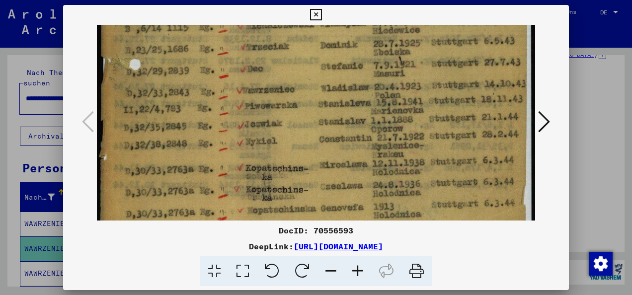
drag, startPoint x: 298, startPoint y: 196, endPoint x: 314, endPoint y: 164, distance: 35.5
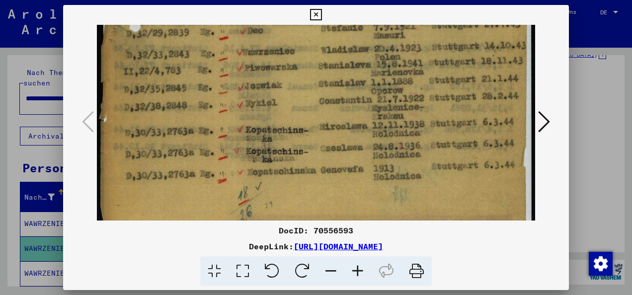
drag, startPoint x: 298, startPoint y: 199, endPoint x: 311, endPoint y: 162, distance: 39.1
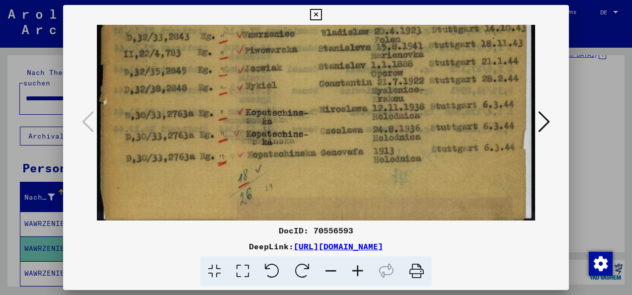
click at [541, 116] on icon at bounding box center [544, 122] width 12 height 24
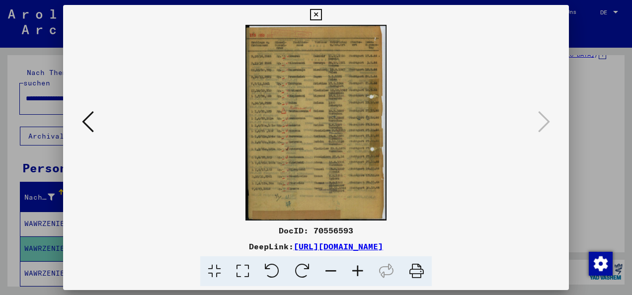
scroll to position [0, 0]
click at [245, 267] on icon at bounding box center [243, 271] width 28 height 30
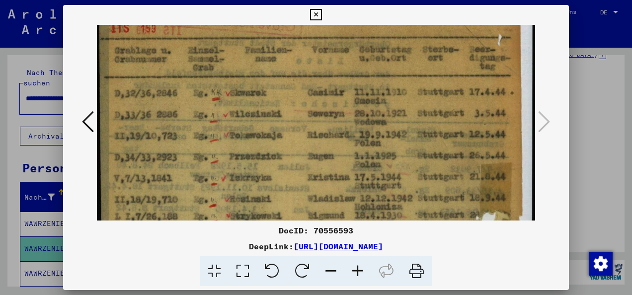
drag, startPoint x: 268, startPoint y: 186, endPoint x: 281, endPoint y: 135, distance: 52.8
click at [281, 135] on img at bounding box center [316, 299] width 438 height 606
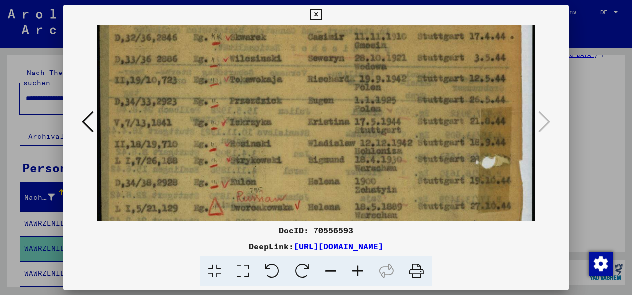
drag, startPoint x: 280, startPoint y: 147, endPoint x: 284, endPoint y: 140, distance: 7.6
click at [284, 140] on img at bounding box center [316, 243] width 438 height 606
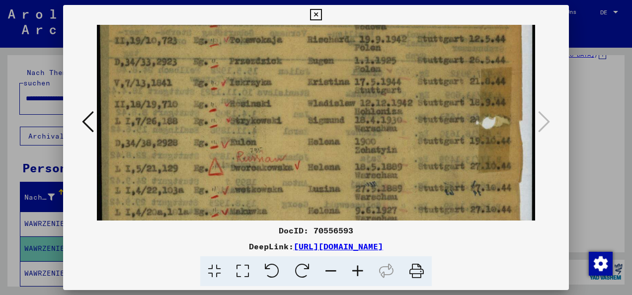
drag, startPoint x: 273, startPoint y: 182, endPoint x: 290, endPoint y: 138, distance: 46.7
click at [290, 138] on img at bounding box center [316, 204] width 438 height 606
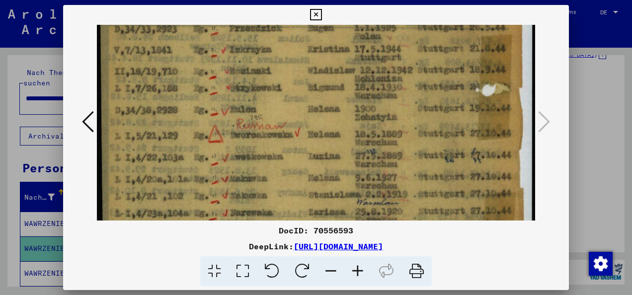
drag, startPoint x: 279, startPoint y: 185, endPoint x: 288, endPoint y: 156, distance: 30.2
click at [288, 156] on img at bounding box center [316, 171] width 438 height 606
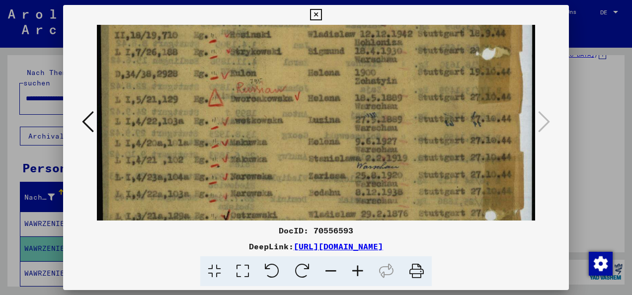
drag, startPoint x: 278, startPoint y: 183, endPoint x: 292, endPoint y: 146, distance: 39.6
click at [292, 145] on img at bounding box center [316, 135] width 438 height 606
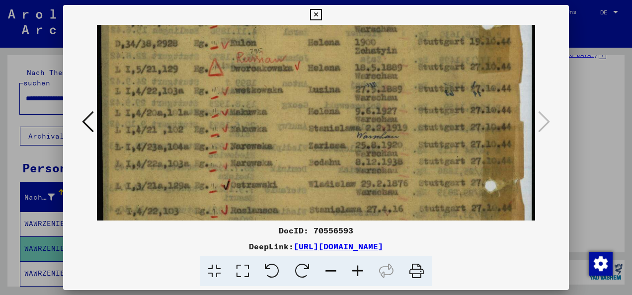
drag, startPoint x: 278, startPoint y: 176, endPoint x: 282, endPoint y: 149, distance: 27.6
click at [282, 149] on img at bounding box center [316, 104] width 438 height 606
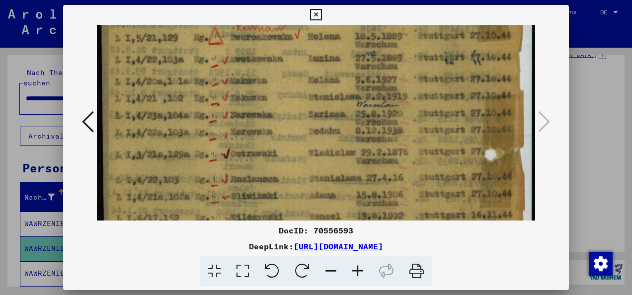
drag, startPoint x: 273, startPoint y: 179, endPoint x: 280, endPoint y: 154, distance: 26.1
click at [281, 146] on img at bounding box center [316, 73] width 438 height 606
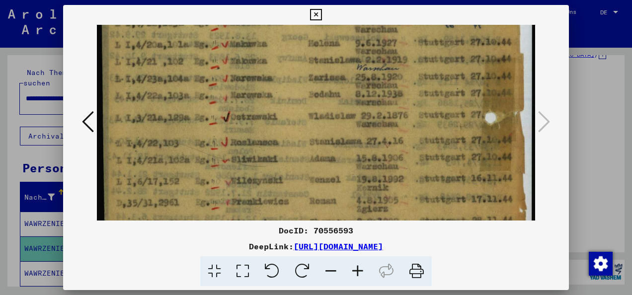
drag, startPoint x: 274, startPoint y: 177, endPoint x: 280, endPoint y: 143, distance: 34.8
click at [280, 143] on img at bounding box center [316, 36] width 438 height 606
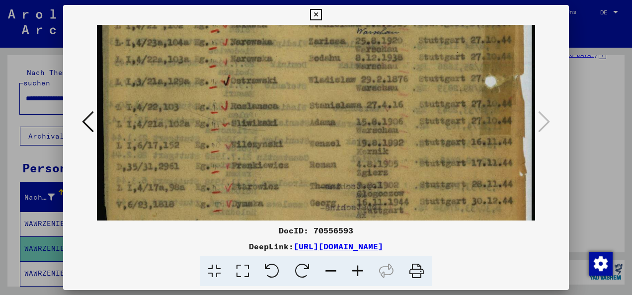
drag, startPoint x: 275, startPoint y: 180, endPoint x: 291, endPoint y: 143, distance: 39.9
click at [291, 143] on img at bounding box center [316, 0] width 438 height 606
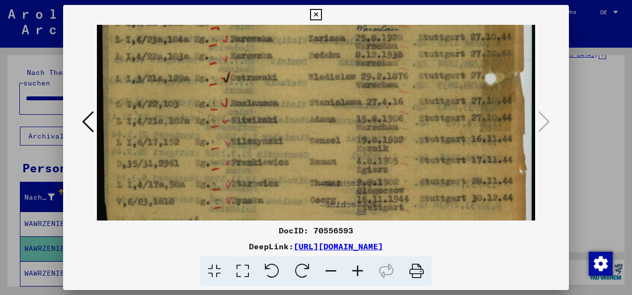
scroll to position [368, 0]
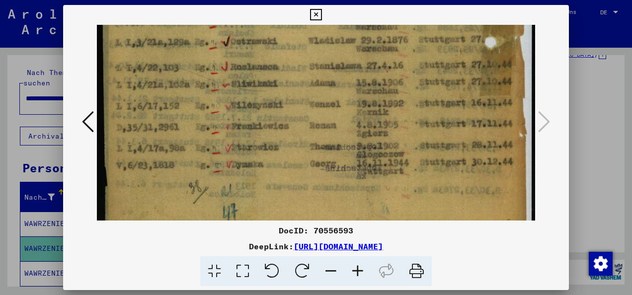
drag, startPoint x: 283, startPoint y: 166, endPoint x: 290, endPoint y: 142, distance: 25.3
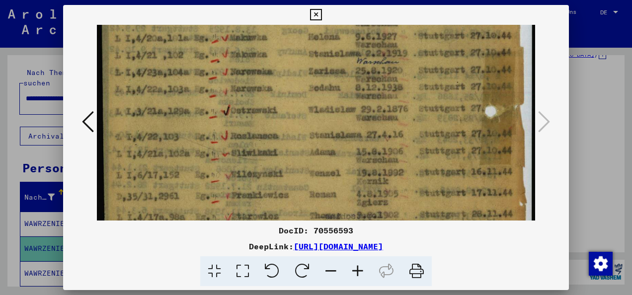
drag, startPoint x: 258, startPoint y: 92, endPoint x: 250, endPoint y: 154, distance: 62.6
click at [251, 154] on img at bounding box center [316, 30] width 438 height 606
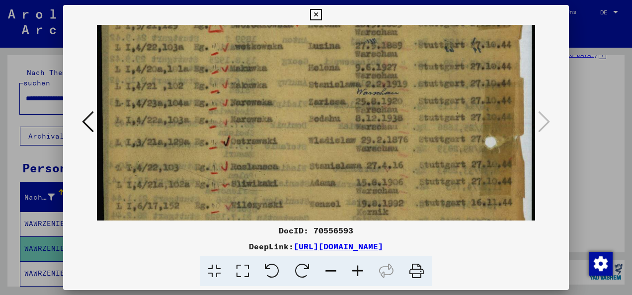
drag, startPoint x: 251, startPoint y: 94, endPoint x: 248, endPoint y: 132, distance: 38.4
click at [248, 132] on img at bounding box center [316, 61] width 438 height 606
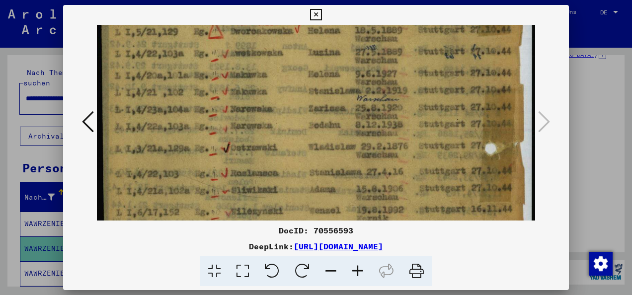
click at [264, 108] on img at bounding box center [316, 67] width 438 height 606
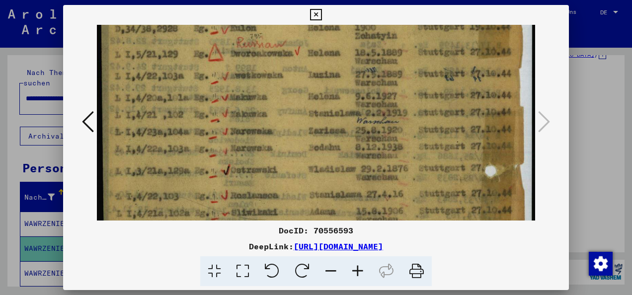
drag, startPoint x: 282, startPoint y: 107, endPoint x: 284, endPoint y: 131, distance: 24.0
click at [285, 131] on img at bounding box center [316, 89] width 438 height 606
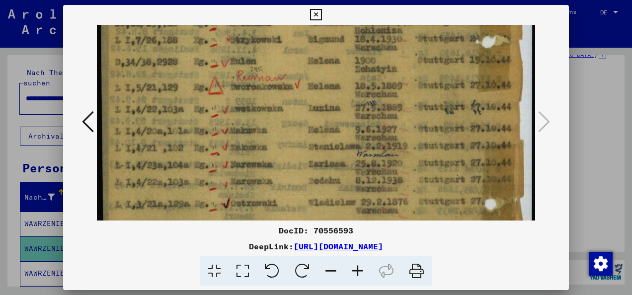
drag, startPoint x: 283, startPoint y: 80, endPoint x: 285, endPoint y: 116, distance: 35.8
click at [285, 116] on img at bounding box center [316, 123] width 438 height 606
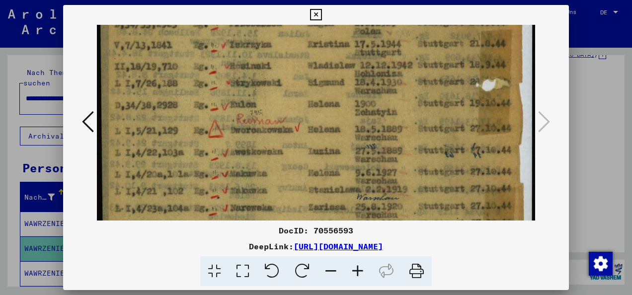
drag, startPoint x: 271, startPoint y: 89, endPoint x: 273, endPoint y: 134, distance: 44.2
click at [273, 134] on img at bounding box center [316, 166] width 438 height 606
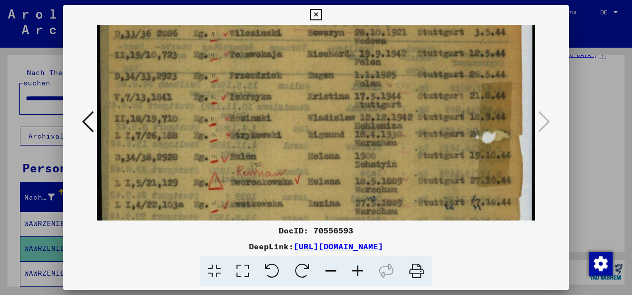
drag, startPoint x: 261, startPoint y: 89, endPoint x: 259, endPoint y: 143, distance: 53.7
click at [259, 143] on img at bounding box center [316, 218] width 438 height 606
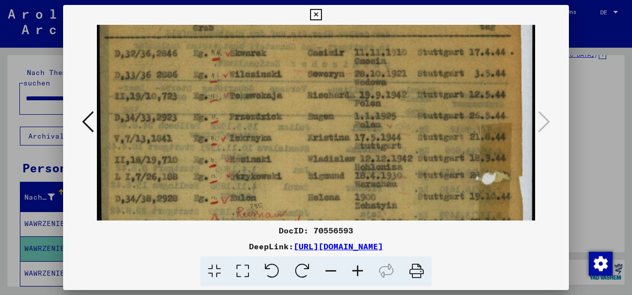
drag, startPoint x: 261, startPoint y: 112, endPoint x: 260, endPoint y: 133, distance: 20.9
click at [260, 133] on img at bounding box center [316, 259] width 438 height 606
click at [80, 119] on button at bounding box center [88, 122] width 18 height 28
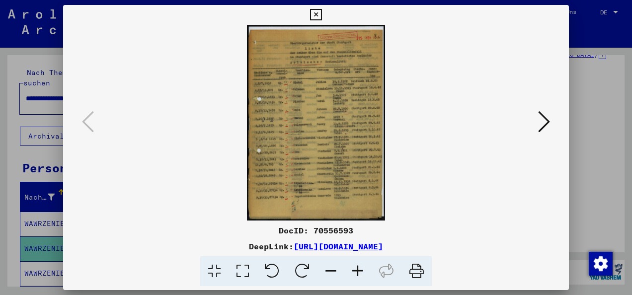
click at [242, 273] on icon at bounding box center [243, 271] width 28 height 30
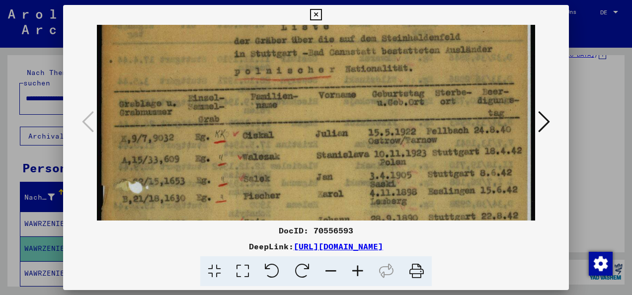
drag, startPoint x: 285, startPoint y: 190, endPoint x: 295, endPoint y: 127, distance: 63.5
click at [295, 127] on img at bounding box center [316, 263] width 438 height 622
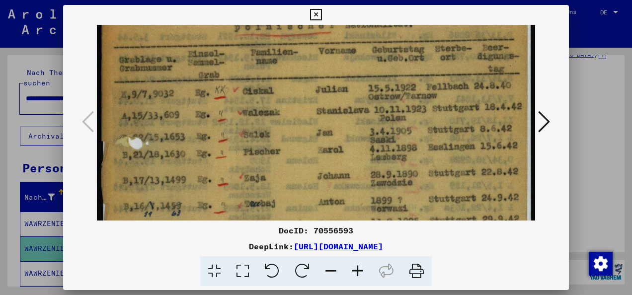
drag, startPoint x: 301, startPoint y: 156, endPoint x: 308, endPoint y: 128, distance: 29.2
click at [308, 129] on img at bounding box center [316, 219] width 438 height 622
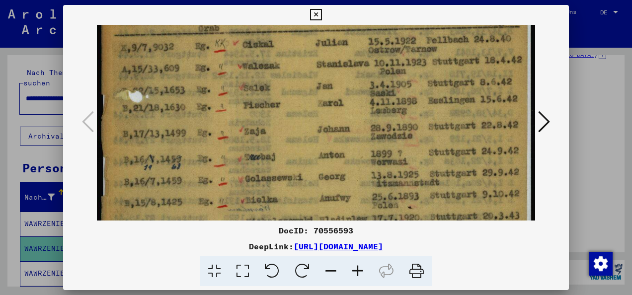
drag, startPoint x: 310, startPoint y: 183, endPoint x: 326, endPoint y: 132, distance: 53.3
click at [326, 132] on img at bounding box center [316, 172] width 438 height 622
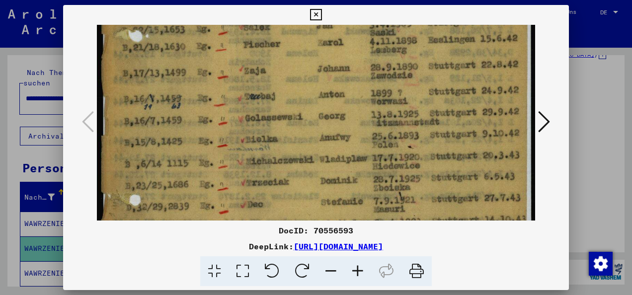
drag, startPoint x: 317, startPoint y: 192, endPoint x: 325, endPoint y: 144, distance: 49.3
click at [325, 144] on img at bounding box center [316, 111] width 438 height 622
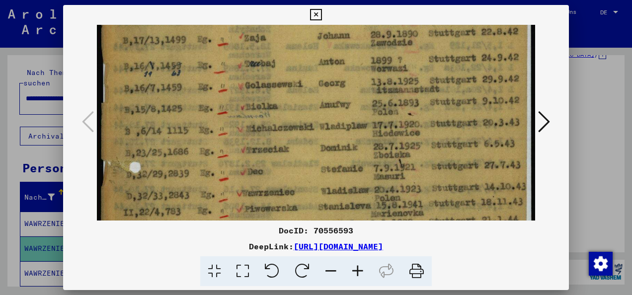
scroll to position [271, 0]
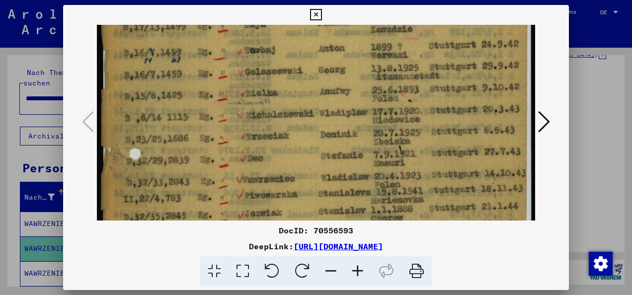
click at [314, 141] on img at bounding box center [316, 65] width 438 height 622
click at [281, 183] on img at bounding box center [316, 65] width 438 height 622
click at [385, 176] on img at bounding box center [316, 65] width 438 height 622
click at [385, 183] on img at bounding box center [316, 65] width 438 height 622
click at [271, 181] on img at bounding box center [316, 65] width 438 height 622
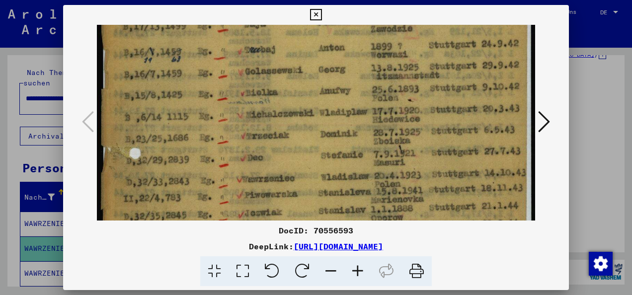
click at [376, 180] on img at bounding box center [316, 65] width 438 height 622
click at [388, 179] on img at bounding box center [316, 65] width 438 height 622
click at [320, 15] on icon at bounding box center [315, 15] width 11 height 12
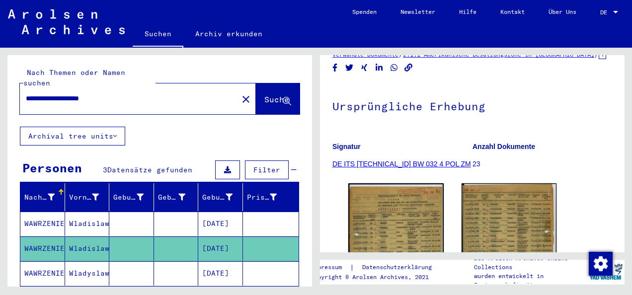
click at [222, 214] on mat-cell "[DATE]" at bounding box center [220, 224] width 45 height 24
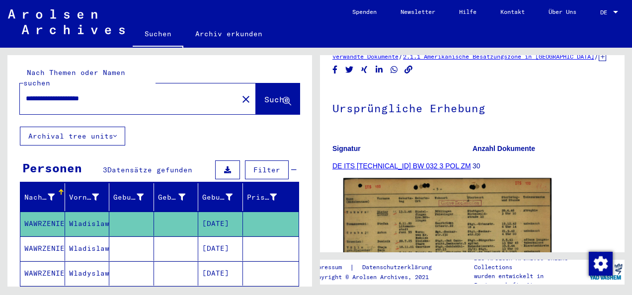
scroll to position [50, 0]
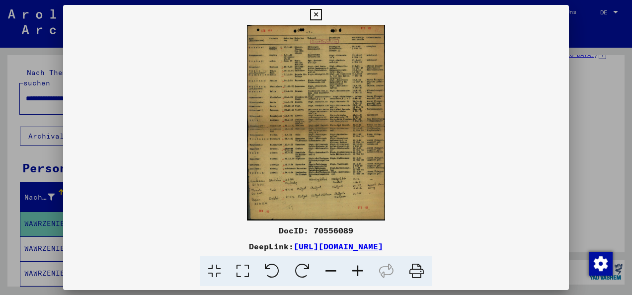
click at [243, 270] on icon at bounding box center [243, 271] width 28 height 30
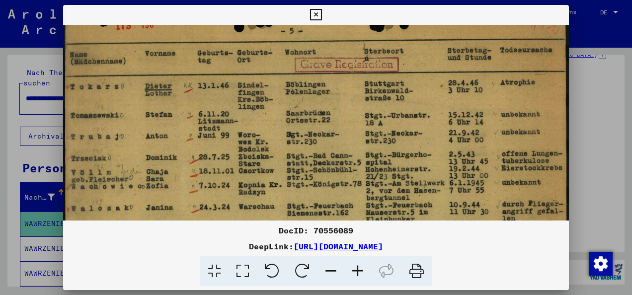
scroll to position [40, 0]
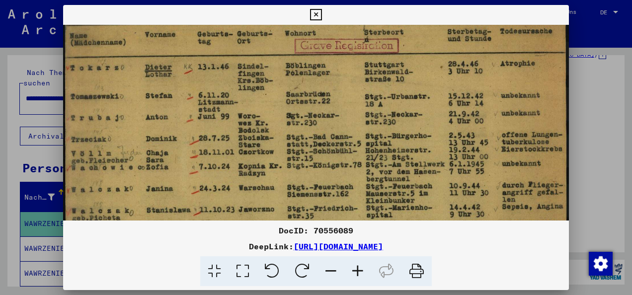
drag, startPoint x: 180, startPoint y: 184, endPoint x: 190, endPoint y: 145, distance: 39.9
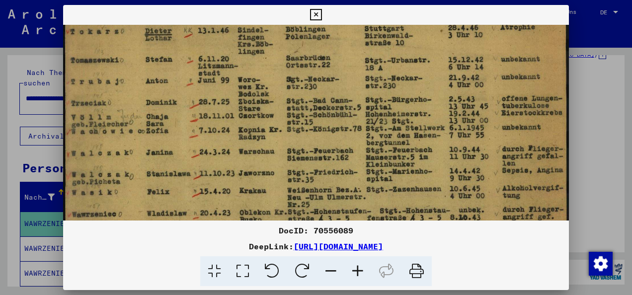
drag, startPoint x: 190, startPoint y: 145, endPoint x: 201, endPoint y: 110, distance: 36.5
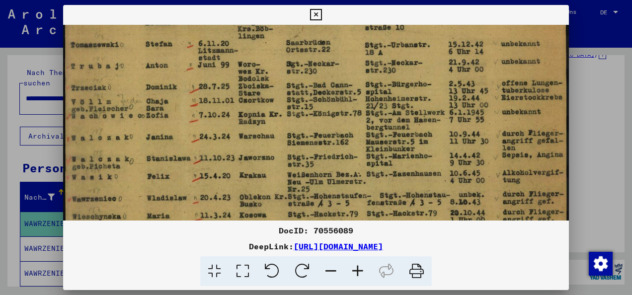
scroll to position [92, 0]
drag, startPoint x: 197, startPoint y: 167, endPoint x: 199, endPoint y: 152, distance: 15.0
click at [199, 152] on img at bounding box center [316, 289] width 506 height 715
